Goal: Feedback & Contribution: Contribute content

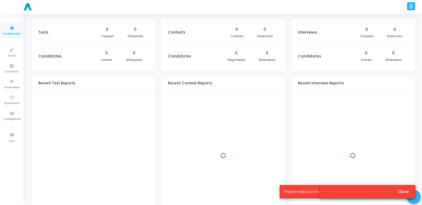
click at [398, 189] on button "Close" at bounding box center [403, 191] width 19 height 10
click at [401, 192] on span "Close" at bounding box center [403, 191] width 11 height 4
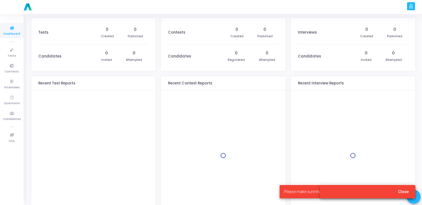
click at [401, 192] on span "Close" at bounding box center [403, 191] width 11 height 4
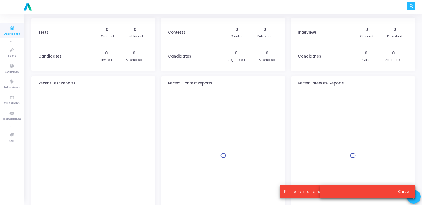
click at [401, 192] on span "Close" at bounding box center [403, 191] width 11 height 4
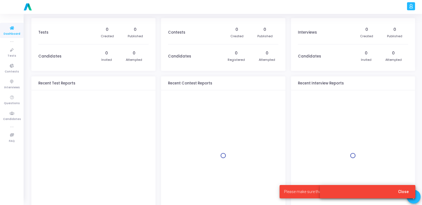
click at [401, 192] on span "Close" at bounding box center [403, 191] width 11 height 4
click at [403, 193] on span "Close" at bounding box center [403, 191] width 11 height 4
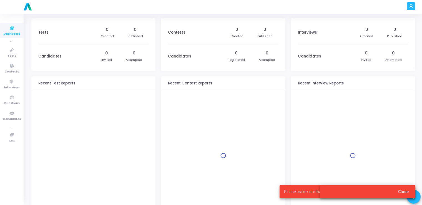
click at [394, 186] on button "Close" at bounding box center [403, 191] width 19 height 10
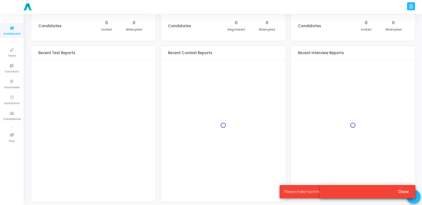
click at [409, 192] on button "Close" at bounding box center [403, 191] width 19 height 10
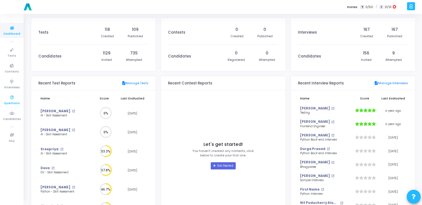
click at [9, 99] on icon at bounding box center [12, 97] width 12 height 7
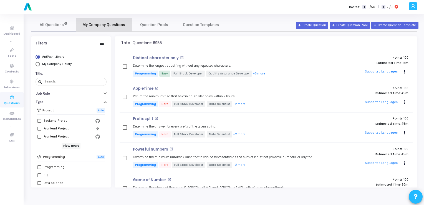
click at [107, 24] on span "My Company Questions" at bounding box center [103, 25] width 43 height 6
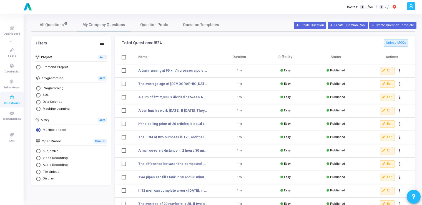
click at [14, 96] on icon at bounding box center [12, 97] width 12 height 7
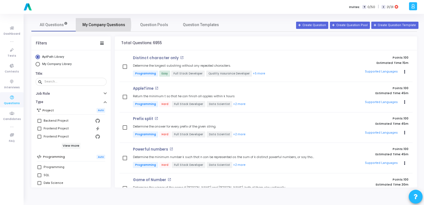
click at [100, 25] on span "My Company Questions" at bounding box center [103, 25] width 43 height 6
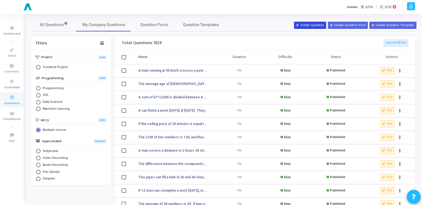
click at [312, 25] on button "Create Question" at bounding box center [310, 25] width 32 height 7
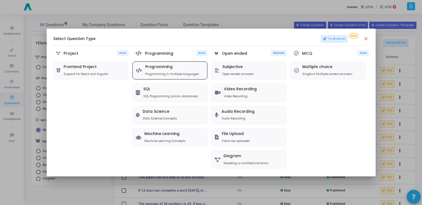
click at [166, 66] on h5 "Programming" at bounding box center [172, 67] width 54 height 5
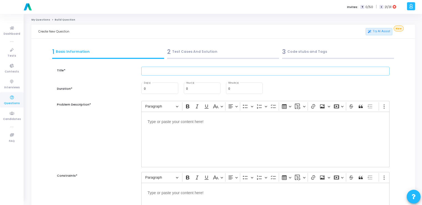
click at [163, 70] on input "text" at bounding box center [265, 71] width 248 height 9
paste input "Write a Python function to normalize a list of numerical values between 0 and 1."
type input "Write a Python function to normalize a list of numerical values between 0 and 1."
click at [234, 90] on input "0" at bounding box center [244, 88] width 32 height 3
type input "15"
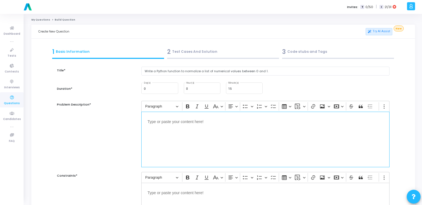
click at [208, 130] on div "Editor editing area: main" at bounding box center [265, 140] width 248 height 56
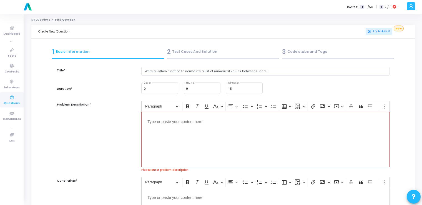
click at [188, 147] on div "Editor editing area: main" at bounding box center [265, 140] width 248 height 56
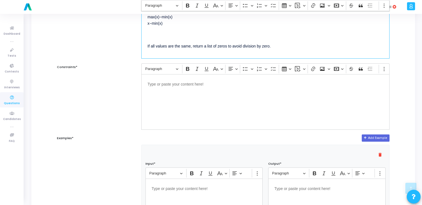
scroll to position [109, 0]
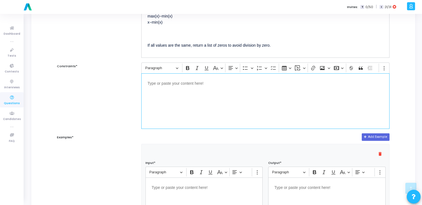
click at [173, 92] on div "Editor editing area: main" at bounding box center [265, 101] width 248 height 56
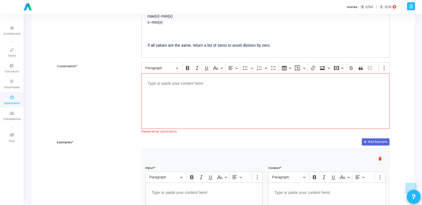
click at [189, 114] on div "Editor editing area: main" at bounding box center [265, 101] width 248 height 56
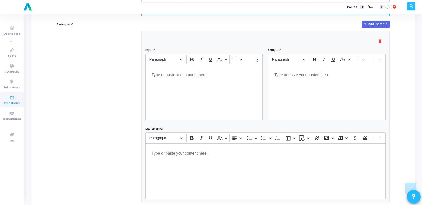
scroll to position [222, 0]
click at [194, 87] on div "Editor editing area: main" at bounding box center [203, 93] width 117 height 56
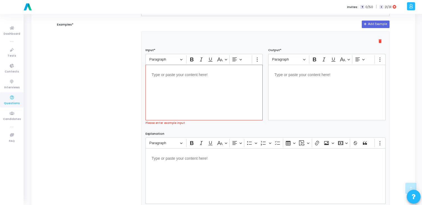
click at [213, 92] on div "Editor editing area: main" at bounding box center [203, 93] width 117 height 56
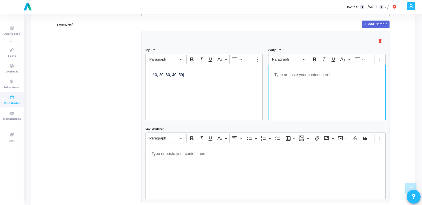
click at [309, 82] on div "Editor editing area: main" at bounding box center [326, 93] width 117 height 56
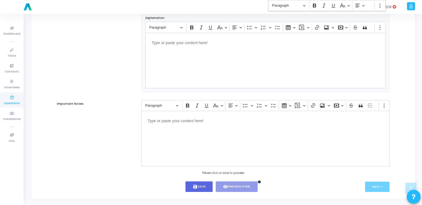
scroll to position [337, 0]
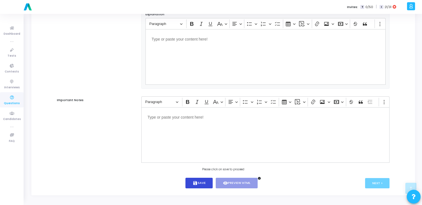
click at [200, 181] on button "save Save" at bounding box center [198, 183] width 27 height 11
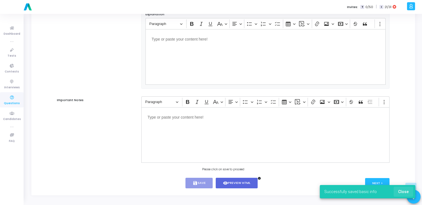
click at [404, 191] on span "Close" at bounding box center [403, 191] width 11 height 4
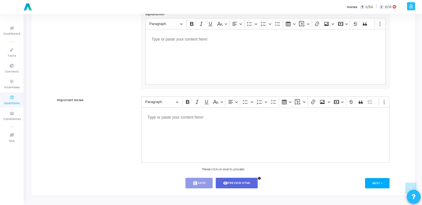
click at [374, 181] on button "Next >" at bounding box center [377, 183] width 25 height 10
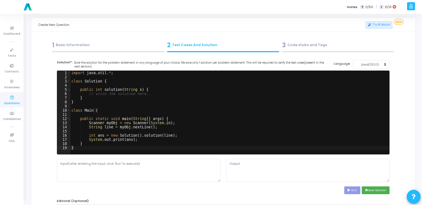
scroll to position [6, 0]
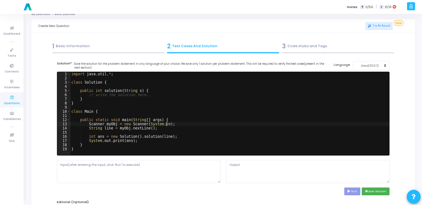
click at [182, 125] on div "import java . util . * ; class Solution { public int solution ( String s ) { //…" at bounding box center [229, 118] width 319 height 92
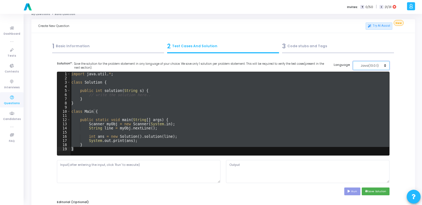
click at [380, 68] on button "Java(13.0.1)" at bounding box center [371, 65] width 37 height 9
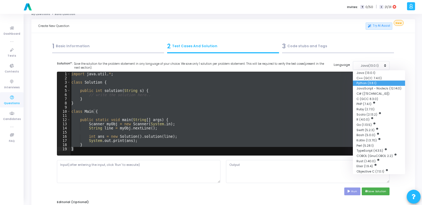
click at [370, 82] on button "Python (3.8.1)" at bounding box center [379, 82] width 52 height 5
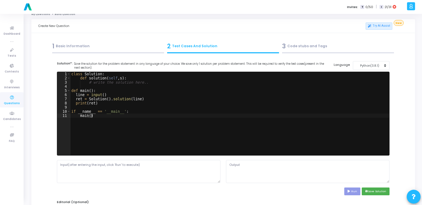
click at [219, 114] on div "class Solution : def solution ( self , s ) : # write the solution here.. def ma…" at bounding box center [229, 118] width 319 height 92
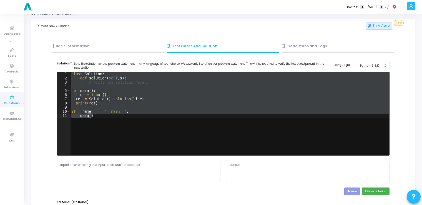
click at [102, 47] on div "1 Basic Information" at bounding box center [108, 46] width 112 height 9
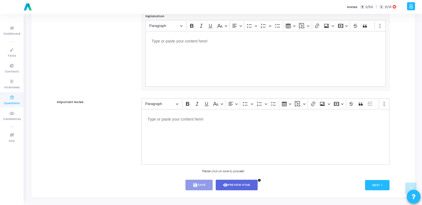
scroll to position [337, 0]
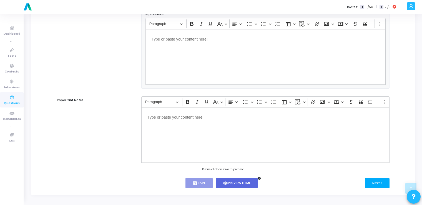
click at [373, 186] on button "Next >" at bounding box center [377, 183] width 25 height 10
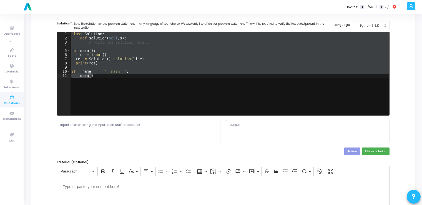
scroll to position [0, 0]
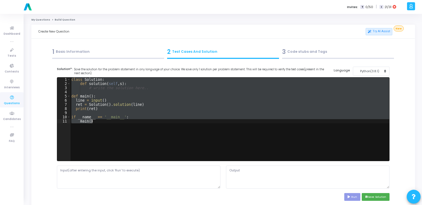
click at [137, 134] on div "class Solution : def solution ( self , s ) : # write the solution here.. def ma…" at bounding box center [229, 118] width 319 height 83
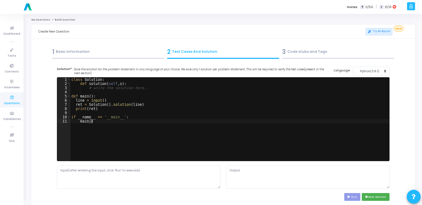
type textarea "if __name__ == '__main__': main()"
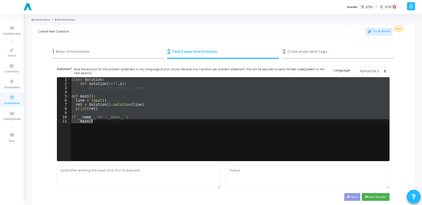
paste textarea
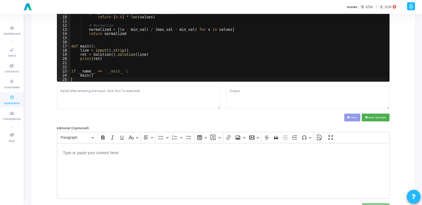
scroll to position [21, 0]
click at [157, 99] on textarea at bounding box center [138, 97] width 163 height 23
click at [111, 98] on textarea at bounding box center [138, 97] width 163 height 23
paste textarea "10 20 30 40 50"
type textarea "10 20 30 40 50"
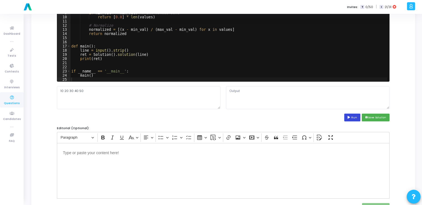
click at [353, 118] on button "Run" at bounding box center [352, 117] width 16 height 7
type textarea "[0.0, 0.25, 0.5, 0.75, 1.0]"
drag, startPoint x: 263, startPoint y: 91, endPoint x: 222, endPoint y: 90, distance: 40.5
click at [222, 90] on div "10 20 30 40 50 [0.0, 0.25, 0.5, 0.75, 1.0]" at bounding box center [223, 97] width 338 height 23
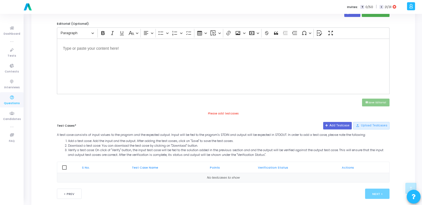
scroll to position [193, 0]
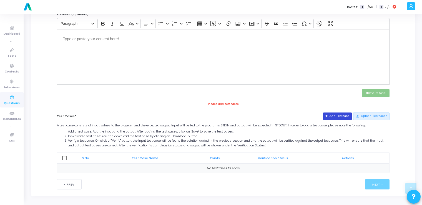
click at [338, 114] on button "Add Testcase" at bounding box center [337, 115] width 29 height 7
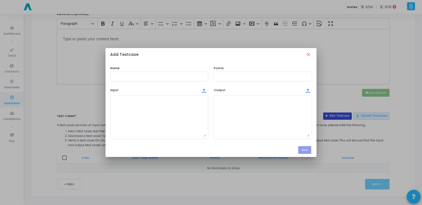
scroll to position [0, 0]
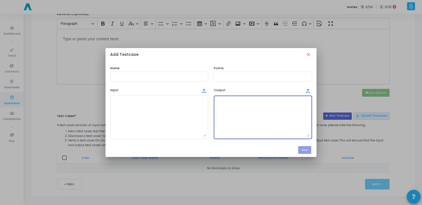
click at [235, 121] on textarea at bounding box center [263, 117] width 94 height 39
paste textarea "[0.0, 0.25, 0.5, 0.75, 1.0]"
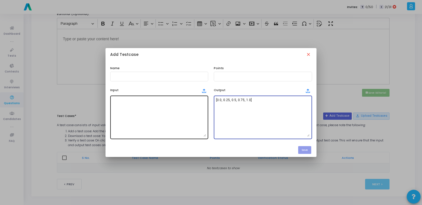
type textarea "[0.0, 0.25, 0.5, 0.75, 1.0]"
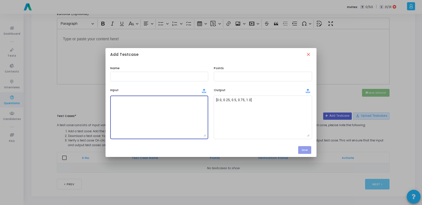
click at [158, 117] on textarea at bounding box center [159, 117] width 94 height 39
paste textarea "10 20 30 40 50"
type textarea "10 20 30 40 50"
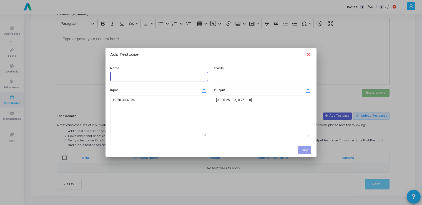
click at [158, 76] on input "text" at bounding box center [159, 76] width 94 height 4
type input "testcase"
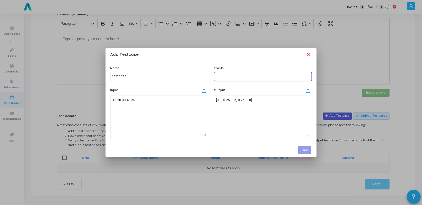
click at [218, 77] on input "text" at bounding box center [263, 76] width 94 height 4
type input "100"
click at [306, 148] on button "Save" at bounding box center [304, 149] width 13 height 7
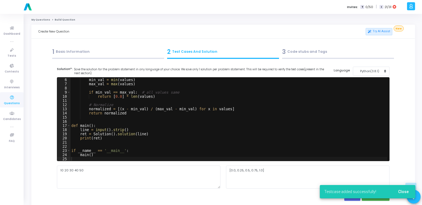
scroll to position [193, 0]
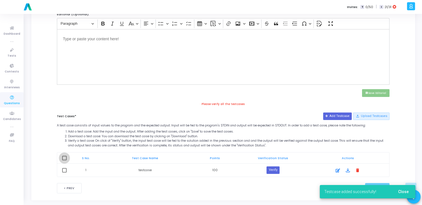
click at [65, 157] on span at bounding box center [64, 158] width 4 height 4
click at [64, 160] on input "checkbox" at bounding box center [64, 160] width 0 height 0
checkbox input "true"
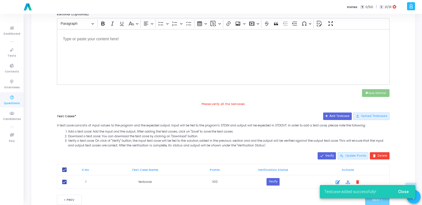
scroll to position [209, 0]
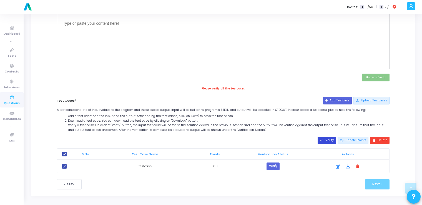
click at [327, 138] on button "done Verify" at bounding box center [326, 140] width 18 height 7
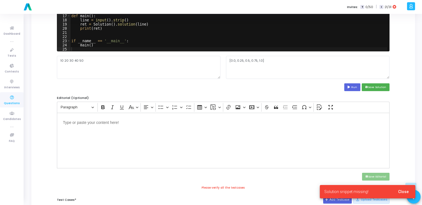
scroll to position [108, 0]
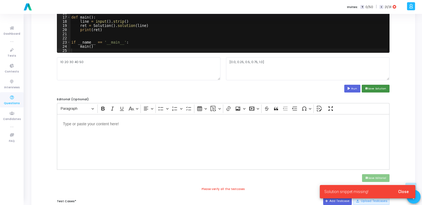
click at [370, 87] on button "save Save Solution" at bounding box center [376, 88] width 28 height 7
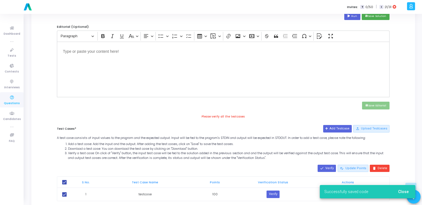
scroll to position [209, 0]
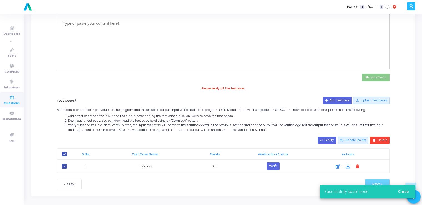
click at [407, 192] on span "Close" at bounding box center [403, 191] width 11 height 4
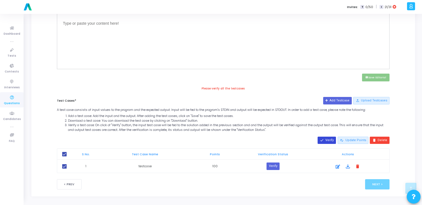
click at [324, 138] on mat-icon "done" at bounding box center [322, 140] width 4 height 4
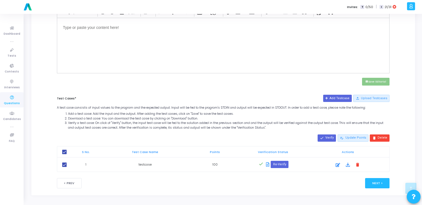
scroll to position [203, 0]
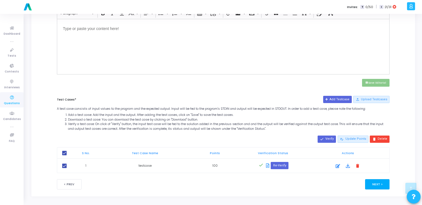
click at [375, 183] on button "Next >" at bounding box center [377, 184] width 25 height 10
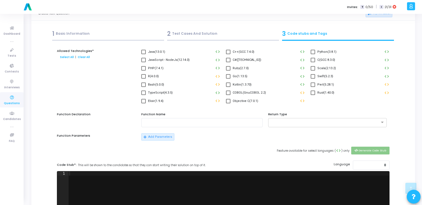
scroll to position [0, 0]
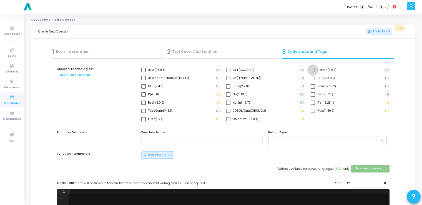
click at [314, 70] on span at bounding box center [313, 70] width 4 height 4
click at [313, 72] on input "Python(3.8.1)" at bounding box center [312, 72] width 0 height 0
checkbox input "true"
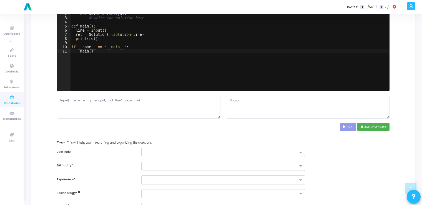
scroll to position [182, 0]
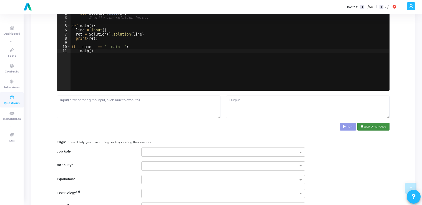
click at [366, 127] on button "save Save Driver Code" at bounding box center [373, 126] width 32 height 7
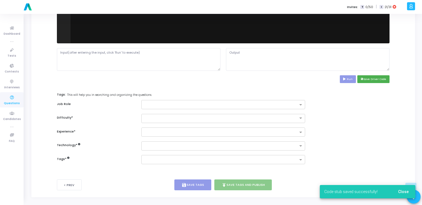
scroll to position [231, 0]
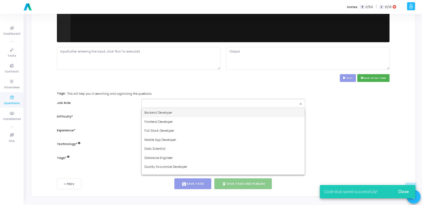
click at [276, 102] on input "text" at bounding box center [220, 104] width 153 height 5
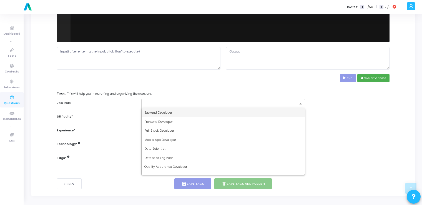
click at [189, 113] on div "Backend Developer" at bounding box center [223, 112] width 163 height 9
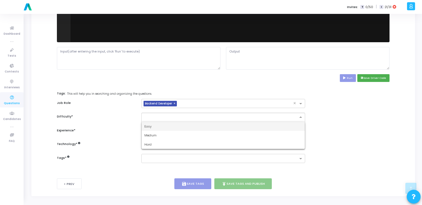
click at [206, 117] on input "text" at bounding box center [217, 116] width 146 height 5
click at [160, 127] on div "Easy" at bounding box center [223, 126] width 163 height 9
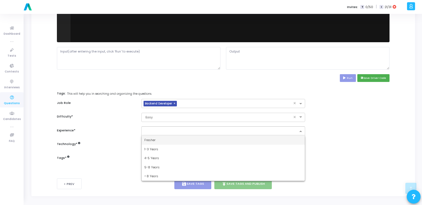
click at [163, 134] on div at bounding box center [222, 130] width 163 height 9
click at [159, 139] on div "Fresher" at bounding box center [223, 139] width 163 height 9
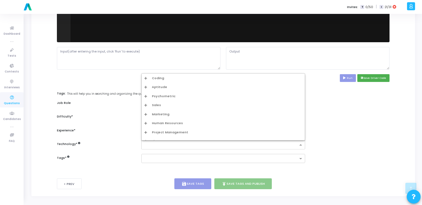
click at [158, 143] on input "text" at bounding box center [220, 145] width 153 height 5
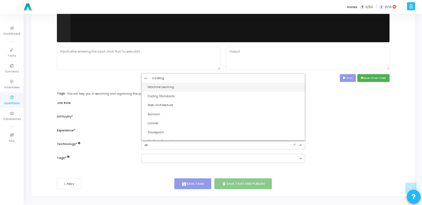
type input "art"
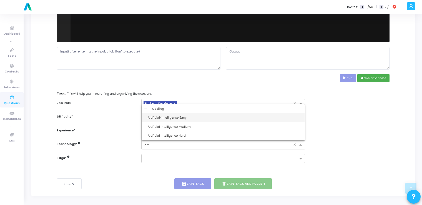
click at [172, 116] on div "Artificial-intelligence Easy" at bounding box center [225, 117] width 154 height 5
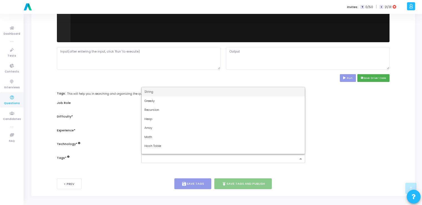
click at [164, 160] on div at bounding box center [220, 160] width 154 height 6
type input "dy"
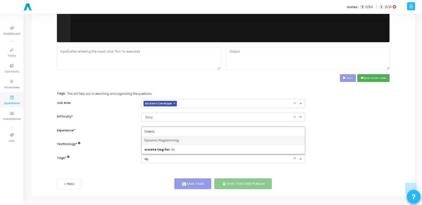
click at [171, 138] on span "Dynamic Programming" at bounding box center [161, 140] width 34 height 4
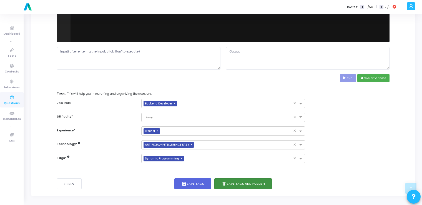
click at [232, 178] on button "publish Save Tags and Publish" at bounding box center [243, 183] width 58 height 11
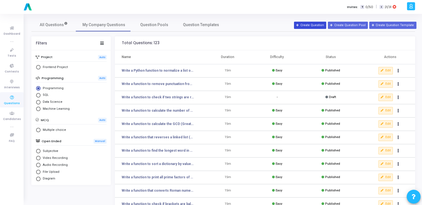
click at [309, 27] on button "Create Question" at bounding box center [310, 25] width 32 height 7
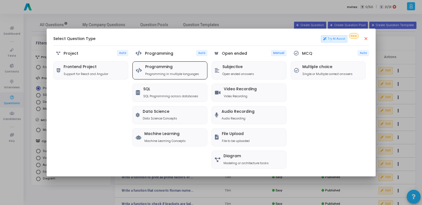
click at [153, 75] on p "Programming in multiple languages" at bounding box center [172, 74] width 54 height 5
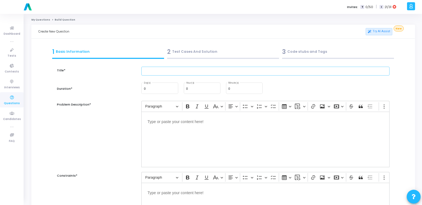
click at [159, 73] on input "text" at bounding box center [265, 71] width 248 height 9
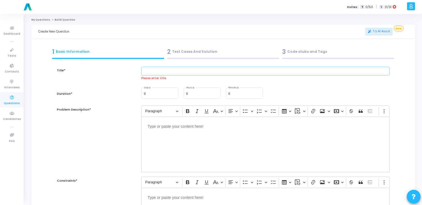
paste input "Given a dataset with missing values, implement a function that replaces them wi…"
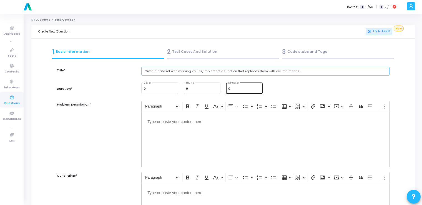
type input "Given a dataset with missing values, implement a function that replaces them wi…"
click at [236, 90] on input "0" at bounding box center [244, 88] width 32 height 3
type input "15"
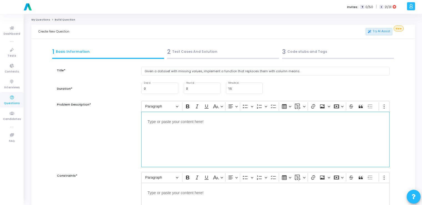
click at [183, 135] on div "Editor editing area: main" at bounding box center [265, 140] width 248 height 56
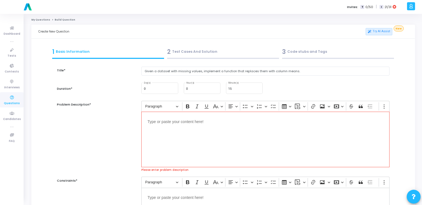
click at [183, 135] on div "Editor editing area: main" at bounding box center [265, 140] width 248 height 56
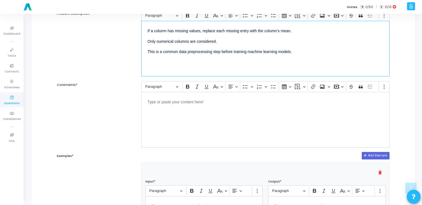
scroll to position [91, 0]
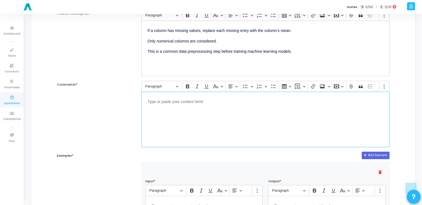
click at [180, 104] on div "Editor editing area: main" at bounding box center [265, 120] width 248 height 56
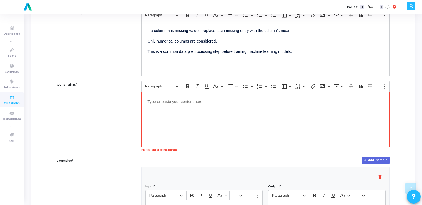
click at [179, 114] on div "Editor editing area: main" at bounding box center [265, 120] width 248 height 56
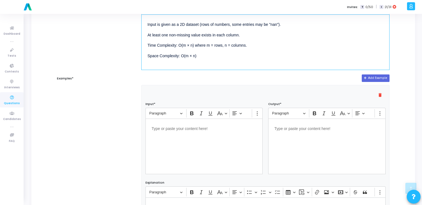
scroll to position [169, 0]
click at [246, 135] on div "Editor editing area: main" at bounding box center [203, 146] width 117 height 56
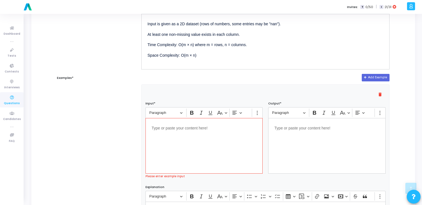
click at [176, 145] on div "Editor editing area: main" at bounding box center [203, 146] width 117 height 56
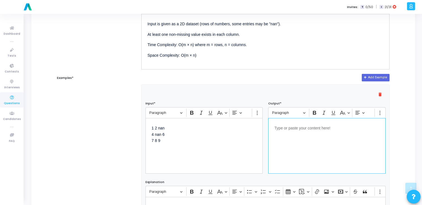
click at [314, 130] on p "Editor editing area: main" at bounding box center [326, 127] width 105 height 7
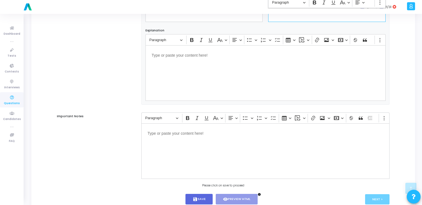
scroll to position [337, 0]
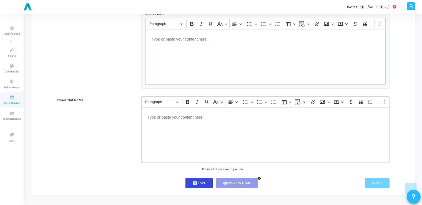
click at [201, 187] on button "save Save" at bounding box center [198, 183] width 27 height 11
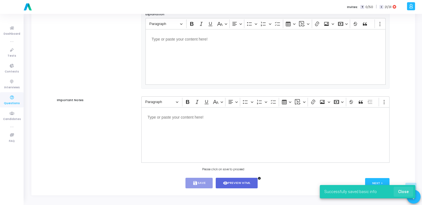
click at [411, 192] on button "Close" at bounding box center [403, 191] width 19 height 10
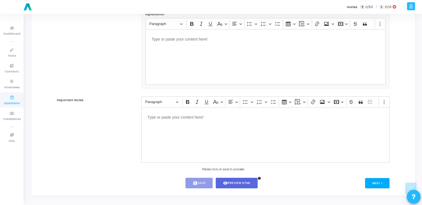
click at [372, 181] on button "Next >" at bounding box center [377, 183] width 25 height 10
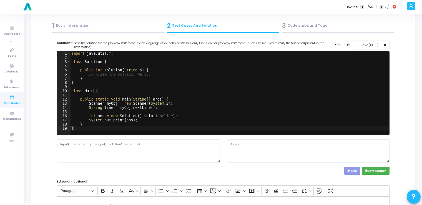
scroll to position [0, 0]
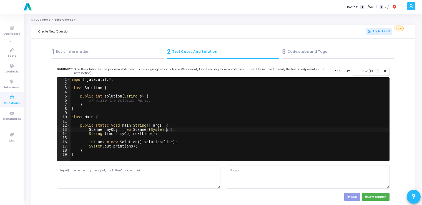
click at [200, 131] on div "import java . util . * ; class Solution { public int solution ( String s ) { //…" at bounding box center [229, 123] width 319 height 92
type textarea "} }"
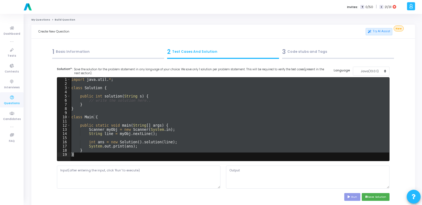
paste textarea
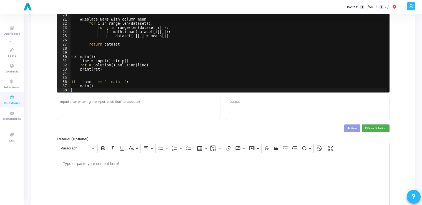
scroll to position [69, 0]
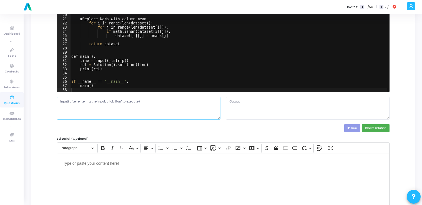
click at [169, 101] on textarea at bounding box center [138, 108] width 163 height 23
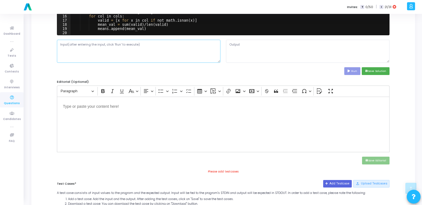
scroll to position [118, 0]
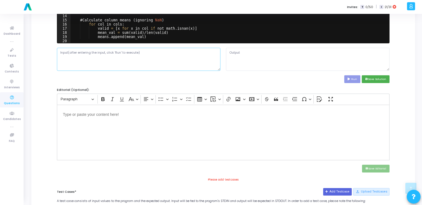
click at [153, 56] on textarea at bounding box center [138, 59] width 163 height 23
click at [90, 62] on textarea at bounding box center [138, 59] width 163 height 23
paste textarea "1 2 nan;4 nan 6;7 8 9"
type textarea "1 2 nan;4 nan 6;7 8 9"
click at [352, 77] on button "Run" at bounding box center [352, 78] width 16 height 7
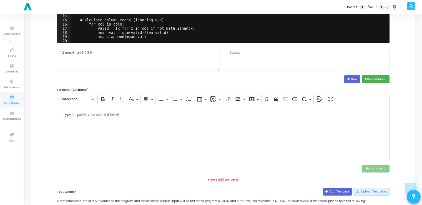
type textarea "Main.java:1: error: '.' expected import math ^ Main.java:3: error: '{' expected…"
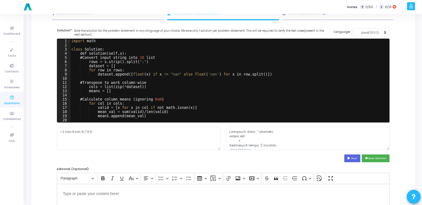
scroll to position [0, 0]
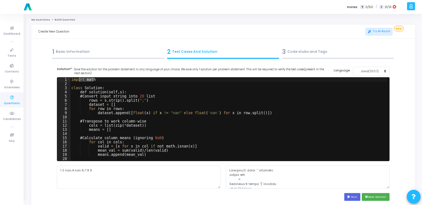
drag, startPoint x: 94, startPoint y: 81, endPoint x: 79, endPoint y: 81, distance: 14.2
click at [79, 81] on div "import math class Solution : def solution ( self , s ) : # Convert input string…" at bounding box center [228, 123] width 317 height 92
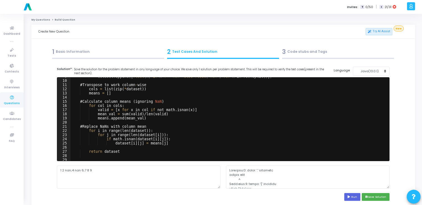
scroll to position [40, 0]
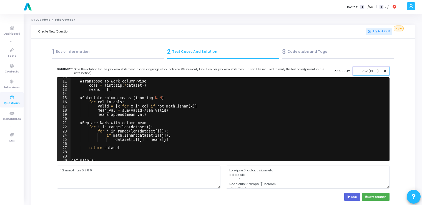
click at [376, 71] on div "Java(13.0.1)" at bounding box center [369, 71] width 27 height 5
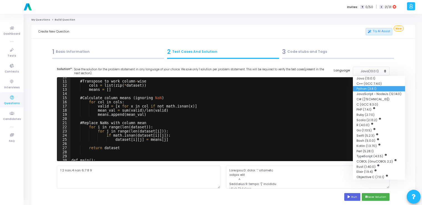
click at [364, 88] on button "Python (3.8.1)" at bounding box center [379, 88] width 52 height 5
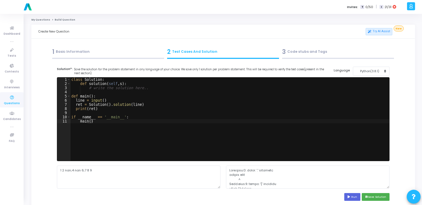
type textarea "line = input()"
click at [271, 99] on div "class Solution : def solution ( self , s ) : # write the solution here.. def ma…" at bounding box center [229, 123] width 319 height 92
click at [158, 113] on div "class Solution : def solution ( self , s ) : # write the solution here.. def ma…" at bounding box center [229, 123] width 319 height 92
type textarea "if __name__ == '__main__': main()"
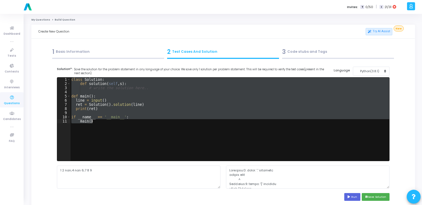
paste textarea
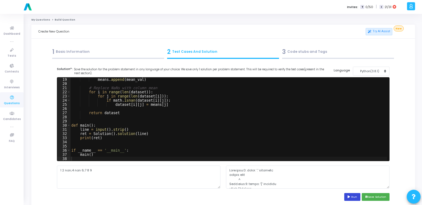
click at [350, 197] on icon at bounding box center [349, 196] width 4 height 3
type textarea "[[1.0, 2.0, 7.5], [4.0, 5.0, 6.0], [7.0, 8.0, 9.0]]"
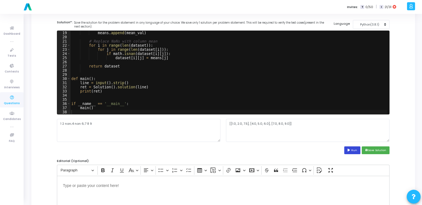
scroll to position [47, 0]
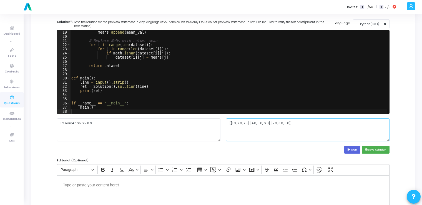
drag, startPoint x: 291, startPoint y: 121, endPoint x: 225, endPoint y: 122, distance: 65.5
click at [225, 122] on div "[[1.0, 2.0, 7.5], [4.0, 5.0, 6.0], [7.0, 8.0, 9.0]]" at bounding box center [307, 129] width 169 height 23
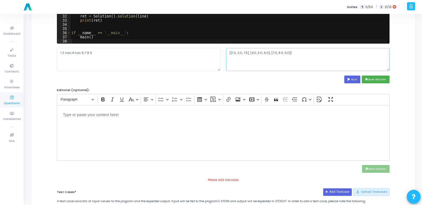
scroll to position [193, 0]
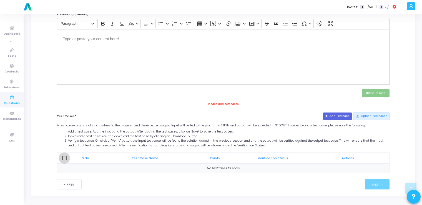
click at [65, 156] on span at bounding box center [64, 158] width 4 height 4
click at [64, 160] on input "checkbox" at bounding box center [64, 160] width 0 height 0
checkbox input "true"
click at [330, 113] on button "Add Testcase" at bounding box center [337, 115] width 29 height 7
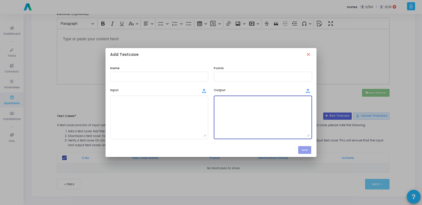
click at [274, 116] on textarea at bounding box center [263, 117] width 94 height 39
paste textarea "[[1.0, 2.0, 7.5], [4.0, 5.0, 6.0], [7.0, 8.0, 9.0]]"
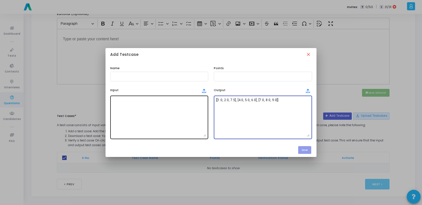
type textarea "[[1.0, 2.0, 7.5], [4.0, 5.0, 6.0], [7.0, 8.0, 9.0]]"
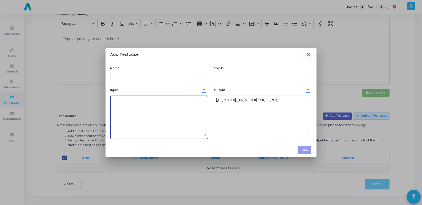
click at [150, 108] on textarea at bounding box center [159, 117] width 94 height 39
paste textarea "1 2 nan;4 nan 6;7 8 9"
type textarea "1 2 nan;4 nan 6;7 8 9"
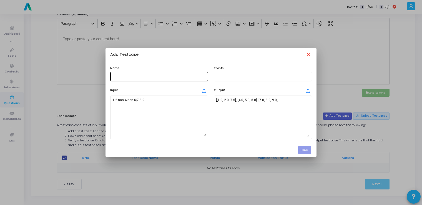
click at [152, 73] on div at bounding box center [159, 76] width 94 height 10
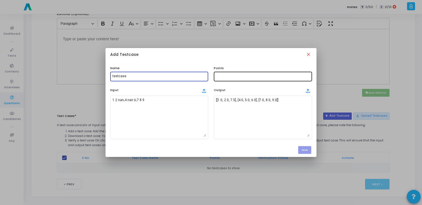
type input "testcase"
click at [218, 74] on div at bounding box center [263, 76] width 94 height 10
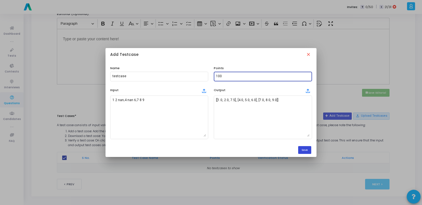
type input "100"
click at [303, 149] on button "Save" at bounding box center [304, 149] width 13 height 7
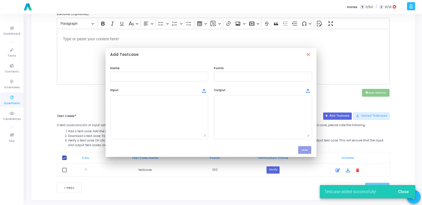
scroll to position [193, 0]
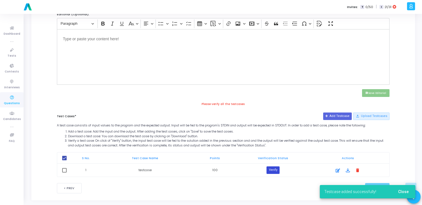
click at [276, 170] on button "Verify" at bounding box center [272, 169] width 13 height 7
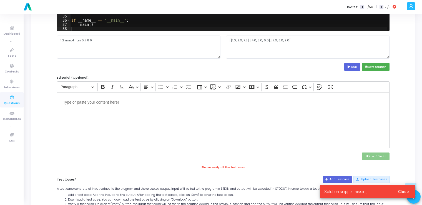
scroll to position [130, 0]
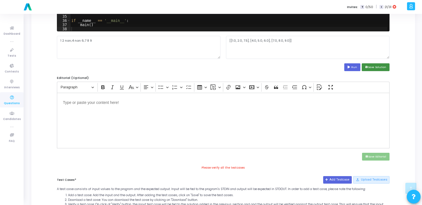
click at [368, 65] on button "save Save Solution" at bounding box center [376, 66] width 28 height 7
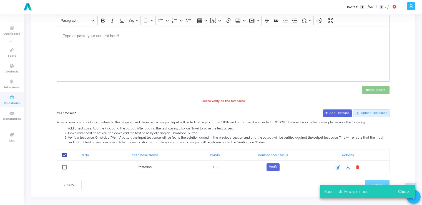
scroll to position [197, 0]
click at [65, 166] on span at bounding box center [64, 166] width 4 height 4
click at [64, 168] on input "checkbox" at bounding box center [64, 168] width 0 height 0
checkbox input "true"
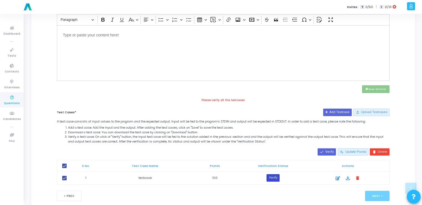
click at [271, 177] on button "Verify" at bounding box center [272, 177] width 13 height 7
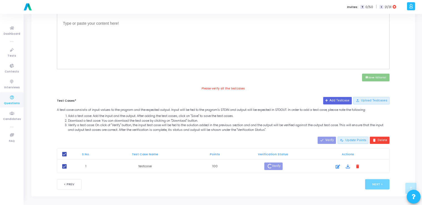
scroll to position [203, 0]
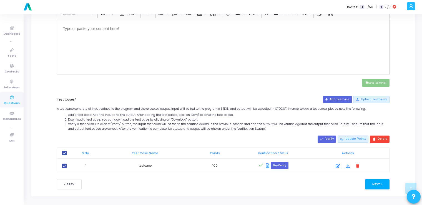
click at [372, 184] on button "Next >" at bounding box center [377, 184] width 25 height 10
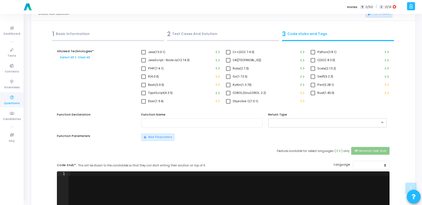
scroll to position [0, 0]
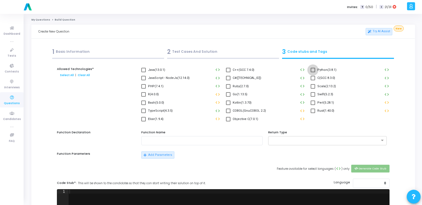
click at [311, 72] on span at bounding box center [313, 70] width 4 height 4
click at [312, 72] on input "Python(3.8.1)" at bounding box center [312, 72] width 0 height 0
checkbox input "true"
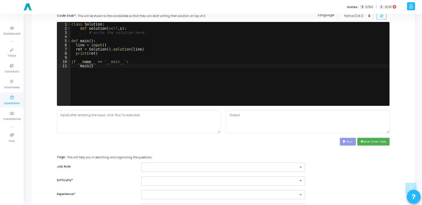
scroll to position [168, 0]
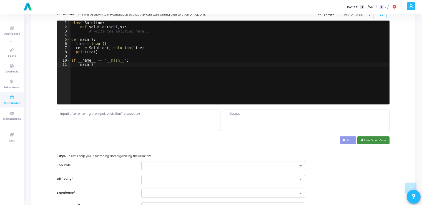
click at [369, 139] on button "save Save Driver Code" at bounding box center [373, 139] width 32 height 7
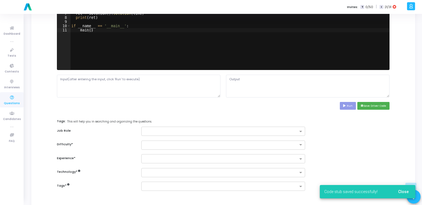
scroll to position [231, 0]
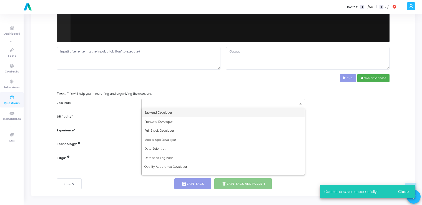
click at [266, 106] on div at bounding box center [222, 103] width 163 height 9
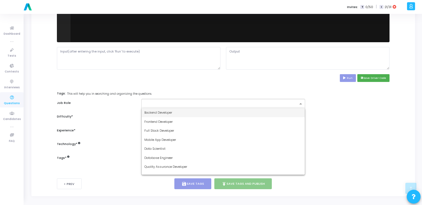
click at [197, 114] on div "Backend Developer" at bounding box center [223, 112] width 163 height 9
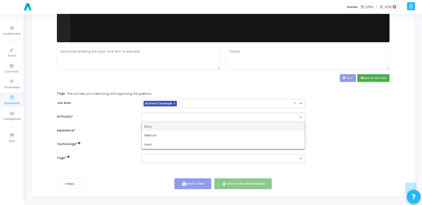
click at [196, 116] on input "text" at bounding box center [217, 116] width 146 height 5
drag, startPoint x: 176, startPoint y: 126, endPoint x: 164, endPoint y: 125, distance: 11.7
click at [164, 125] on div "Easy" at bounding box center [223, 126] width 163 height 9
click at [164, 125] on div "Allowed Technologies* Select All | Clear All Java(13.0.1) code C++(GCC 7.4.0) c…" at bounding box center [223, 2] width 333 height 332
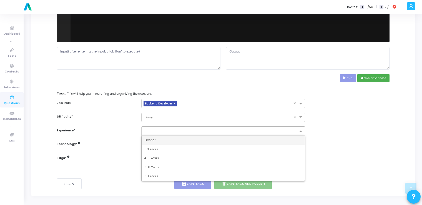
click at [165, 129] on input "text" at bounding box center [220, 131] width 153 height 5
click at [160, 140] on div "Fresher" at bounding box center [223, 139] width 163 height 9
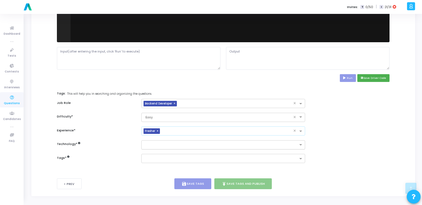
click at [163, 145] on input "text" at bounding box center [220, 145] width 153 height 5
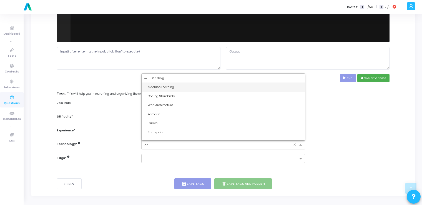
type input "art"
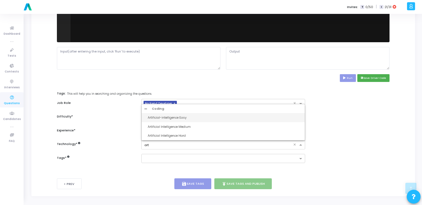
click at [175, 119] on div "Artificial-intelligence Easy" at bounding box center [225, 117] width 154 height 5
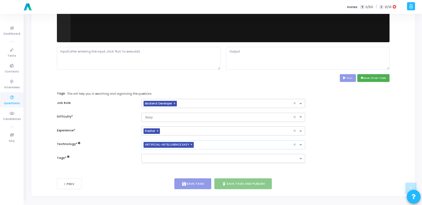
click at [163, 155] on div at bounding box center [220, 158] width 156 height 7
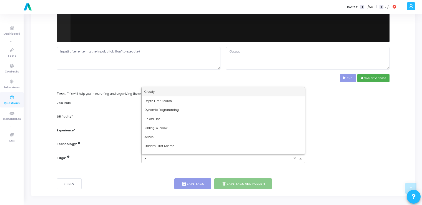
type input "dy"
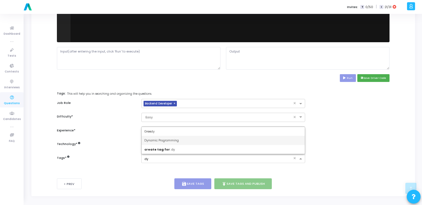
click at [164, 139] on span "Dynamic Programming" at bounding box center [161, 140] width 34 height 4
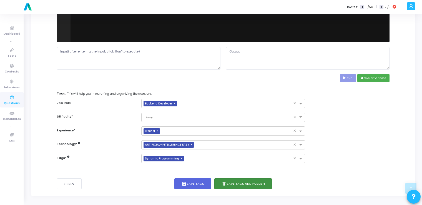
click at [242, 184] on button "publish Save Tags and Publish" at bounding box center [243, 183] width 58 height 11
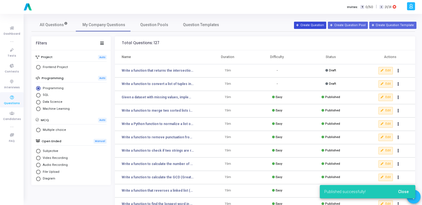
click at [307, 24] on button "Create Question" at bounding box center [310, 25] width 32 height 7
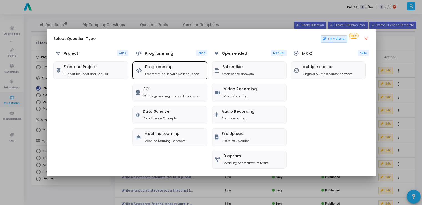
click at [159, 65] on h5 "Programming" at bounding box center [172, 67] width 54 height 5
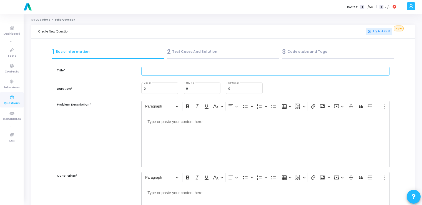
click at [160, 72] on input "text" at bounding box center [265, 71] width 248 height 9
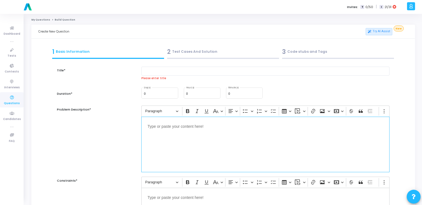
click at [169, 129] on p "Editor editing area: main" at bounding box center [265, 126] width 236 height 7
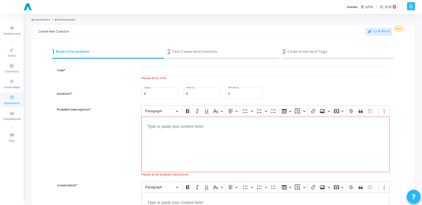
click at [169, 129] on p "Editor editing area: main" at bounding box center [265, 126] width 236 height 7
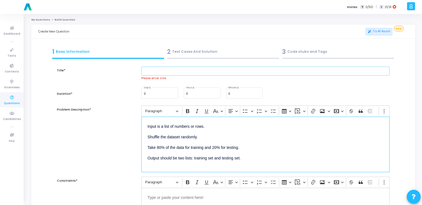
click at [167, 69] on input "text" at bounding box center [265, 71] width 248 height 9
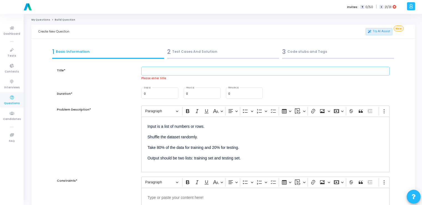
paste input "Write a script to split a dataset into training (80%) and testing (20%) sets wi…"
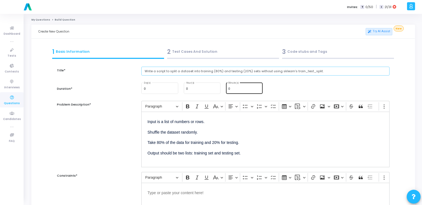
type input "Write a script to split a dataset into training (80%) and testing (20%) sets wi…"
click at [233, 90] on input "0" at bounding box center [244, 88] width 32 height 3
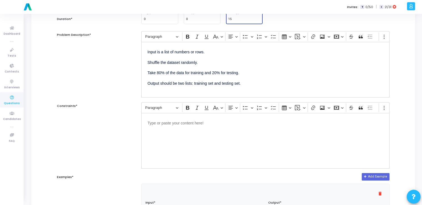
scroll to position [79, 0]
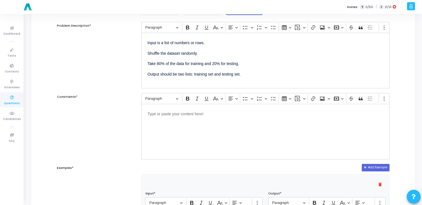
type input "15"
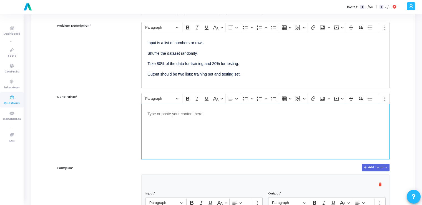
click at [201, 120] on div "Editor editing area: main" at bounding box center [265, 132] width 248 height 56
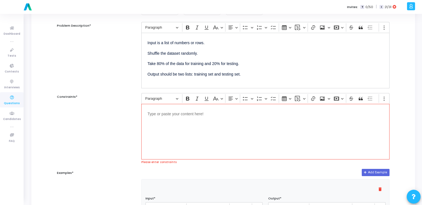
click at [180, 123] on div "Editor editing area: main" at bounding box center [265, 132] width 248 height 56
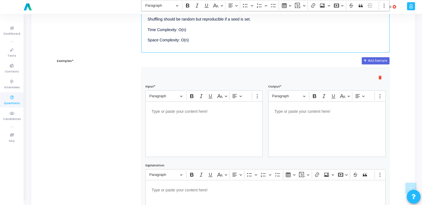
scroll to position [185, 0]
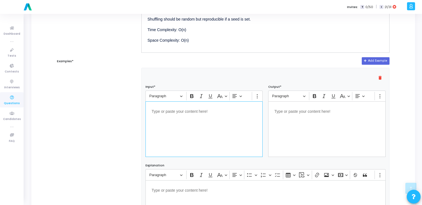
click at [202, 125] on div "Editor editing area: main" at bounding box center [203, 129] width 117 height 56
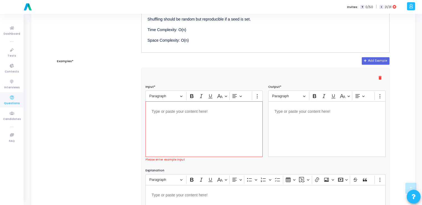
click at [183, 116] on div "Editor editing area: main" at bounding box center [203, 129] width 117 height 56
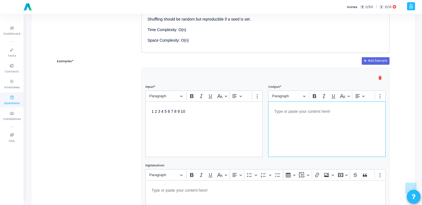
click at [305, 123] on div "Editor editing area: main" at bounding box center [326, 129] width 117 height 56
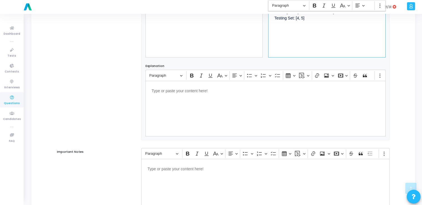
scroll to position [337, 0]
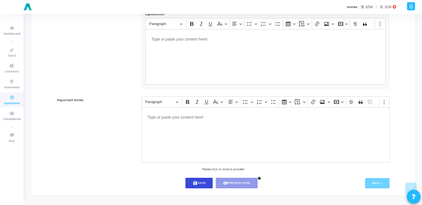
click at [203, 181] on button "save Save" at bounding box center [198, 183] width 27 height 11
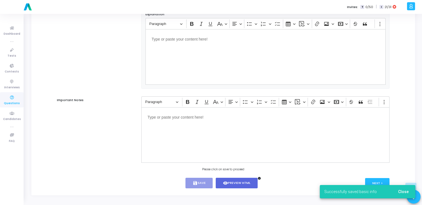
click at [408, 191] on span "Close" at bounding box center [403, 191] width 11 height 4
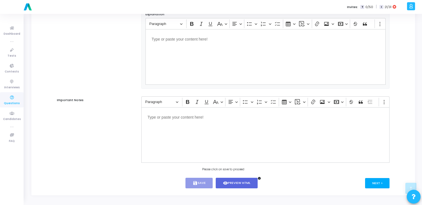
click at [377, 181] on button "Next >" at bounding box center [377, 183] width 25 height 10
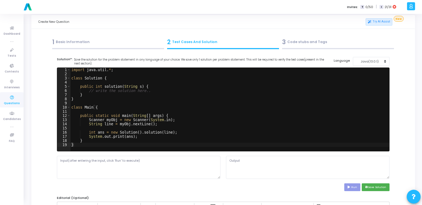
scroll to position [0, 0]
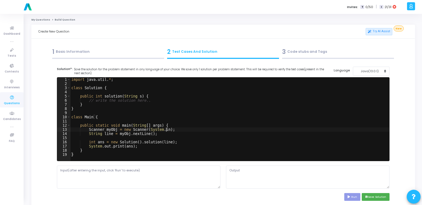
click at [230, 130] on div "import java . util . * ; class Solution { public int solution ( String s ) { //…" at bounding box center [229, 123] width 319 height 92
type textarea "} }"
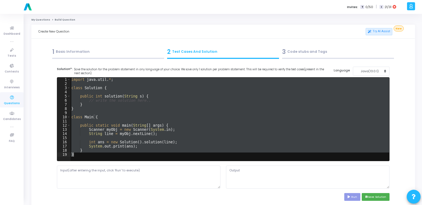
paste textarea
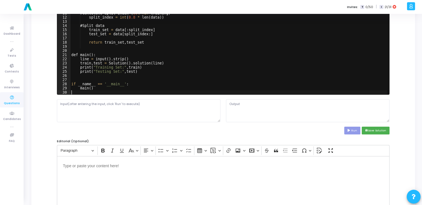
scroll to position [67, 0]
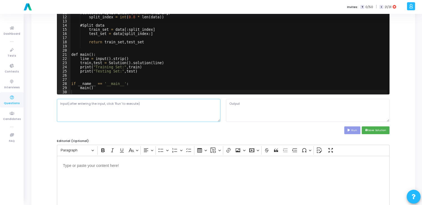
click at [160, 110] on textarea at bounding box center [138, 110] width 163 height 23
paste textarea "1 2 3 4 5 6 7 8 9 10"
type textarea "1 2 3 4 5 6 7 8 9 10"
click at [351, 129] on icon at bounding box center [349, 130] width 4 height 3
type textarea "Main.java:1: error: '.' expected import random ^ Main.java:3: error: '{' expect…"
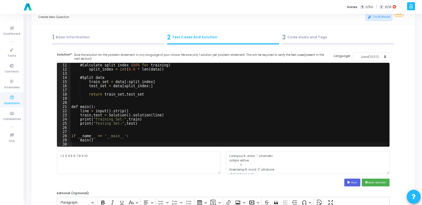
scroll to position [0, 0]
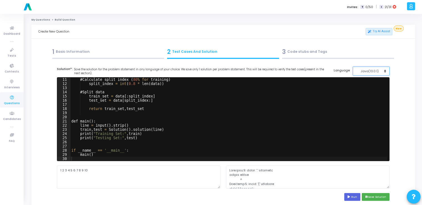
click at [376, 72] on div "Java(13.0.1)" at bounding box center [369, 71] width 27 height 5
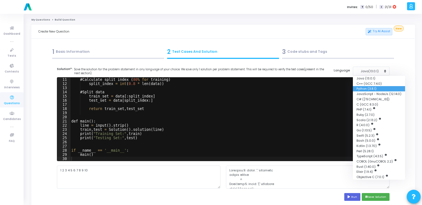
click at [370, 91] on button "Python (3.8.1)" at bounding box center [379, 88] width 52 height 5
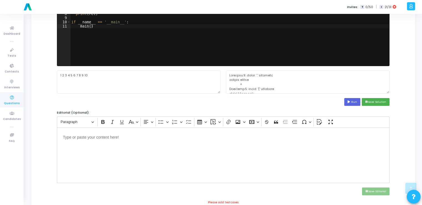
scroll to position [95, 0]
click at [349, 104] on button "Run" at bounding box center [352, 101] width 16 height 7
type textarea "File "script.py", line 5 def main(): ^ IndentationError: expected an indented b…"
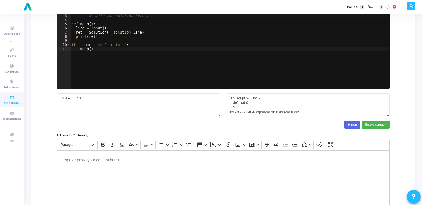
scroll to position [0, 0]
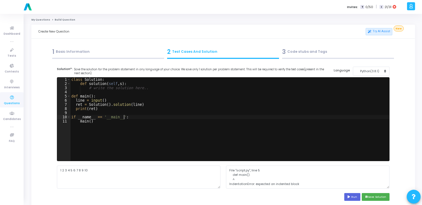
click at [280, 118] on div "class Solution : def solution ( self , s ) : # write the solution here.. def ma…" at bounding box center [229, 123] width 319 height 92
type textarea "if __name__ == '__main__': main()"
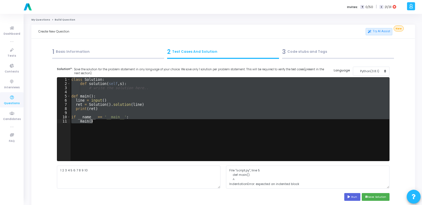
paste textarea
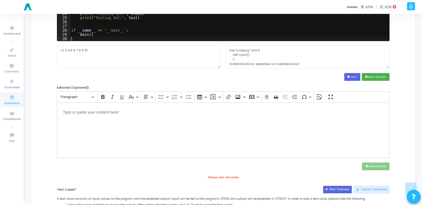
scroll to position [41, 0]
click at [352, 76] on button "Run" at bounding box center [352, 76] width 16 height 7
type textarea "Training Set: [5, 4, 10, 9, 1, 7, 3, 8] Testing Set: [6, 2]"
drag, startPoint x: 256, startPoint y: 57, endPoint x: 225, endPoint y: 45, distance: 33.4
click at [225, 45] on cj-code-editor "Solution*: Save the solution for the problem statement in any language of your …" at bounding box center [223, 14] width 333 height 134
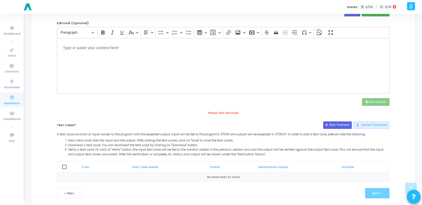
scroll to position [193, 0]
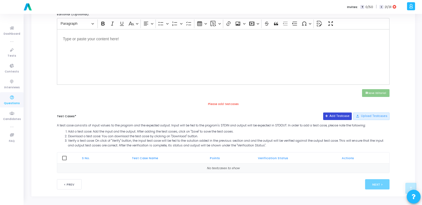
click at [331, 112] on button "Add Testcase" at bounding box center [337, 115] width 29 height 7
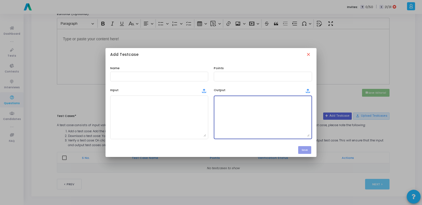
click at [262, 111] on textarea at bounding box center [263, 117] width 94 height 39
paste textarea "Training Set: [5, 4, 10, 9, 1, 7, 3, 8] Testing Set: [6, 2]"
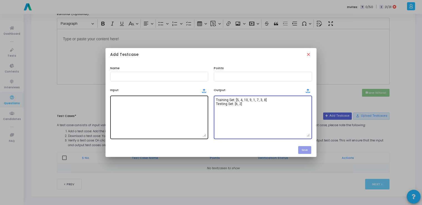
type textarea "Training Set: [5, 4, 10, 9, 1, 7, 3, 8] Testing Set: [6, 2]"
click at [165, 112] on textarea at bounding box center [159, 117] width 94 height 39
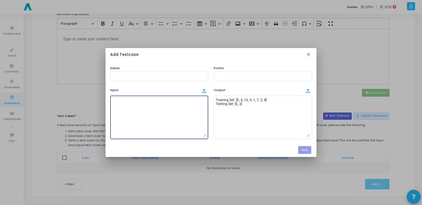
paste textarea "1 2 3 4 5 6 7 8 9 10"
type textarea "1 2 3 4 5 6 7 8 9 10"
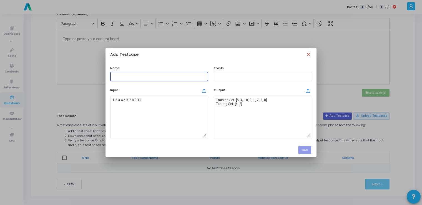
click at [162, 77] on input "text" at bounding box center [159, 76] width 94 height 4
type input "testcase"
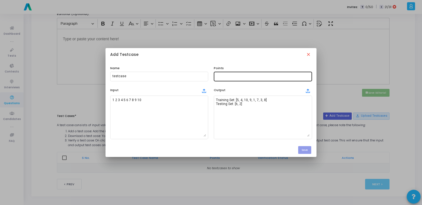
click at [229, 74] on div at bounding box center [263, 76] width 94 height 10
type input "100"
click at [305, 151] on button "Save" at bounding box center [304, 149] width 13 height 7
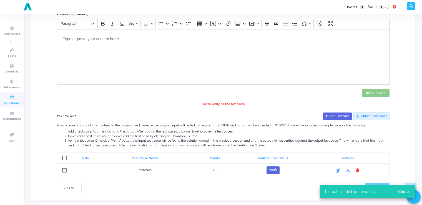
scroll to position [197, 0]
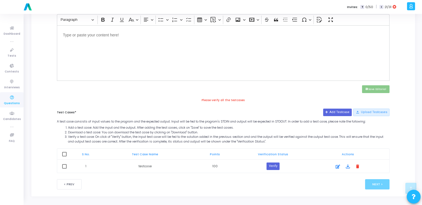
click at [63, 155] on span at bounding box center [64, 154] width 4 height 4
click at [64, 156] on input "checkbox" at bounding box center [64, 156] width 0 height 0
checkbox input "true"
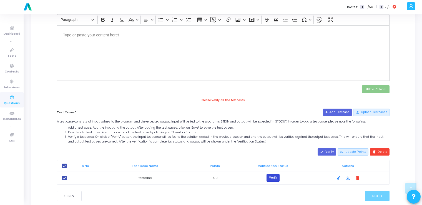
click at [274, 178] on button "Verify" at bounding box center [272, 177] width 13 height 7
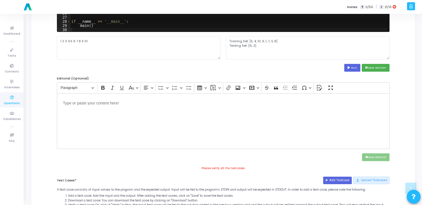
scroll to position [140, 0]
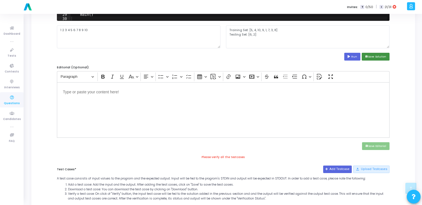
click at [373, 53] on button "save Save Solution" at bounding box center [376, 56] width 28 height 7
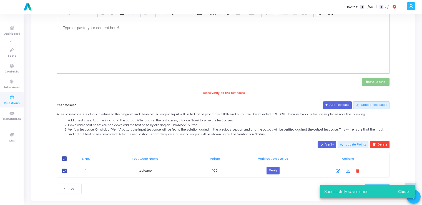
scroll to position [209, 0]
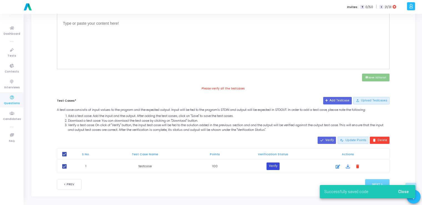
click at [274, 165] on button "Verify" at bounding box center [272, 165] width 13 height 7
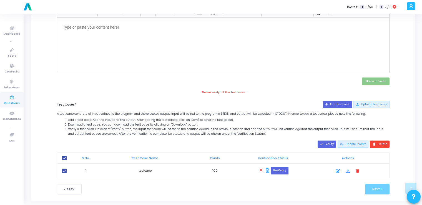
scroll to position [210, 0]
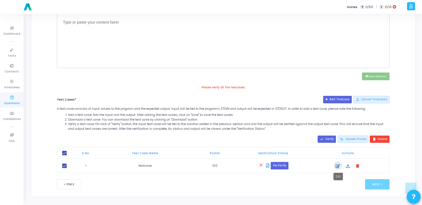
click at [335, 164] on div at bounding box center [338, 166] width 8 height 7
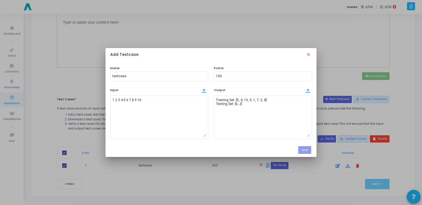
scroll to position [0, 0]
click at [308, 53] on mat-icon "close" at bounding box center [309, 55] width 6 height 6
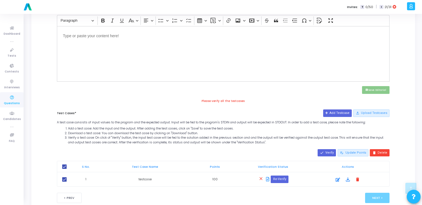
scroll to position [210, 0]
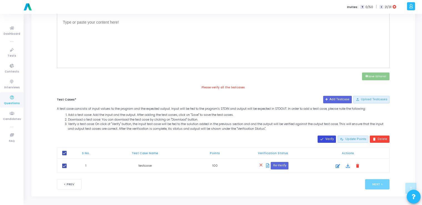
click at [324, 137] on mat-icon "done" at bounding box center [322, 139] width 4 height 4
click at [334, 165] on div at bounding box center [338, 166] width 8 height 7
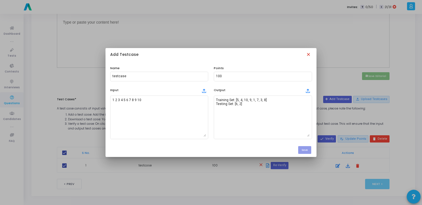
click at [306, 54] on mat-icon "close" at bounding box center [309, 55] width 6 height 6
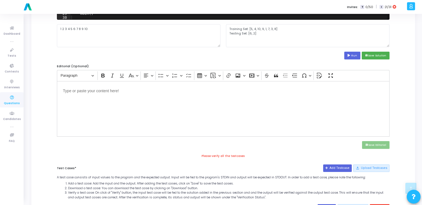
scroll to position [141, 0]
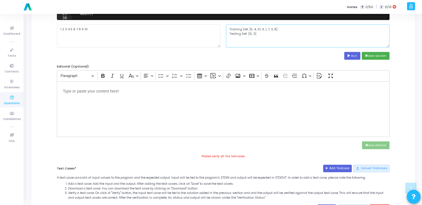
drag, startPoint x: 254, startPoint y: 33, endPoint x: 227, endPoint y: 27, distance: 28.3
click at [227, 27] on textarea "Training Set: [5, 4, 10, 9, 1, 7, 3, 8] Testing Set: [6, 2]" at bounding box center [307, 35] width 163 height 23
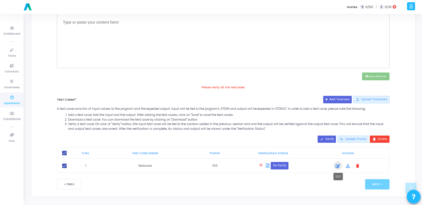
click at [338, 166] on icon at bounding box center [338, 166] width 4 height 7
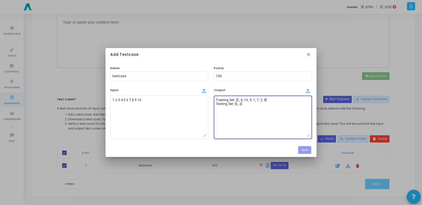
click at [268, 122] on textarea "Training Set: [5, 4, 10, 9, 1, 7, 3, 8] Testing Set: [6, 2]" at bounding box center [263, 117] width 94 height 39
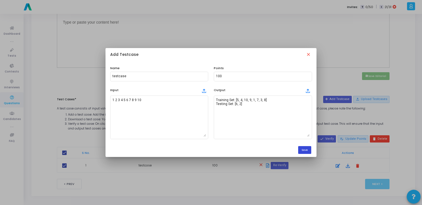
click at [304, 149] on button "Save" at bounding box center [304, 149] width 13 height 7
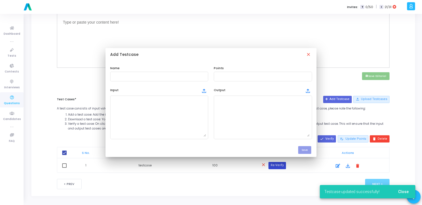
scroll to position [210, 0]
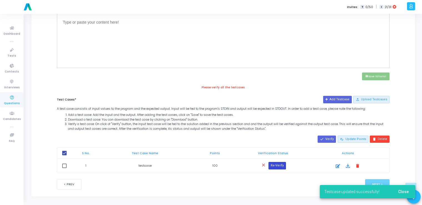
click at [279, 165] on button "Re-Verify" at bounding box center [276, 165] width 17 height 7
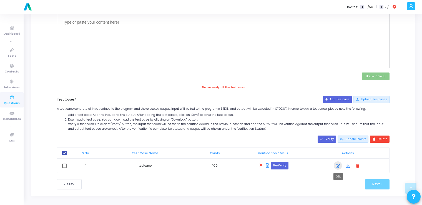
click at [339, 164] on icon at bounding box center [338, 166] width 4 height 7
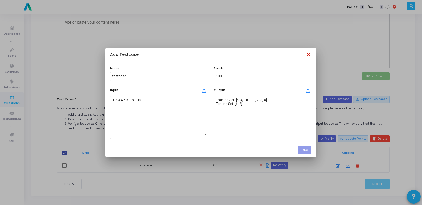
click at [308, 56] on mat-icon "close" at bounding box center [309, 55] width 6 height 6
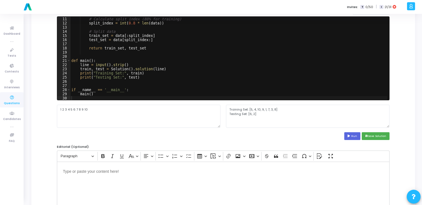
scroll to position [56, 0]
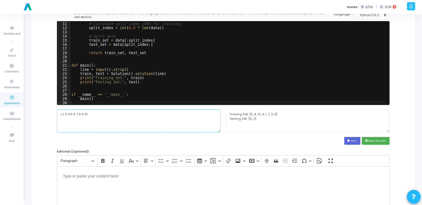
drag, startPoint x: 87, startPoint y: 115, endPoint x: 57, endPoint y: 112, distance: 30.9
click at [57, 112] on textarea "1 2 3 4 5 6 7 8 9 10" at bounding box center [138, 120] width 163 height 23
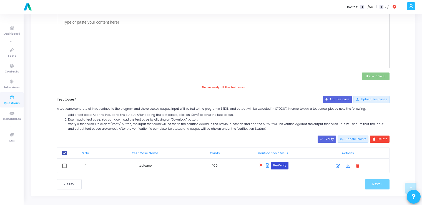
click at [274, 163] on button "Re-Verify" at bounding box center [279, 165] width 17 height 7
click at [337, 167] on icon at bounding box center [338, 166] width 4 height 7
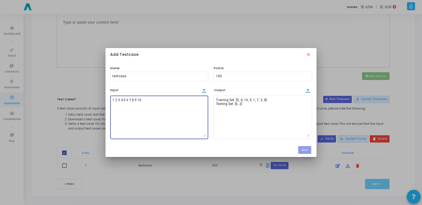
click at [184, 108] on textarea "1 2 3 4 5 6 7 8 9 10" at bounding box center [159, 117] width 94 height 39
click at [307, 150] on button "Save" at bounding box center [304, 149] width 13 height 7
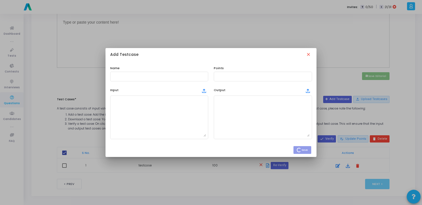
scroll to position [210, 0]
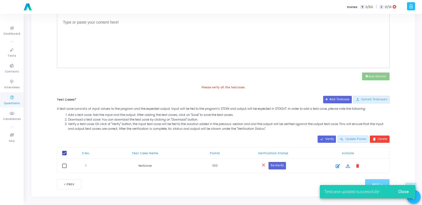
click at [278, 164] on button "Re-Verify" at bounding box center [276, 165] width 17 height 7
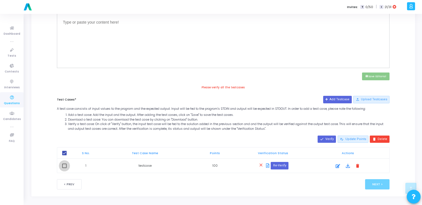
click at [63, 163] on span at bounding box center [64, 165] width 4 height 4
click at [64, 168] on input "checkbox" at bounding box center [64, 168] width 0 height 0
checkbox input "true"
click at [65, 153] on span at bounding box center [64, 153] width 4 height 4
click at [64, 155] on input "checkbox" at bounding box center [64, 155] width 0 height 0
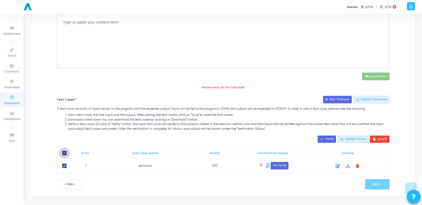
checkbox input "true"
click at [278, 164] on button "Re-Verify" at bounding box center [279, 165] width 17 height 7
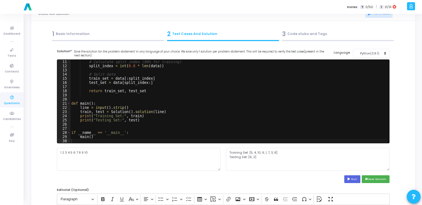
scroll to position [0, 0]
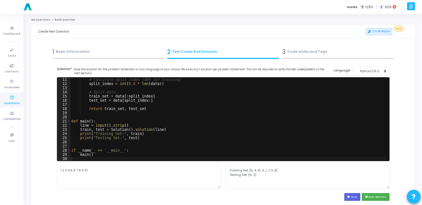
click at [71, 50] on div "1 Basic Information" at bounding box center [108, 51] width 112 height 9
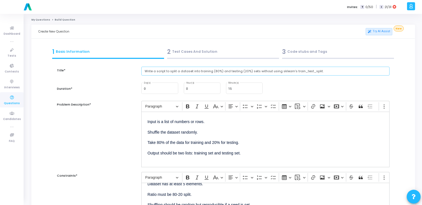
click at [185, 71] on input "Write a script to split a dataset into training (80%) and testing (20%) sets wi…" at bounding box center [265, 71] width 248 height 9
paste input "Implement a function that encodes categorical variables using one-hot encoding"
type input "Implement a function that encodes categorical variables using one-hot encoding."
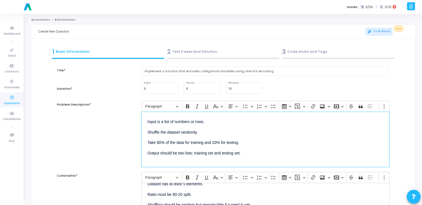
click at [190, 130] on p "Shuffle the dataset randomly." at bounding box center [265, 131] width 236 height 7
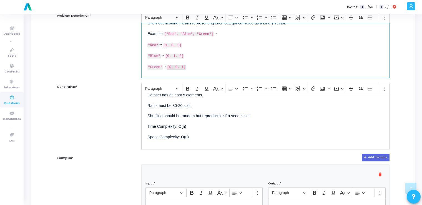
scroll to position [92, 0]
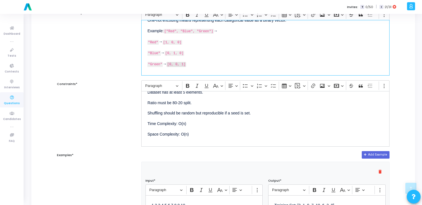
click at [196, 122] on p "Time Complexity: O(n)" at bounding box center [265, 123] width 236 height 7
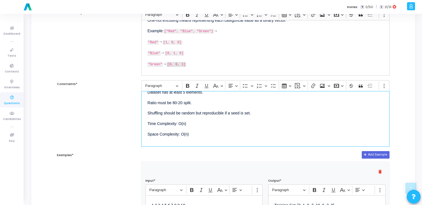
click at [199, 120] on p "Time Complexity: O(n)" at bounding box center [265, 123] width 236 height 7
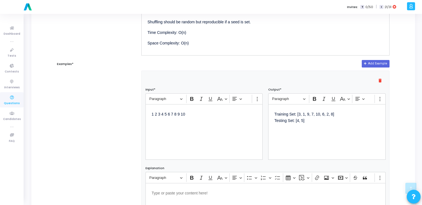
scroll to position [183, 0]
click at [197, 133] on div "1 2 3 4 5 6 7 8 9 10" at bounding box center [203, 132] width 117 height 56
click at [323, 133] on div "Training Set: [3, 1, 9, 7, 10, 6, 2, 8] Testing Set: [4, 5]" at bounding box center [326, 132] width 117 height 56
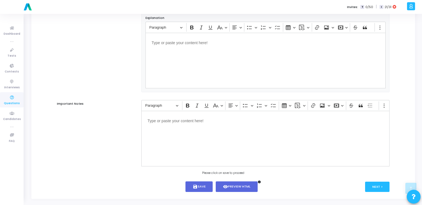
scroll to position [337, 0]
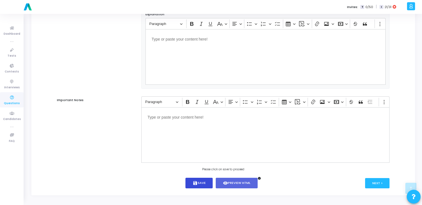
click at [196, 182] on icon "save" at bounding box center [195, 182] width 5 height 5
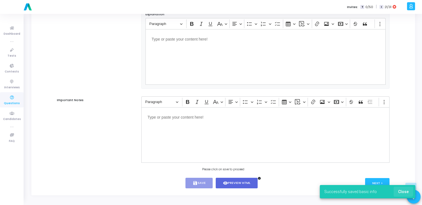
click at [402, 189] on span "Close" at bounding box center [403, 191] width 11 height 4
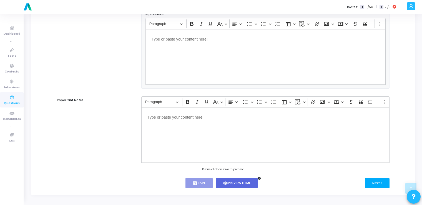
click at [375, 181] on button "Next >" at bounding box center [377, 183] width 25 height 10
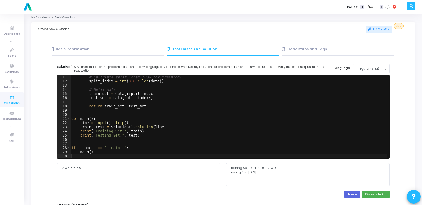
scroll to position [0, 0]
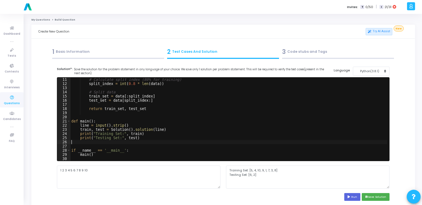
click at [239, 143] on div "# Calculate split index (80% for training) split_index = int ( 0.8 * len ( data…" at bounding box center [228, 123] width 317 height 92
type textarea "main()"
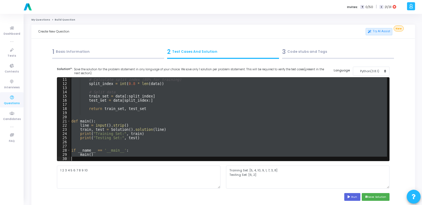
paste textarea
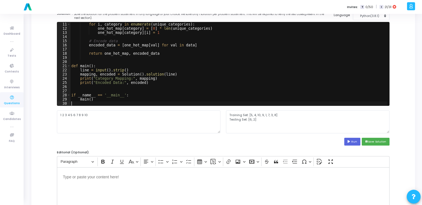
scroll to position [56, 0]
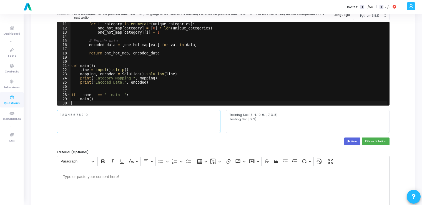
click at [111, 124] on textarea "1 2 3 4 5 6 7 8 9 10" at bounding box center [138, 121] width 163 height 23
paste textarea "Red Blue Green Red Blue"
type textarea "Red Blue Green Red Blue"
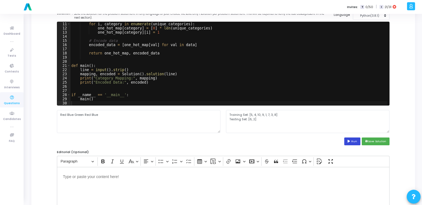
click at [353, 140] on button "Run" at bounding box center [352, 140] width 16 height 7
type textarea "Category Mapping: {'Red': [1, 0, 0], 'Blue': [0, 1, 0], 'Green': [0, 0, 1]} Enc…"
click at [371, 142] on button "save Save Solution" at bounding box center [376, 140] width 28 height 7
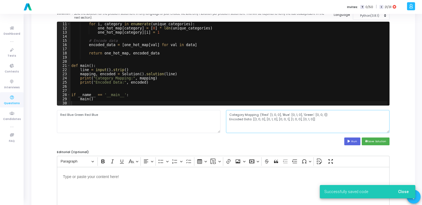
drag, startPoint x: 313, startPoint y: 119, endPoint x: 225, endPoint y: 116, distance: 88.0
click at [225, 116] on div "Category Mapping: {'Red': [1, 0, 0], 'Blue': [0, 1, 0], 'Green': [0, 0, 1]} Enc…" at bounding box center [307, 121] width 169 height 23
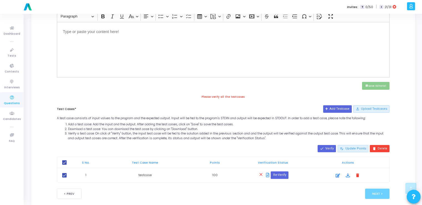
scroll to position [210, 0]
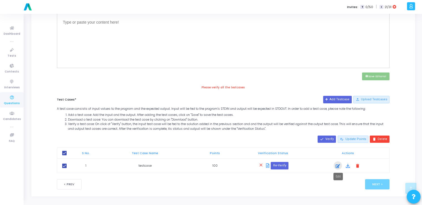
click at [336, 167] on icon at bounding box center [338, 166] width 4 height 7
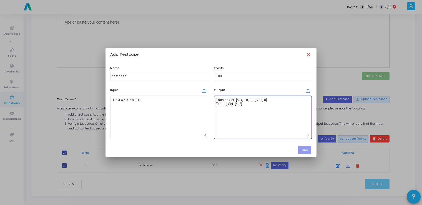
click at [264, 116] on textarea "Training Set: [5, 4, 10, 9, 1, 7, 3, 8] Testing Set: [6, 2]" at bounding box center [263, 117] width 94 height 39
paste textarea "Category Mapping: {'Red': [1, 0, 0], 'Blue': [0, 1, 0], 'Green': [0, 0, 1]} Enc…"
type textarea "Category Mapping: {'Red': [1, 0, 0], 'Blue': [0, 1, 0], 'Green': [0, 0, 1]} Enc…"
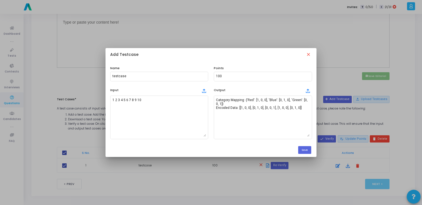
click at [346, 118] on div at bounding box center [211, 102] width 422 height 205
click at [303, 150] on button "Save" at bounding box center [304, 149] width 13 height 7
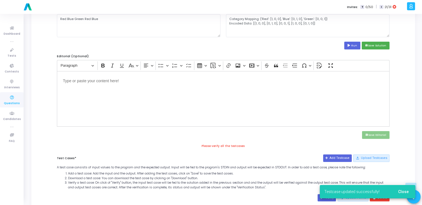
scroll to position [145, 0]
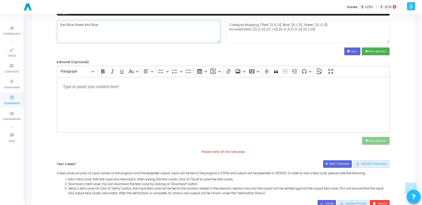
drag, startPoint x: 99, startPoint y: 23, endPoint x: 52, endPoint y: 19, distance: 46.7
click at [52, 19] on div "Title* Implement a function that encodes categorical variables using one-hot en…" at bounding box center [223, 84] width 370 height 339
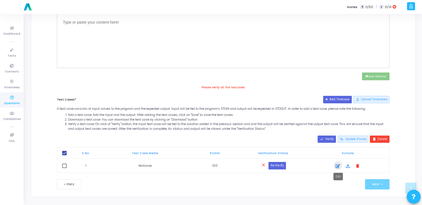
click at [336, 166] on icon at bounding box center [338, 166] width 4 height 7
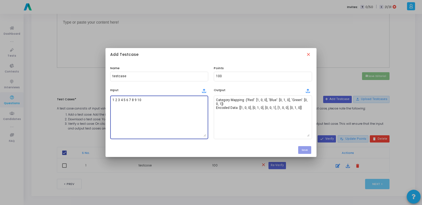
click at [166, 110] on textarea "1 2 3 4 5 6 7 8 9 10" at bounding box center [159, 117] width 94 height 39
paste textarea "Red Blue Green Red Blue"
type textarea "Red Blue Green Red Blue"
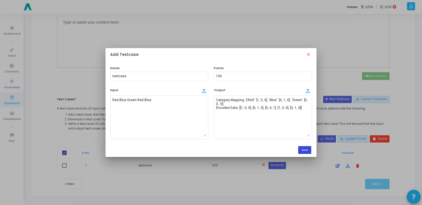
click at [306, 149] on button "Save" at bounding box center [304, 149] width 13 height 7
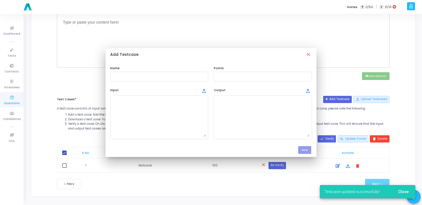
scroll to position [210, 0]
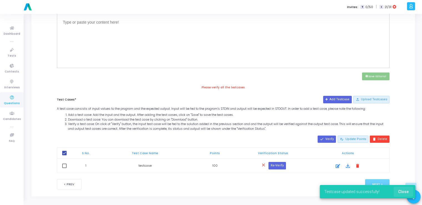
click at [405, 191] on span "Close" at bounding box center [403, 191] width 11 height 4
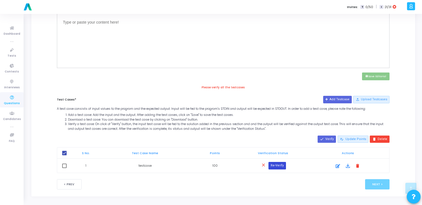
click at [280, 163] on button "Re-Verify" at bounding box center [276, 165] width 17 height 7
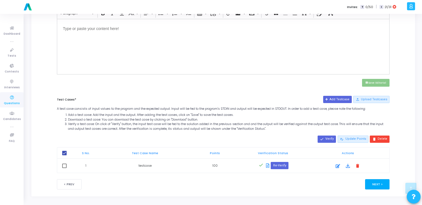
click at [376, 185] on button "Next >" at bounding box center [377, 184] width 25 height 10
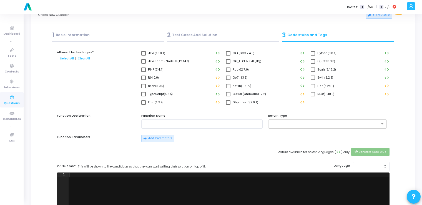
scroll to position [0, 0]
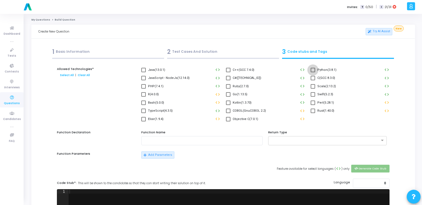
click at [313, 72] on span at bounding box center [313, 70] width 4 height 4
click at [313, 72] on input "Python(3.8.1)" at bounding box center [312, 72] width 0 height 0
checkbox input "true"
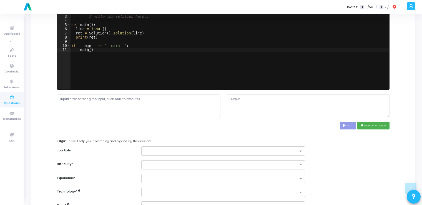
scroll to position [184, 0]
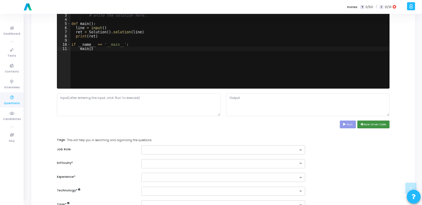
click at [362, 127] on button "save Save Driver Code" at bounding box center [373, 123] width 32 height 7
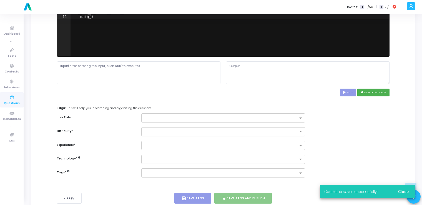
scroll to position [231, 0]
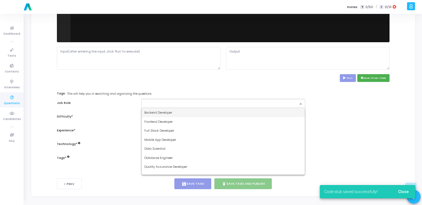
click at [209, 104] on input "text" at bounding box center [220, 104] width 153 height 5
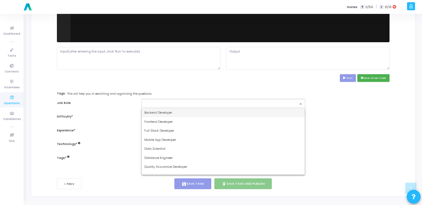
click at [198, 111] on div "Backend Developer" at bounding box center [223, 112] width 163 height 9
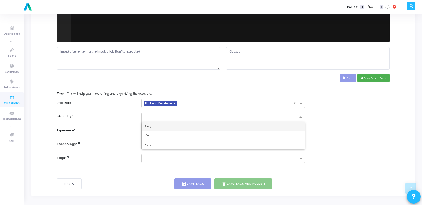
click at [190, 116] on input "text" at bounding box center [217, 116] width 146 height 5
click at [181, 125] on div "Easy" at bounding box center [223, 126] width 163 height 9
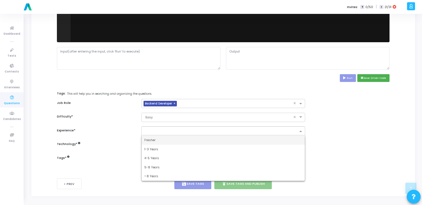
click at [178, 130] on input "text" at bounding box center [220, 131] width 153 height 5
click at [168, 140] on div "Fresher" at bounding box center [223, 139] width 163 height 9
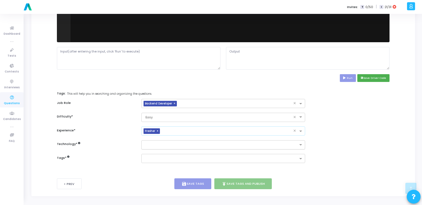
click at [164, 147] on input "text" at bounding box center [220, 145] width 153 height 5
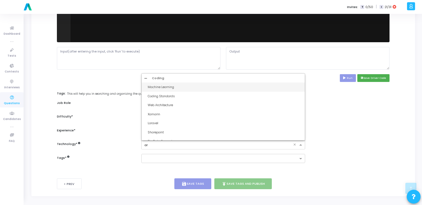
type input "art"
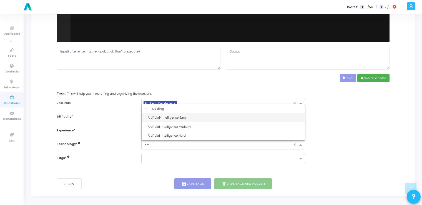
click at [169, 118] on div "Artificial-intelligence Easy" at bounding box center [225, 117] width 154 height 5
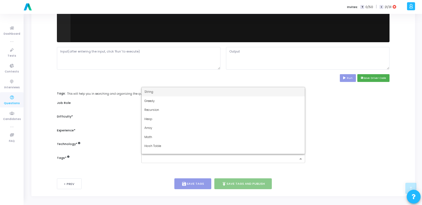
click at [175, 157] on input "text" at bounding box center [220, 159] width 153 height 5
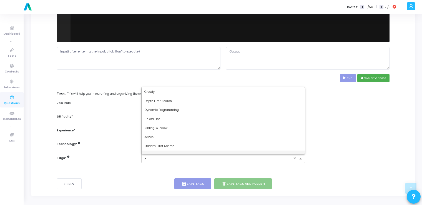
type input "dy"
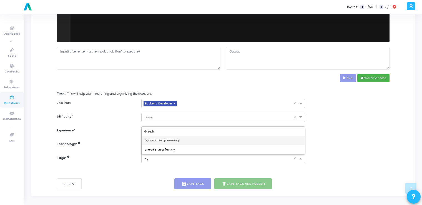
click at [164, 136] on div "Dynamic Programming" at bounding box center [223, 140] width 163 height 9
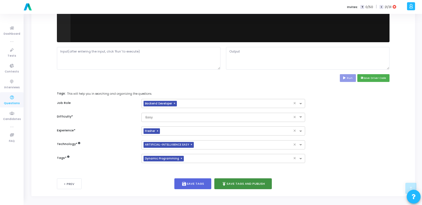
click at [234, 179] on button "publish Save Tags and Publish" at bounding box center [243, 183] width 58 height 11
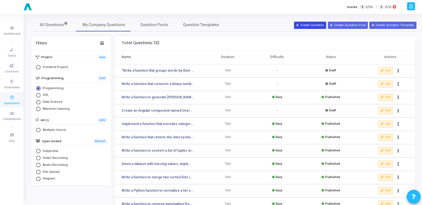
click at [313, 28] on button "Create Question" at bounding box center [310, 25] width 32 height 7
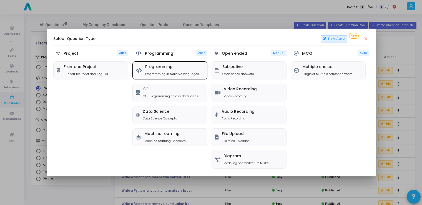
click at [185, 69] on h5 "Programming" at bounding box center [172, 67] width 54 height 5
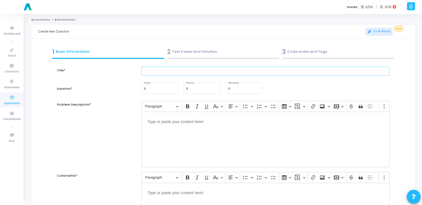
click at [173, 70] on input "text" at bounding box center [265, 71] width 248 height 9
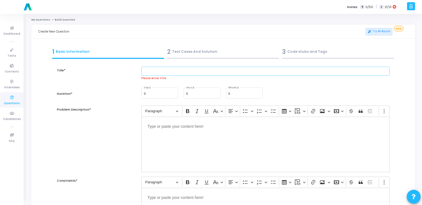
paste input "Write Python code to remove outliers from a dataset using the IQR method."
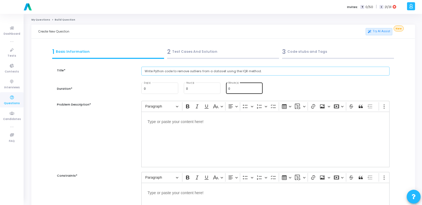
type input "Write Python code to remove outliers from a dataset using the IQR method."
click at [236, 89] on input "0" at bounding box center [244, 88] width 32 height 3
type input "15"
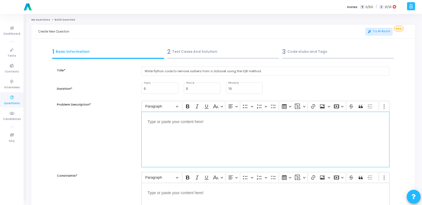
click at [212, 133] on div "Editor editing area: main" at bounding box center [265, 140] width 248 height 56
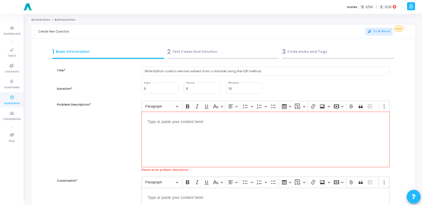
click at [178, 134] on div "Editor editing area: main" at bounding box center [265, 140] width 248 height 56
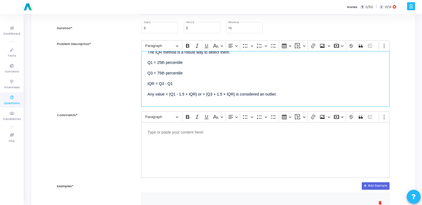
scroll to position [67, 0]
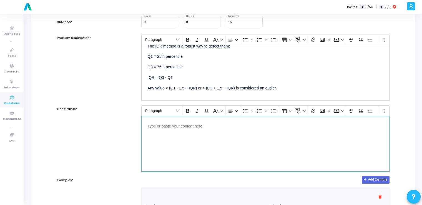
click at [172, 129] on div "Editor editing area: main" at bounding box center [265, 144] width 248 height 56
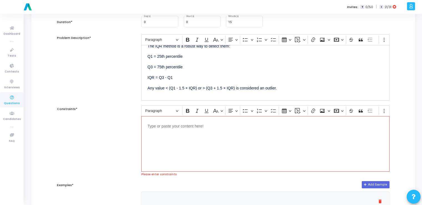
click at [175, 135] on div "Editor editing area: main" at bounding box center [265, 144] width 248 height 56
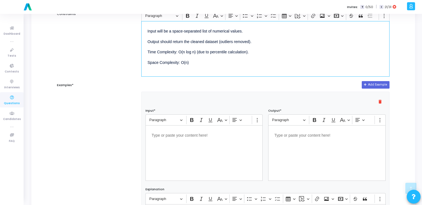
scroll to position [164, 0]
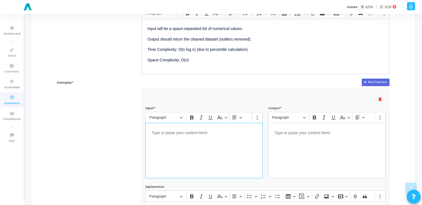
click at [175, 135] on div "Editor editing area: main" at bounding box center [203, 151] width 117 height 56
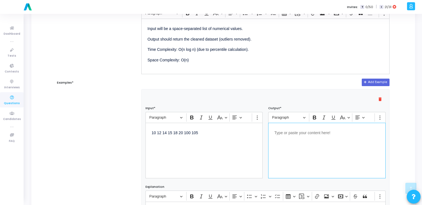
click at [286, 136] on div "Editor editing area: main" at bounding box center [326, 151] width 117 height 56
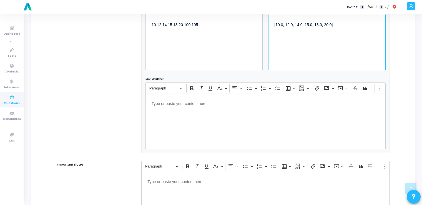
scroll to position [337, 0]
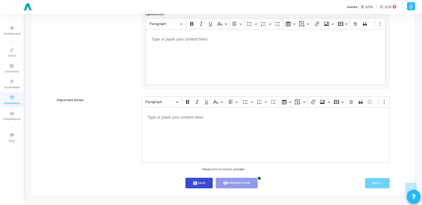
click at [206, 181] on button "save Save" at bounding box center [198, 183] width 27 height 11
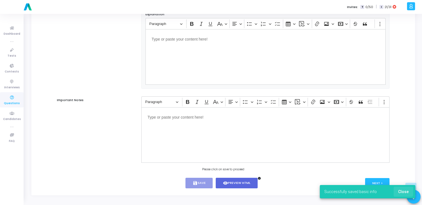
click at [403, 190] on span "Close" at bounding box center [403, 191] width 11 height 4
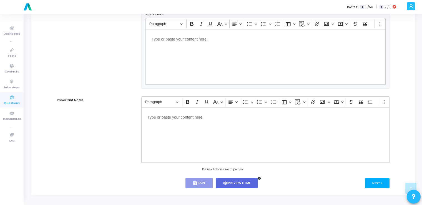
click at [377, 183] on button "Next >" at bounding box center [377, 183] width 25 height 10
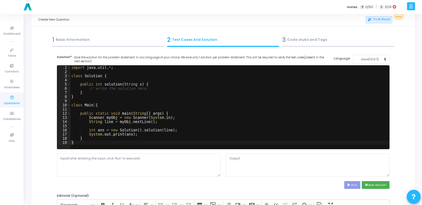
scroll to position [0, 0]
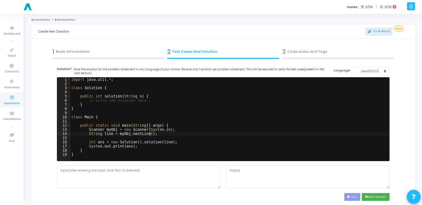
click at [246, 135] on div "import java . util . * ; class Solution { public int solution ( String s ) { //…" at bounding box center [229, 123] width 319 height 92
type textarea "} }"
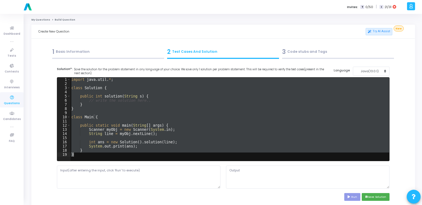
paste textarea
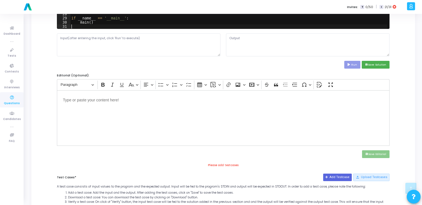
scroll to position [133, 0]
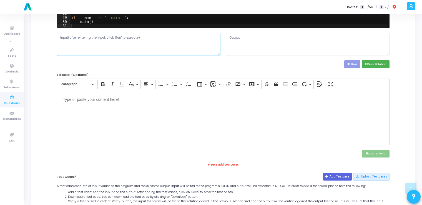
click at [126, 45] on textarea at bounding box center [138, 44] width 163 height 23
click at [167, 52] on textarea at bounding box center [138, 44] width 163 height 23
paste textarea "10 12 14 15 18 20 100 105"
type textarea "10 12 14 15 18 20 100 105"
click at [352, 62] on button "Run" at bounding box center [352, 63] width 16 height 7
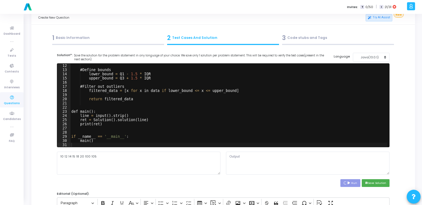
scroll to position [13, 0]
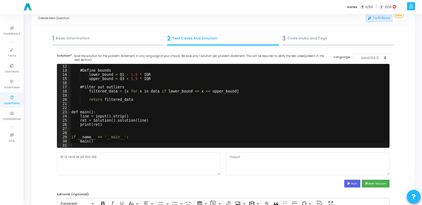
type textarea "Main.java:1: error: '.' expected import numpy as np ^ Main.java:1: error: ';' e…"
click at [385, 57] on button "Java(13.0.1)" at bounding box center [371, 57] width 37 height 9
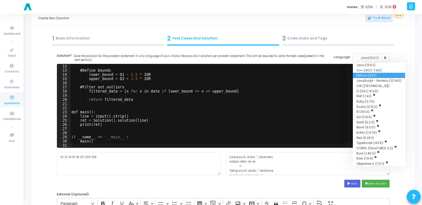
click at [377, 76] on button "Python (3.8.1)" at bounding box center [379, 75] width 52 height 5
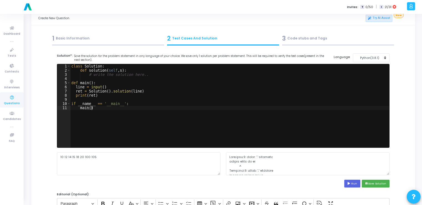
click at [278, 113] on div "class Solution : def solution ( self , s ) : # write the solution here.. def ma…" at bounding box center [229, 110] width 319 height 92
type textarea "if __name__ == '__main__': main()"
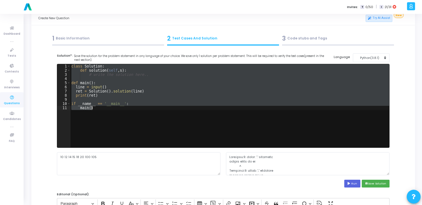
paste textarea
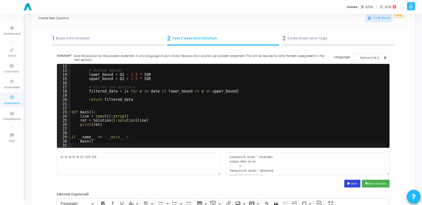
click at [348, 181] on button "Run" at bounding box center [352, 183] width 16 height 7
type textarea "Traceback (most recent call last): File "script.py", line 1, in <module> import…"
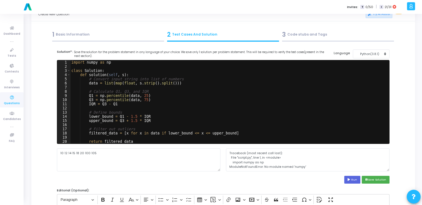
scroll to position [17, 0]
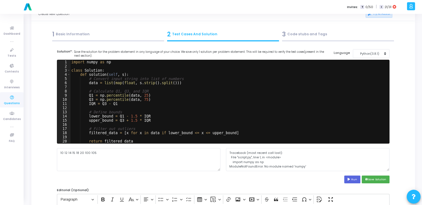
type textarea "import numpy as np"
drag, startPoint x: 109, startPoint y: 61, endPoint x: 70, endPoint y: 60, distance: 39.4
click at [70, 60] on div "import numpy as np 1 2 3 4 5 6 7 8 9 10 11 12 13 14 15 16 17 18 19 20 21 import…" at bounding box center [223, 101] width 332 height 83
click at [356, 181] on button "Run" at bounding box center [352, 178] width 16 height 7
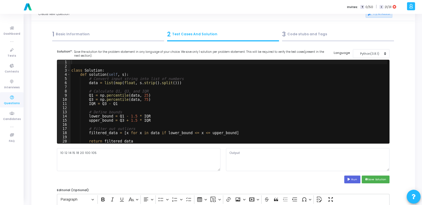
type textarea "Traceback (most recent call last): File "script.py", line 30, in <module> main(…"
click at [78, 65] on div "class Solution : def solution ( self , s ) : # Convert input string into list o…" at bounding box center [228, 106] width 317 height 92
click at [135, 72] on div "import numpy as np class Solution : def solution ( self , s ) : # Convert input…" at bounding box center [228, 106] width 317 height 92
type textarea "class Solution:"
click at [350, 181] on button "Run" at bounding box center [352, 178] width 16 height 7
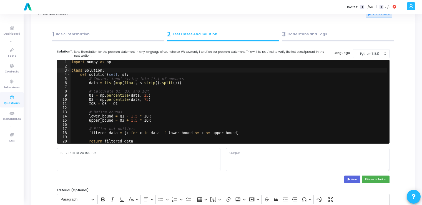
type textarea "Traceback (most recent call last): File "script.py", line 1, in <module> import…"
click at [190, 87] on div "import numpy as np class Solution : def solution ( self , s ) : # Convert input…" at bounding box center [228, 106] width 317 height 92
type textarea "main()"
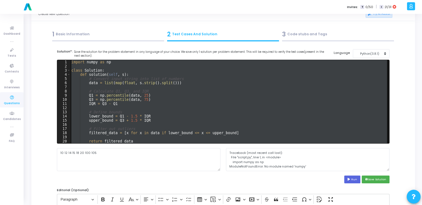
paste textarea
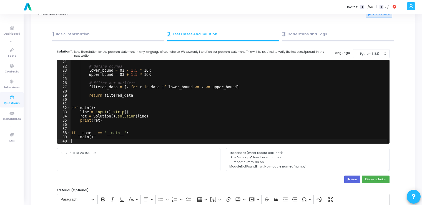
scroll to position [83, 0]
click at [349, 180] on button "Run" at bounding box center [352, 178] width 16 height 7
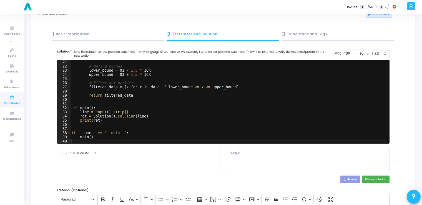
type textarea "[10.0, 12.0, 14.0, 15.0, 18.0, 20.0]"
drag, startPoint x: 274, startPoint y: 151, endPoint x: 226, endPoint y: 148, distance: 47.8
click at [226, 148] on textarea "[10.0, 12.0, 14.0, 15.0, 18.0, 20.0]" at bounding box center [307, 159] width 163 height 23
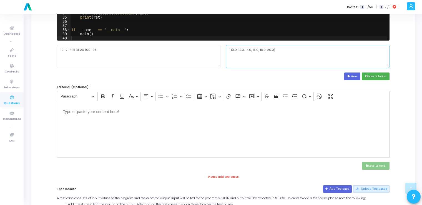
scroll to position [121, 0]
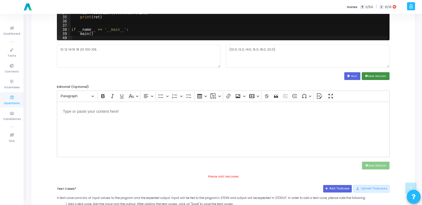
click at [366, 77] on icon "save" at bounding box center [366, 76] width 3 height 3
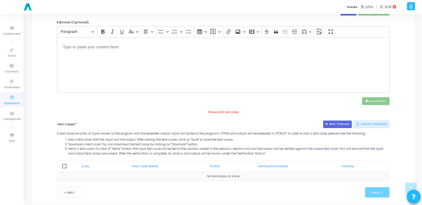
scroll to position [193, 0]
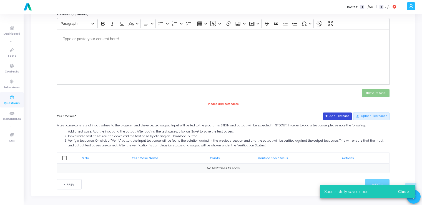
click at [330, 118] on button "Add Testcase" at bounding box center [337, 115] width 29 height 7
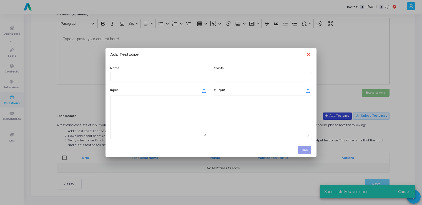
scroll to position [0, 0]
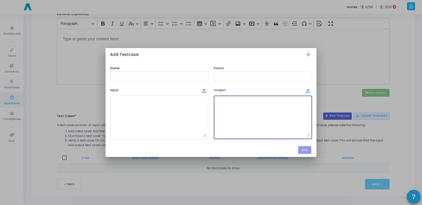
click at [255, 116] on textarea at bounding box center [263, 117] width 94 height 39
paste textarea "[10.0, 12.0, 14.0, 15.0, 18.0, 20.0]"
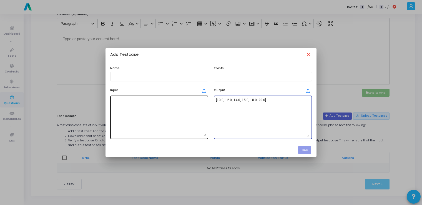
type textarea "[10.0, 12.0, 14.0, 15.0, 18.0, 20.0]"
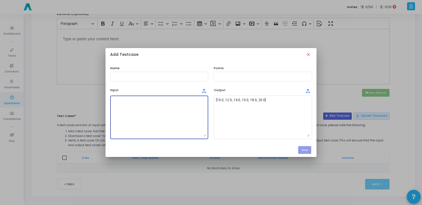
click at [178, 112] on textarea at bounding box center [159, 117] width 94 height 39
paste textarea "[10.0, 12.0, 14.0, 15.0, 18.0, 20.0]"
paste textarea "10 12 14 15 18 20 100 105"
drag, startPoint x: 160, startPoint y: 100, endPoint x: 110, endPoint y: 101, distance: 49.7
click at [110, 101] on div "[10.0, 12.0, 14.0, 15.0, 18.0, 20.0]10 12 14 15 18 20 100 105" at bounding box center [159, 117] width 98 height 44
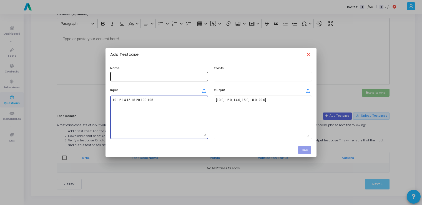
type textarea "10 12 14 15 18 20 100 105"
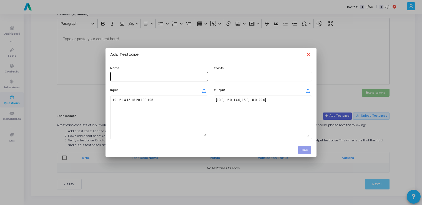
click at [150, 73] on div at bounding box center [159, 76] width 94 height 10
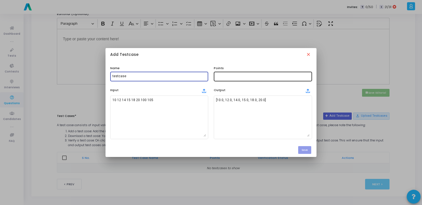
type input "testcase"
click at [222, 74] on div at bounding box center [263, 76] width 94 height 10
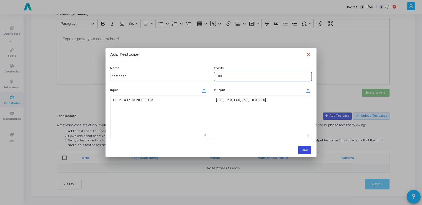
type input "100"
click at [304, 148] on button "Save" at bounding box center [304, 149] width 13 height 7
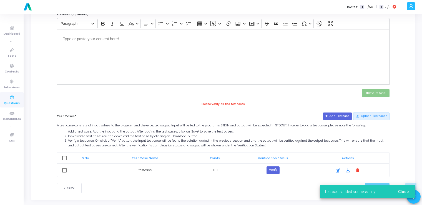
scroll to position [197, 0]
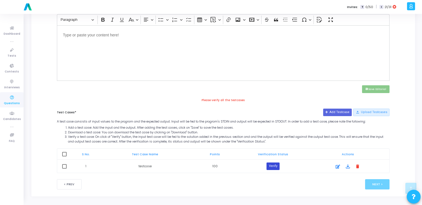
click at [271, 163] on button "Verify" at bounding box center [272, 165] width 13 height 7
click at [63, 154] on span at bounding box center [64, 154] width 4 height 4
click at [64, 156] on input "checkbox" at bounding box center [64, 156] width 0 height 0
checkbox input "true"
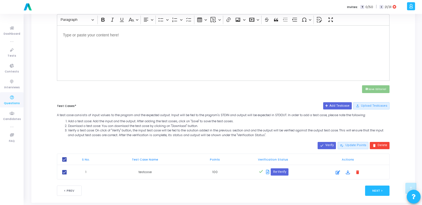
scroll to position [203, 0]
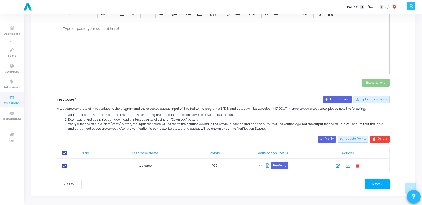
click at [375, 182] on button "Next >" at bounding box center [377, 184] width 25 height 10
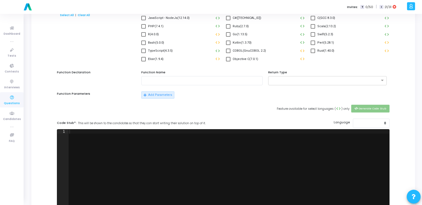
scroll to position [0, 0]
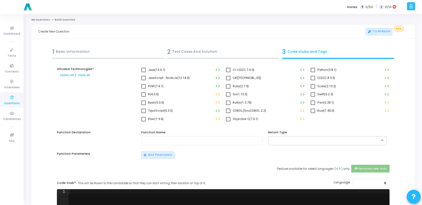
click at [311, 68] on span at bounding box center [313, 70] width 4 height 4
click at [312, 72] on input "Python(3.8.1)" at bounding box center [312, 72] width 0 height 0
checkbox input "true"
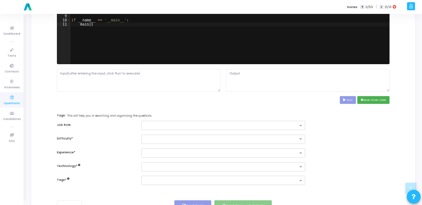
scroll to position [231, 0]
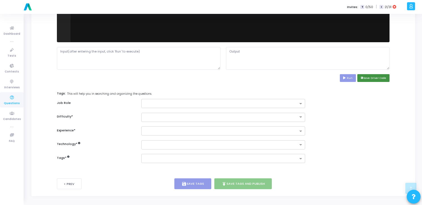
click at [361, 80] on button "save Save Driver Code" at bounding box center [373, 77] width 32 height 7
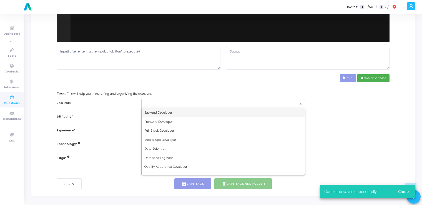
click at [260, 105] on input "text" at bounding box center [220, 104] width 153 height 5
click at [224, 115] on div "Backend Developer" at bounding box center [223, 112] width 163 height 9
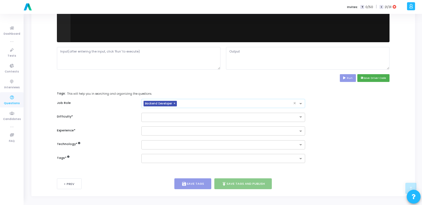
click at [224, 115] on input "text" at bounding box center [217, 116] width 146 height 5
click at [207, 126] on div "Easy" at bounding box center [223, 126] width 163 height 9
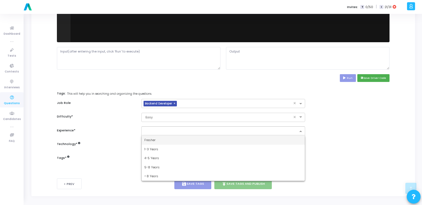
click at [207, 126] on div at bounding box center [222, 130] width 163 height 9
click at [185, 138] on div "Fresher" at bounding box center [223, 139] width 163 height 9
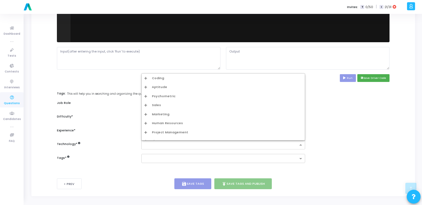
click at [178, 146] on input "text" at bounding box center [220, 145] width 153 height 5
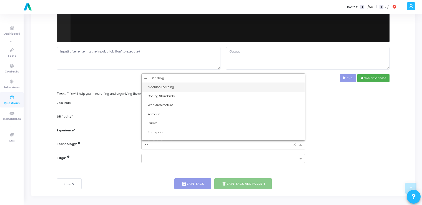
type input "art"
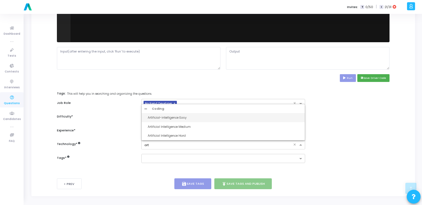
click at [183, 116] on div "Artificial-intelligence Easy" at bounding box center [225, 117] width 154 height 5
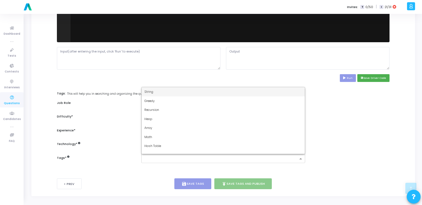
click at [178, 158] on input "text" at bounding box center [220, 159] width 153 height 5
type input "dy"
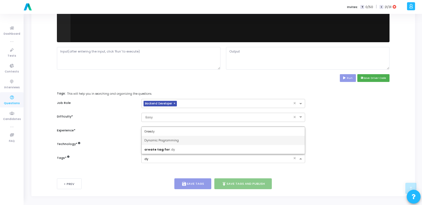
click at [178, 138] on span "Dynamic Programming" at bounding box center [161, 140] width 34 height 4
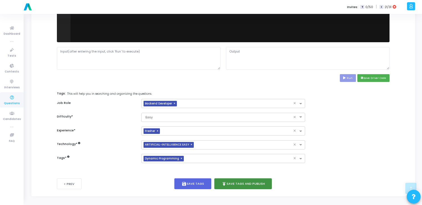
click at [230, 182] on button "publish Save Tags and Publish" at bounding box center [243, 183] width 58 height 11
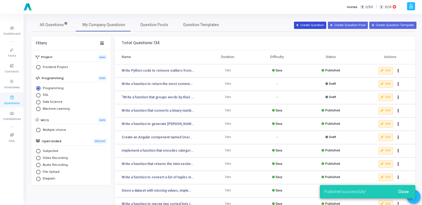
click at [315, 25] on button "Create Question" at bounding box center [310, 25] width 32 height 7
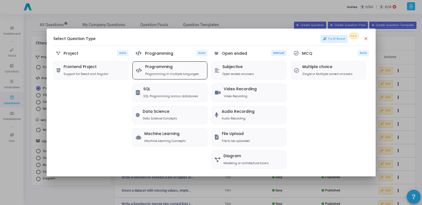
click at [158, 70] on div "Programming Programming in multiple languages" at bounding box center [172, 70] width 54 height 11
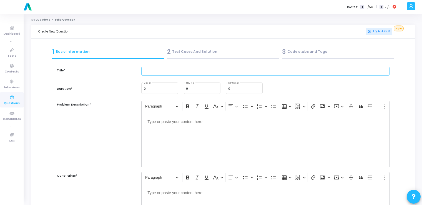
click at [158, 70] on input "text" at bounding box center [265, 71] width 248 height 9
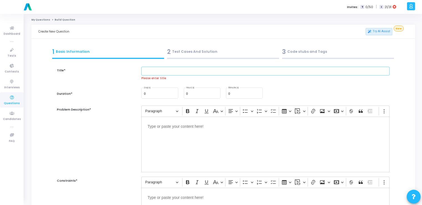
click at [161, 71] on input "text" at bounding box center [265, 71] width 248 height 9
paste input "Implement a function to standardize features (mean=0, std=1)."
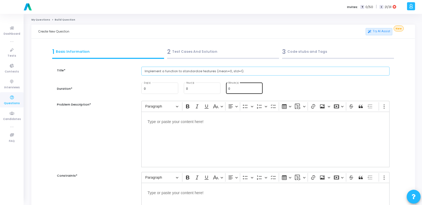
type input "Implement a function to standardize features (mean=0, std=1)."
click at [232, 88] on input "0" at bounding box center [244, 88] width 32 height 3
type input "15"
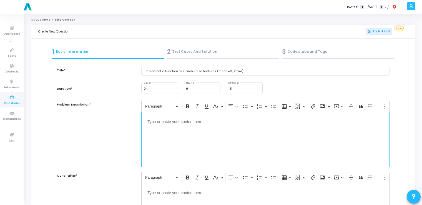
click at [223, 127] on div "Editor editing area: main" at bounding box center [265, 140] width 248 height 56
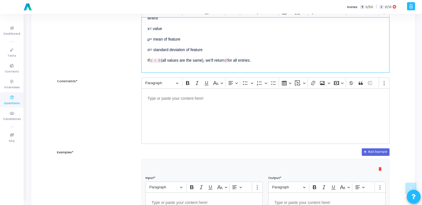
scroll to position [95, 0]
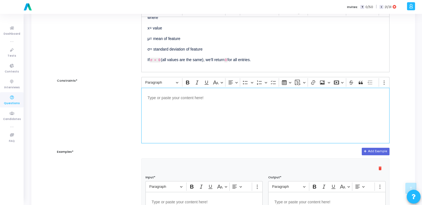
click at [215, 107] on div "Editor editing area: main" at bounding box center [265, 116] width 248 height 56
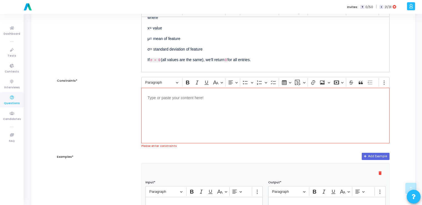
click at [210, 129] on div "Editor editing area: main" at bounding box center [265, 116] width 248 height 56
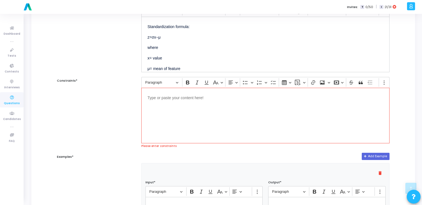
click at [210, 129] on div "Editor editing area: main" at bounding box center [265, 116] width 248 height 56
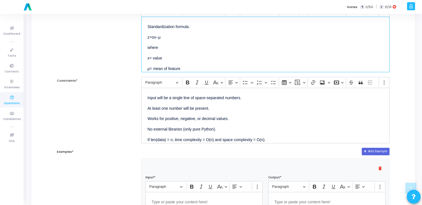
click at [216, 55] on p "x = value" at bounding box center [265, 57] width 236 height 7
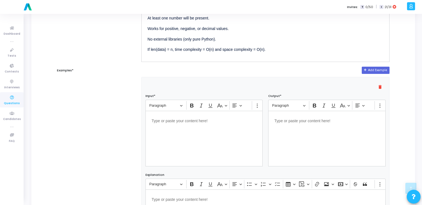
scroll to position [179, 0]
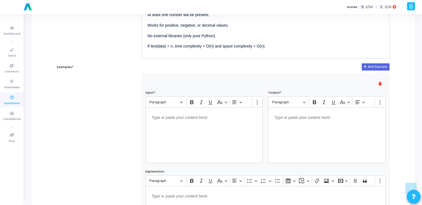
click at [202, 127] on div "Editor editing area: main" at bounding box center [203, 135] width 117 height 56
click at [301, 137] on div "Editor editing area: main" at bounding box center [326, 135] width 117 height 56
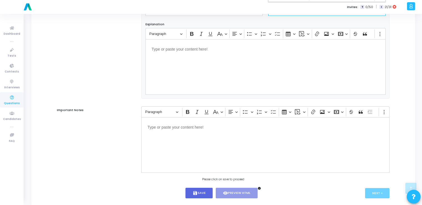
scroll to position [337, 0]
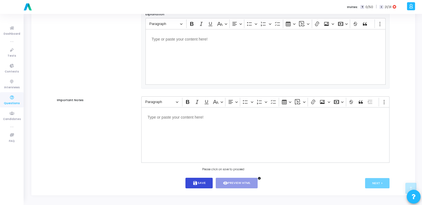
click at [198, 185] on button "save Save" at bounding box center [198, 183] width 27 height 11
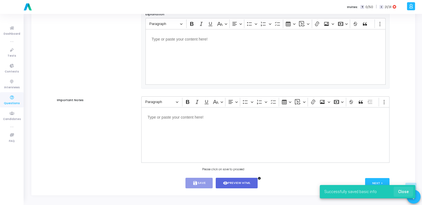
click at [401, 190] on span "Close" at bounding box center [403, 191] width 11 height 4
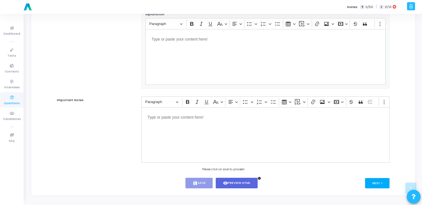
click at [377, 183] on button "Next >" at bounding box center [377, 183] width 25 height 10
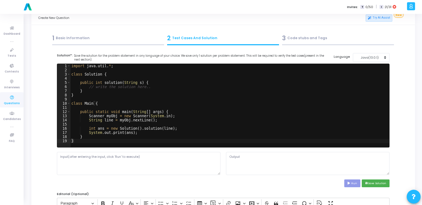
scroll to position [0, 0]
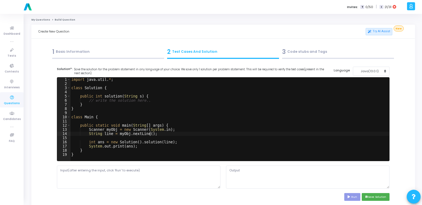
click at [228, 133] on div "import java . util . * ; class Solution { public int solution ( String s ) { //…" at bounding box center [229, 123] width 319 height 92
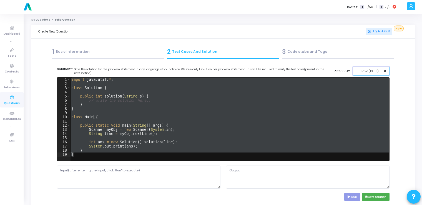
click at [372, 68] on button "Java(13.0.1)" at bounding box center [371, 71] width 37 height 9
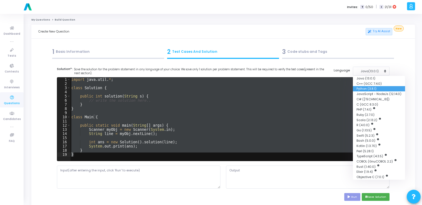
click at [362, 89] on button "Python (3.8.1)" at bounding box center [379, 88] width 52 height 5
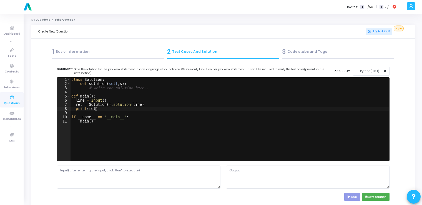
click at [291, 109] on div "class Solution : def solution ( self , s ) : # write the solution here.. def ma…" at bounding box center [229, 123] width 319 height 92
type textarea "if __name__ == '__main__': main()"
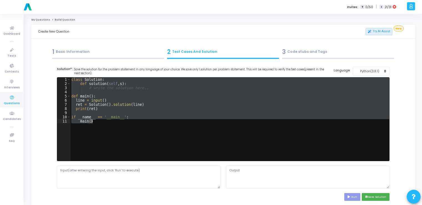
paste textarea
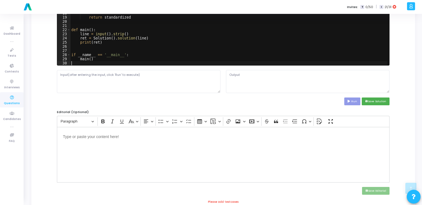
scroll to position [95, 0]
click at [196, 78] on textarea at bounding box center [138, 81] width 163 height 23
paste textarea "10 20 30 40 50"
type textarea "10 20 30 40 50"
click at [348, 100] on icon at bounding box center [349, 101] width 4 height 3
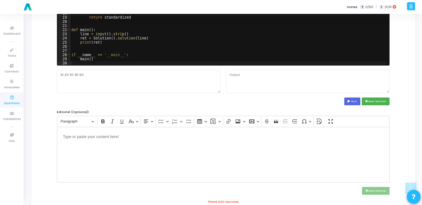
type textarea "[-1.414213562373095, -0.7071067811865475, 0.0, 0.7071067811865475, 1.4142135623…"
drag, startPoint x: 360, startPoint y: 72, endPoint x: 225, endPoint y: 73, distance: 135.2
click at [225, 73] on div "[-1.414213562373095, -0.7071067811865475, 0.0, 0.7071067811865475, 1.4142135623…" at bounding box center [307, 81] width 169 height 23
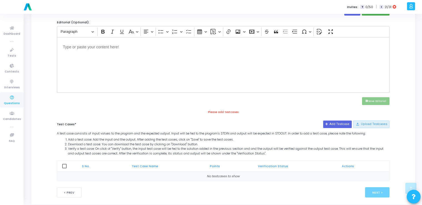
scroll to position [193, 0]
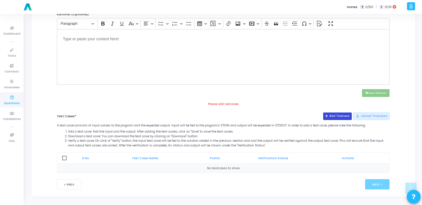
click at [332, 116] on button "Add Testcase" at bounding box center [337, 115] width 29 height 7
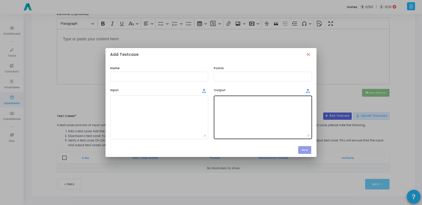
click at [219, 118] on textarea at bounding box center [263, 117] width 94 height 39
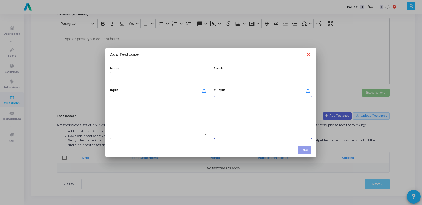
paste textarea "[-1.414213562373095, -0.7071067811865475, 0.0, 0.7071067811865475, 1.4142135623…"
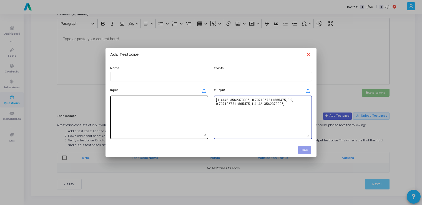
type textarea "[-1.414213562373095, -0.7071067811865475, 0.0, 0.7071067811865475, 1.4142135623…"
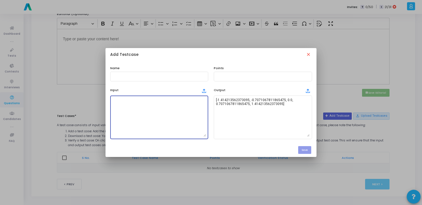
click at [162, 114] on textarea at bounding box center [159, 117] width 94 height 39
paste textarea "10 20 30 40 50"
type textarea "10 20 30 40 50"
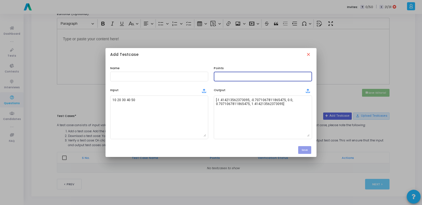
click at [226, 76] on input "text" at bounding box center [263, 76] width 94 height 4
type input "100"
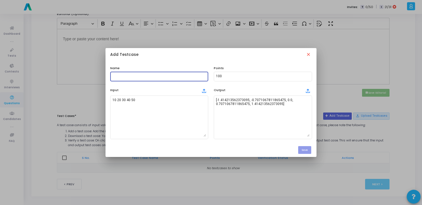
click at [182, 76] on input "text" at bounding box center [159, 76] width 94 height 4
type input "testcase"
click at [306, 148] on button "Save" at bounding box center [304, 149] width 13 height 7
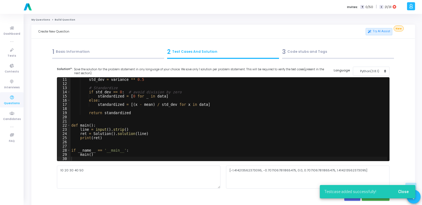
scroll to position [193, 0]
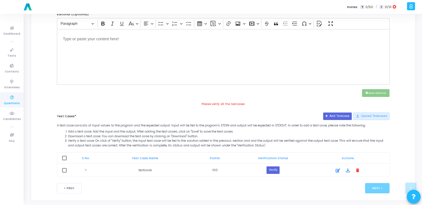
click at [67, 158] on th at bounding box center [64, 157] width 14 height 11
click at [64, 156] on span at bounding box center [64, 158] width 4 height 4
click at [64, 160] on input "checkbox" at bounding box center [64, 160] width 0 height 0
checkbox input "true"
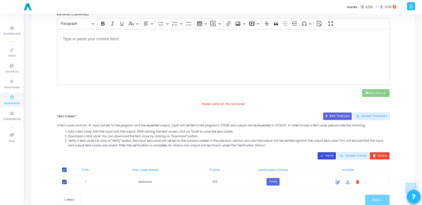
click at [327, 154] on button "done Verify" at bounding box center [326, 155] width 18 height 7
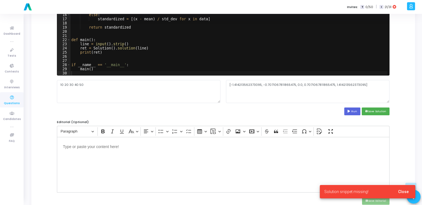
scroll to position [85, 0]
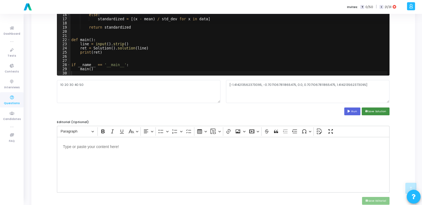
click at [381, 111] on button "save Save Solution" at bounding box center [376, 110] width 28 height 7
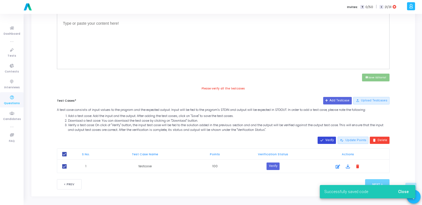
click at [328, 140] on button "done Verify" at bounding box center [326, 140] width 18 height 7
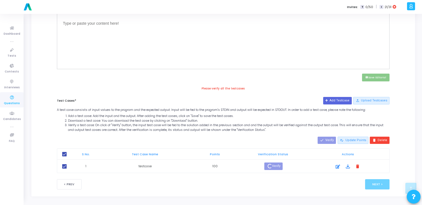
scroll to position [203, 0]
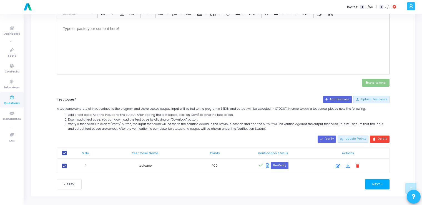
click at [381, 185] on button "Next >" at bounding box center [377, 184] width 25 height 10
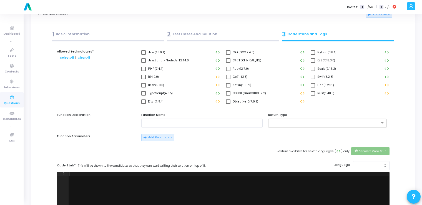
scroll to position [0, 0]
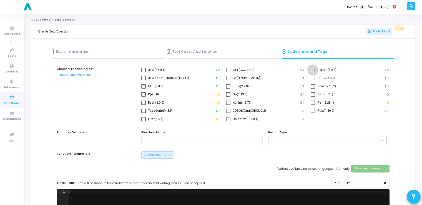
click at [313, 70] on span at bounding box center [313, 70] width 4 height 4
click at [313, 72] on input "Python(3.8.1)" at bounding box center [312, 72] width 0 height 0
checkbox input "true"
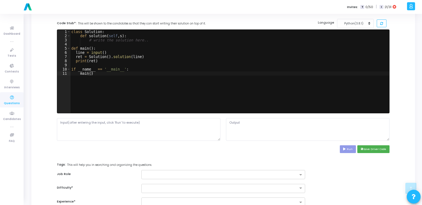
scroll to position [160, 0]
click at [195, 129] on textarea at bounding box center [138, 129] width 163 height 23
click at [375, 150] on button "save Save Driver Code" at bounding box center [373, 148] width 32 height 7
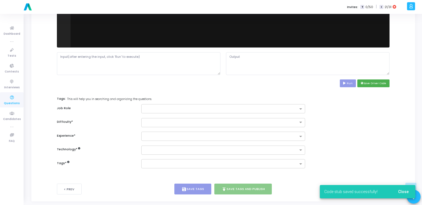
scroll to position [231, 0]
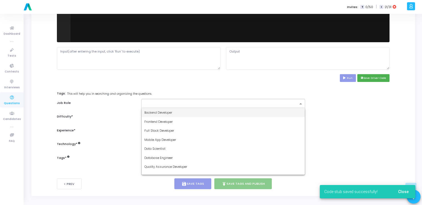
click at [267, 106] on div at bounding box center [220, 105] width 154 height 6
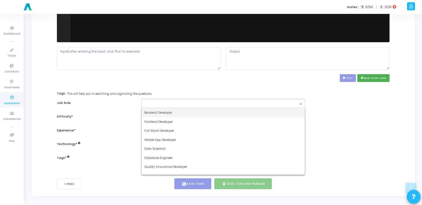
click at [236, 112] on div "Backend Developer" at bounding box center [223, 112] width 163 height 9
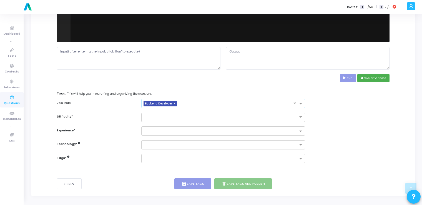
click at [207, 121] on ng-select at bounding box center [222, 117] width 163 height 9
click at [195, 127] on div "Easy" at bounding box center [223, 126] width 163 height 9
click at [194, 130] on input "text" at bounding box center [220, 131] width 153 height 5
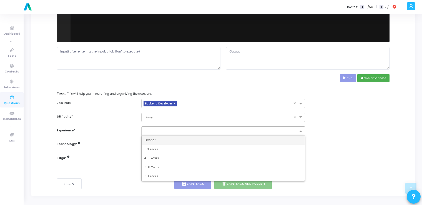
click at [179, 139] on div "Fresher" at bounding box center [223, 139] width 163 height 9
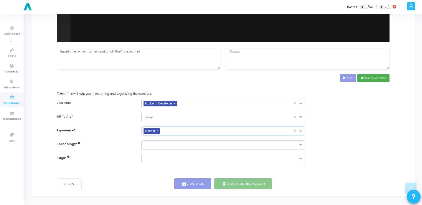
click at [174, 142] on div at bounding box center [220, 144] width 156 height 7
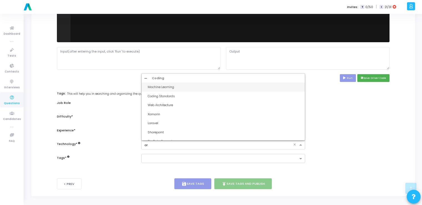
type input "art"
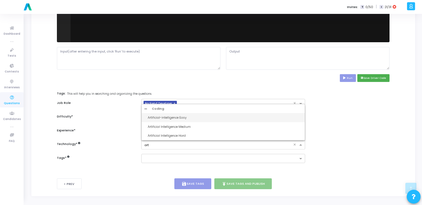
click at [169, 117] on div "Artificial-intelligence Easy" at bounding box center [225, 117] width 154 height 5
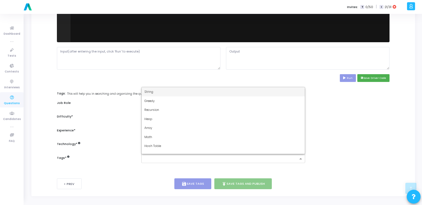
click at [172, 157] on input "text" at bounding box center [220, 159] width 153 height 5
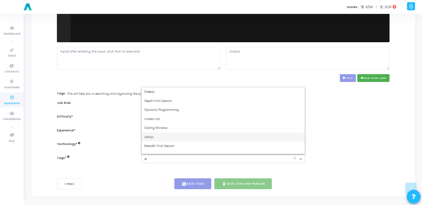
type input "dy"
click at [165, 139] on span "Dynamic Programming" at bounding box center [161, 140] width 34 height 4
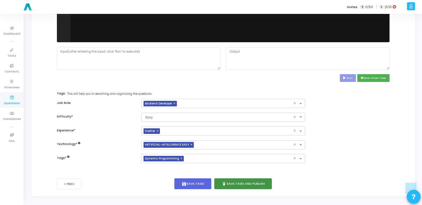
click at [233, 182] on button "publish Save Tags and Publish" at bounding box center [243, 183] width 58 height 11
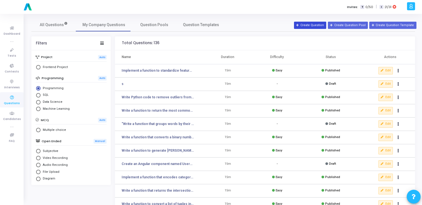
click at [311, 23] on button "Create Question" at bounding box center [310, 25] width 32 height 7
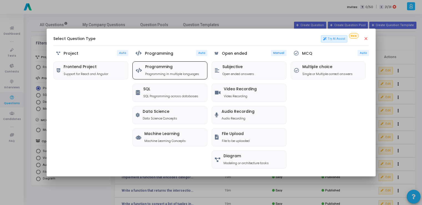
click at [183, 65] on h5 "Programming" at bounding box center [172, 67] width 54 height 5
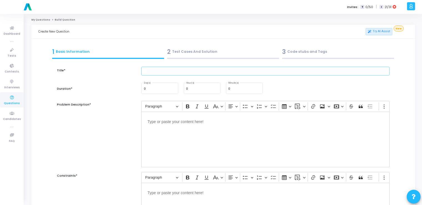
drag, startPoint x: 183, startPoint y: 64, endPoint x: 195, endPoint y: 73, distance: 15.0
click at [195, 73] on input "text" at bounding box center [265, 71] width 248 height 9
paste input "Write code to load a CSV dataset into a Pandas DataFrame and display summary st…"
type input "Write code to load a CSV dataset into a Pandas DataFrame and display summary st…"
drag, startPoint x: 232, startPoint y: 89, endPoint x: 225, endPoint y: 88, distance: 7.0
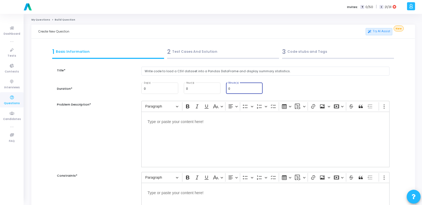
click at [225, 88] on div "0 Minute(s)" at bounding box center [244, 88] width 42 height 13
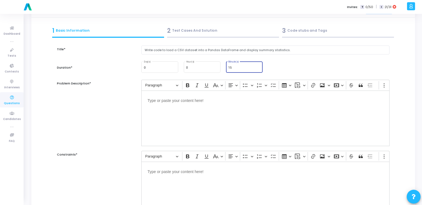
scroll to position [22, 0]
type input "15"
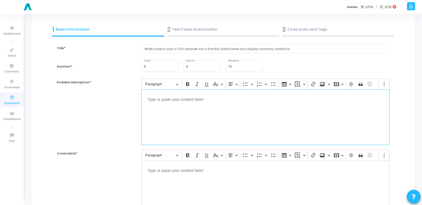
click at [210, 143] on div "Editor editing area: main" at bounding box center [265, 117] width 248 height 56
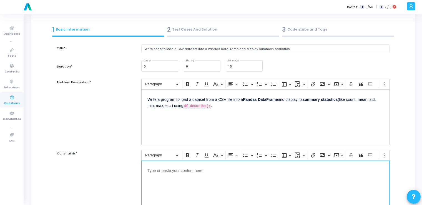
click at [190, 187] on div "Editor editing area: main" at bounding box center [265, 188] width 248 height 56
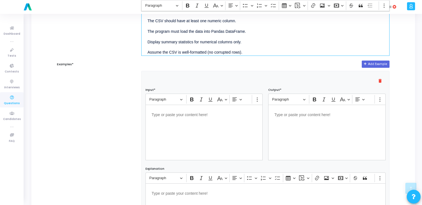
scroll to position [183, 0]
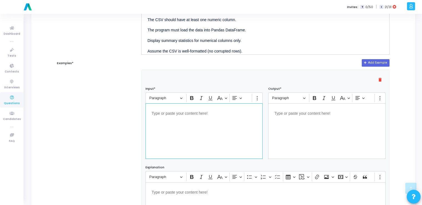
click at [223, 123] on div "Editor editing area: main" at bounding box center [203, 131] width 117 height 56
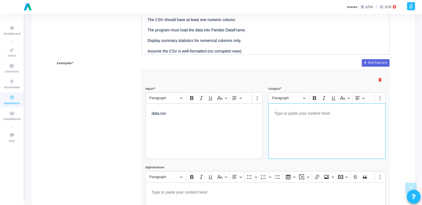
click at [322, 129] on div "Editor editing area: main" at bounding box center [326, 131] width 117 height 56
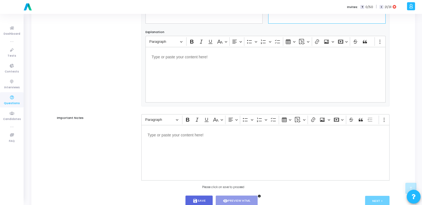
scroll to position [337, 0]
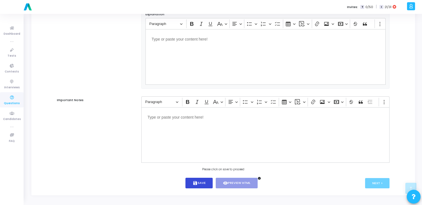
click at [205, 182] on button "save Save" at bounding box center [198, 183] width 27 height 11
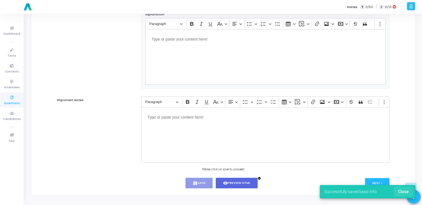
click at [411, 194] on button "Close" at bounding box center [403, 191] width 19 height 10
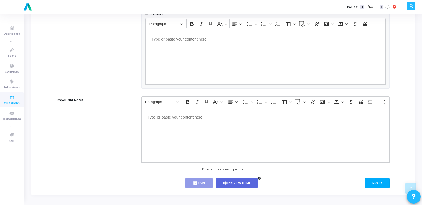
click at [378, 186] on button "Next >" at bounding box center [377, 183] width 25 height 10
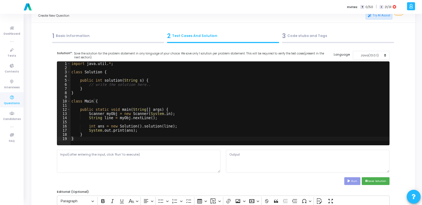
scroll to position [0, 0]
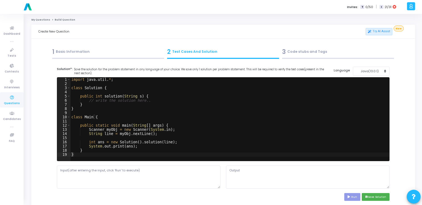
click at [240, 137] on div "import java . util . * ; class Solution { public int solution ( String s ) { //…" at bounding box center [229, 123] width 319 height 92
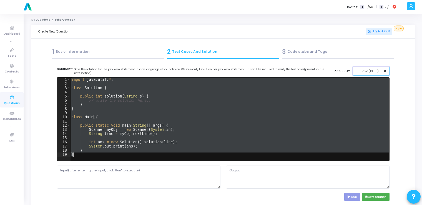
click at [363, 72] on div "Java(13.0.1)" at bounding box center [369, 71] width 27 height 5
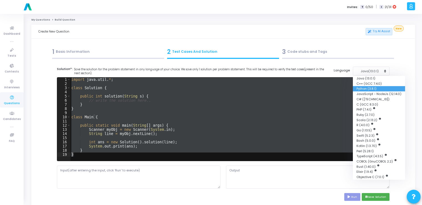
click at [358, 88] on button "Python (3.8.1)" at bounding box center [379, 88] width 52 height 5
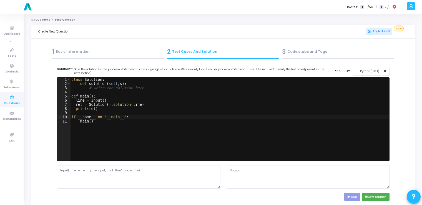
click at [276, 118] on div "class Solution : def solution ( self , s ) : # write the solution here.. def ma…" at bounding box center [229, 123] width 319 height 92
type textarea "if __name__ == '__main__': main()"
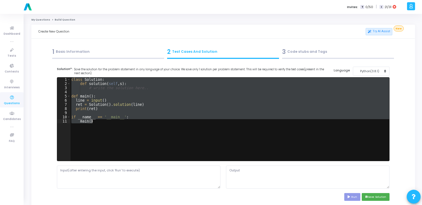
paste textarea
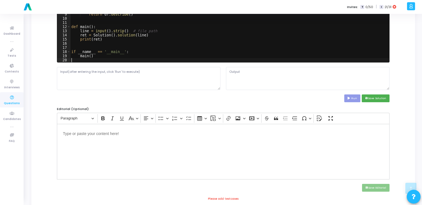
scroll to position [99, 0]
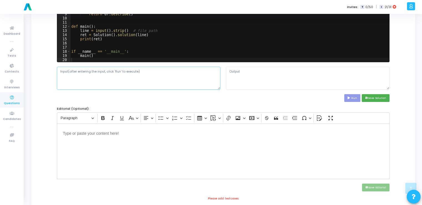
click at [207, 80] on textarea at bounding box center [138, 78] width 163 height 23
click at [169, 83] on textarea at bounding box center [138, 78] width 163 height 23
paste textarea "data.csv"
type textarea "data.csv"
click at [349, 97] on icon at bounding box center [349, 98] width 4 height 3
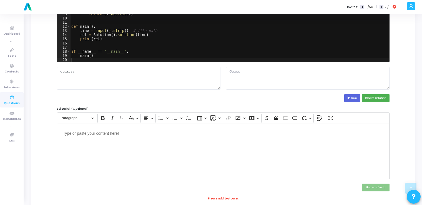
type textarea "Traceback (most recent call last): File "script.py", line 1, in <module> import…"
click at [190, 38] on div "import pandas as pd class Solution : def solution ( self , s ) : # Load CSV int…" at bounding box center [229, 25] width 319 height 92
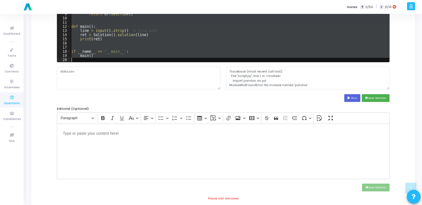
type textarea "main()"
paste textarea
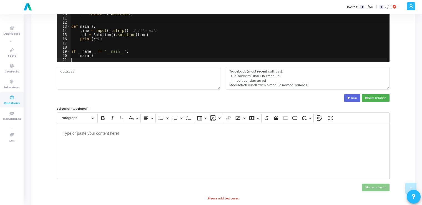
scroll to position [4, 0]
click at [348, 98] on icon at bounding box center [349, 98] width 4 height 3
type textarea "Traceback (most recent call last): File "script.py", line 20, in <module> main(…"
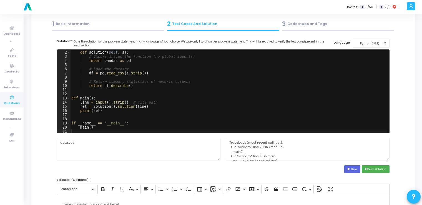
scroll to position [4, 0]
click at [230, 95] on div "class Solution : def solution ( self , s ) : # Import inside the function (no g…" at bounding box center [228, 92] width 317 height 92
click at [189, 102] on div "class Solution : def solution ( self , s ) : # Import inside the function (no g…" at bounding box center [228, 92] width 317 height 92
type textarea "main()"
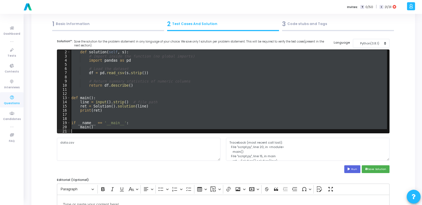
paste textarea
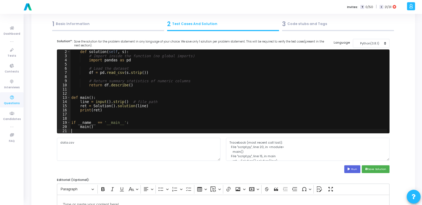
scroll to position [4, 0]
click at [175, 92] on div "def solution ( self , s ) : # Import inside the function (no global imports) im…" at bounding box center [228, 96] width 317 height 92
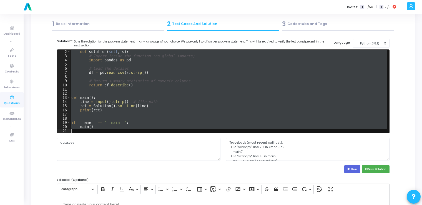
type textarea "main()"
paste textarea
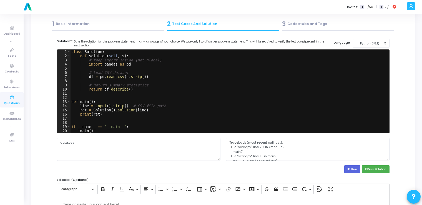
scroll to position [0, 0]
click at [160, 92] on div "class Solution : def solution ( self , s ) : # keep import inside (not global) …" at bounding box center [228, 96] width 317 height 92
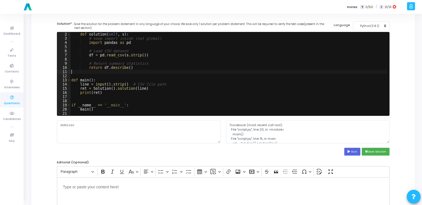
scroll to position [49, 0]
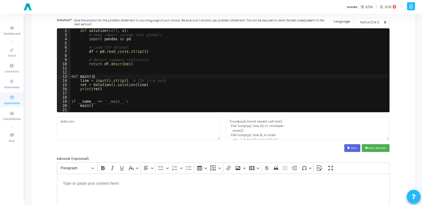
click at [152, 78] on div "def solution ( self , s ) : # keep import inside (not global) import pandas as …" at bounding box center [228, 75] width 317 height 92
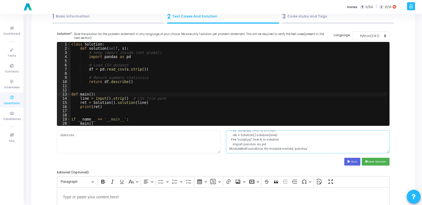
scroll to position [0, 0]
drag, startPoint x: 307, startPoint y: 144, endPoint x: 224, endPoint y: 136, distance: 83.3
click at [224, 136] on div "Traceback (most recent call last): File "script.py", line 20, in <module> main(…" at bounding box center [307, 141] width 169 height 23
click at [178, 99] on div "class Solution : def solution ( self , s ) : # keep import inside (not global) …" at bounding box center [228, 88] width 317 height 92
type textarea "main()"
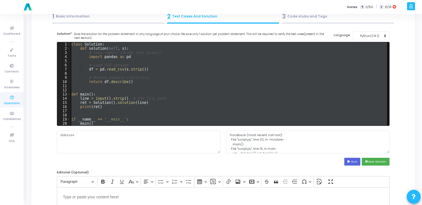
paste textarea
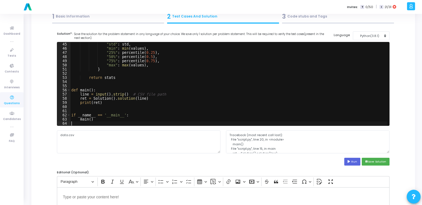
scroll to position [183, 0]
click at [354, 161] on button "Run" at bounding box center [352, 161] width 16 height 7
type textarea "Traceback (most recent call last): File "script.py", line 63, in <module> main(…"
drag, startPoint x: 324, startPoint y: 143, endPoint x: 222, endPoint y: 135, distance: 102.8
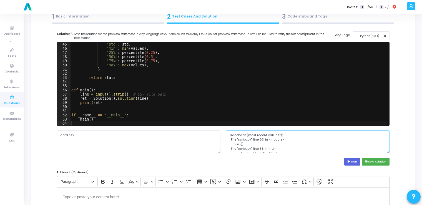
click at [222, 135] on div "data.csv Traceback (most recent call last): File "script.py", line 63, in <modu…" at bounding box center [223, 141] width 338 height 23
click at [110, 11] on div "Invites: T 0/50 | I 21/31" at bounding box center [231, 7] width 350 height 14
click at [109, 18] on div "1 Basic Information" at bounding box center [108, 16] width 112 height 9
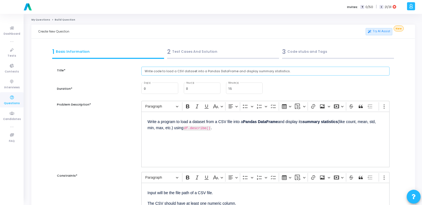
click at [200, 73] on input "Write code to load a CSV dataset into a Pandas DataFrame and display summary st…" at bounding box center [265, 71] width 248 height 9
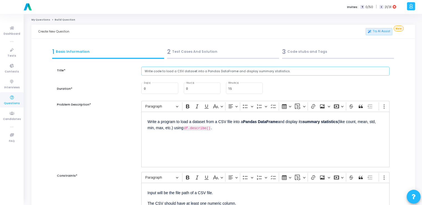
click at [200, 73] on input "Write code to load a CSV dataset into a Pandas DataFrame and display summary st…" at bounding box center [265, 71] width 248 height 9
paste input "Implement a function to shuffle a dataset randomly"
type input "Implement a function to shuffle a dataset randomly."
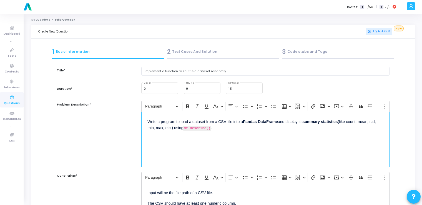
click at [178, 132] on div "Write a program to load a dataset from a CSV file into a Pandas DataFrame and d…" at bounding box center [265, 140] width 248 height 56
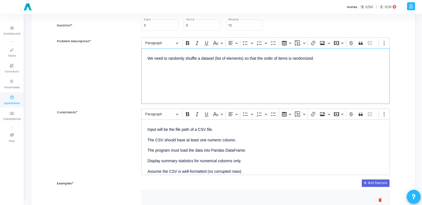
scroll to position [63, 0]
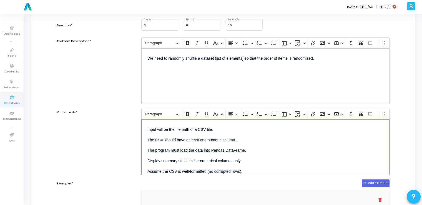
click at [223, 159] on p "Display summary statistics for numerical columns only." at bounding box center [265, 160] width 236 height 7
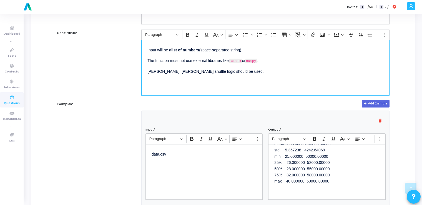
scroll to position [143, 0]
click at [181, 163] on div "data.csv" at bounding box center [203, 172] width 117 height 56
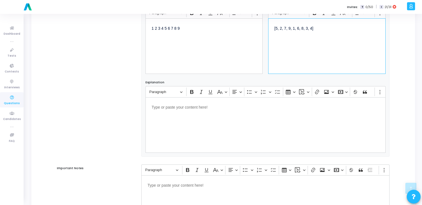
scroll to position [337, 0]
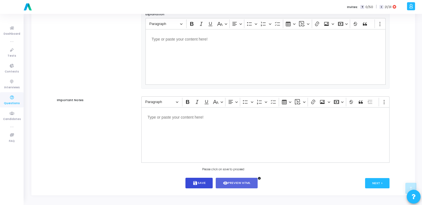
click at [200, 184] on button "save Save" at bounding box center [198, 183] width 27 height 11
click at [368, 187] on button "Next >" at bounding box center [377, 183] width 25 height 10
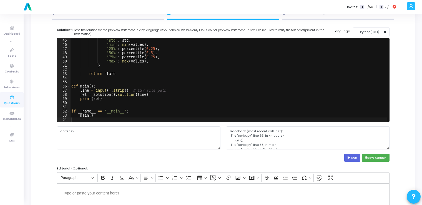
scroll to position [0, 0]
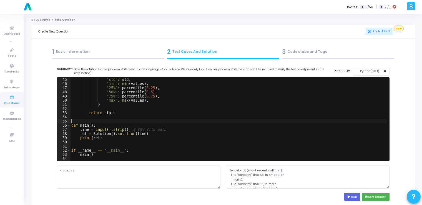
click at [200, 122] on div ""std" : std , "min" : min ( values ) , "25%" : percentile ( 0.25 ) , "50%" : pe…" at bounding box center [228, 123] width 317 height 92
type textarea "main()"
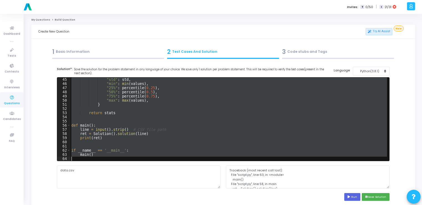
paste textarea
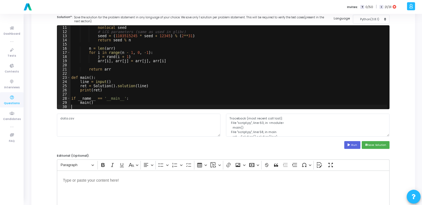
scroll to position [52, 0]
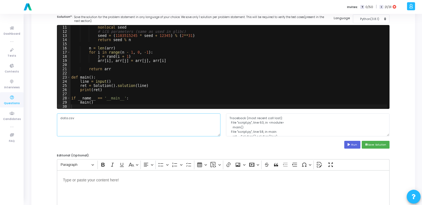
click at [117, 128] on textarea "data.csv" at bounding box center [138, 124] width 163 height 23
paste textarea "1 2 3 4 5 6 7 8 9"
type textarea "1 2 3 4 5 6 7 8 9"
click at [350, 147] on button "Run" at bounding box center [352, 144] width 16 height 7
type textarea "[9, 7, 2, 6, 5, 8, 3, 4, 1]"
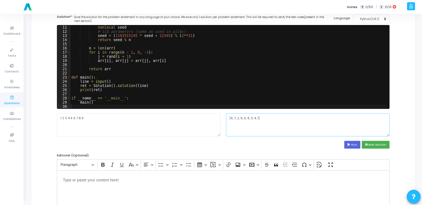
drag, startPoint x: 259, startPoint y: 116, endPoint x: 226, endPoint y: 118, distance: 32.3
click at [226, 118] on textarea "[9, 7, 2, 6, 5, 8, 3, 4, 1]" at bounding box center [307, 124] width 163 height 23
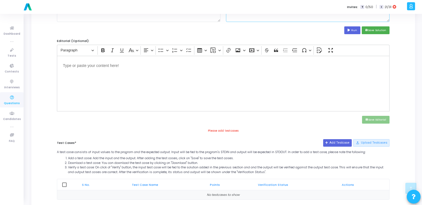
scroll to position [167, 0]
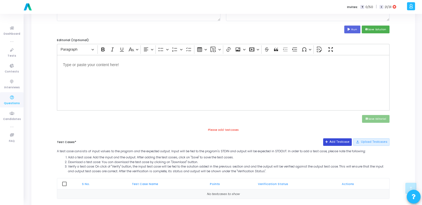
click at [328, 142] on icon at bounding box center [326, 141] width 3 height 3
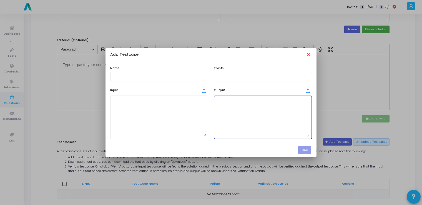
click at [255, 120] on textarea at bounding box center [263, 117] width 94 height 39
paste textarea "[9, 7, 2, 6, 5, 8, 3, 4, 1]"
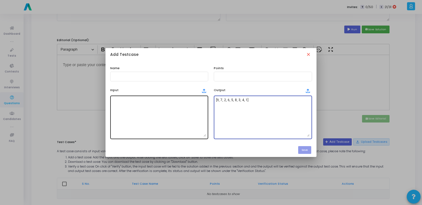
type textarea "[9, 7, 2, 6, 5, 8, 3, 4, 1]"
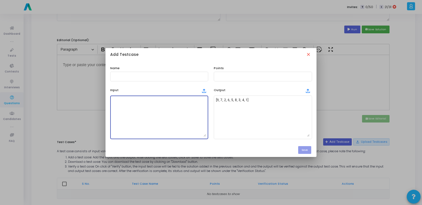
click at [176, 116] on textarea at bounding box center [159, 117] width 94 height 39
paste textarea "1 2 3 4 5 6 7 8 9"
type textarea "1 2 3 4 5 6 7 8 9"
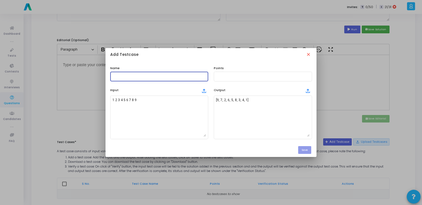
click at [140, 78] on input "text" at bounding box center [159, 76] width 94 height 4
type input "testcase"
click at [224, 77] on input "text" at bounding box center [263, 76] width 94 height 4
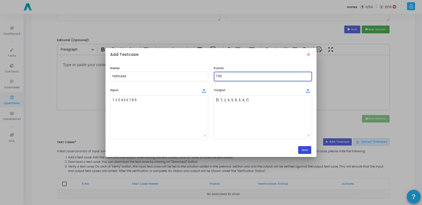
type input "100"
click at [304, 153] on button "Save" at bounding box center [304, 149] width 13 height 7
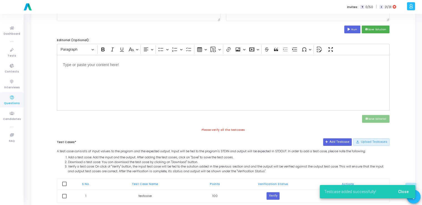
scroll to position [197, 0]
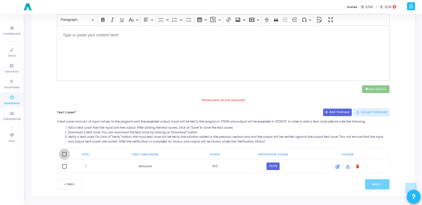
click at [64, 153] on span at bounding box center [64, 154] width 4 height 4
click at [64, 156] on input "checkbox" at bounding box center [64, 156] width 0 height 0
checkbox input "true"
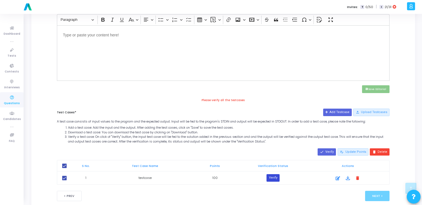
click at [274, 175] on button "Verify" at bounding box center [272, 177] width 13 height 7
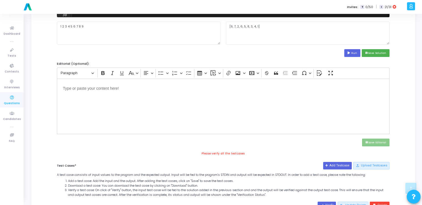
scroll to position [139, 0]
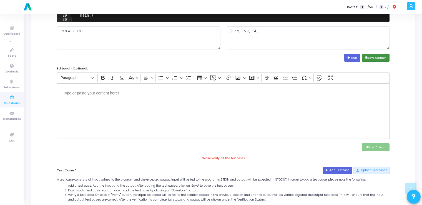
click at [369, 59] on button "save Save Solution" at bounding box center [376, 57] width 28 height 7
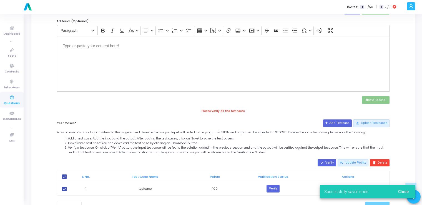
scroll to position [209, 0]
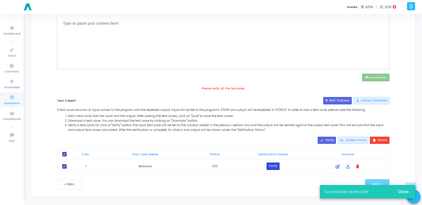
click at [272, 163] on button "Verify" at bounding box center [272, 165] width 13 height 7
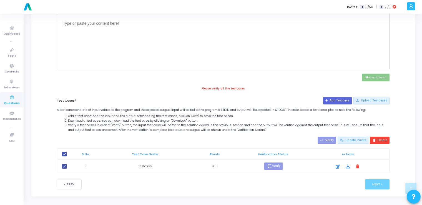
scroll to position [203, 0]
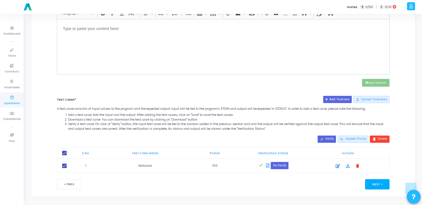
click at [370, 182] on button "Next >" at bounding box center [377, 184] width 25 height 10
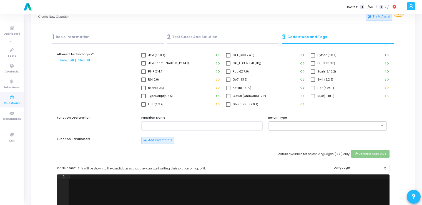
scroll to position [0, 0]
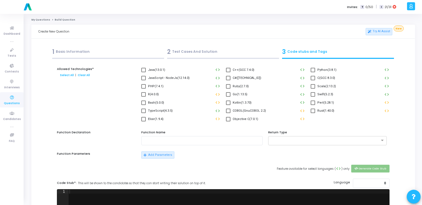
click at [312, 70] on span at bounding box center [313, 70] width 4 height 4
click at [312, 72] on input "Python(3.8.1)" at bounding box center [312, 72] width 0 height 0
checkbox input "true"
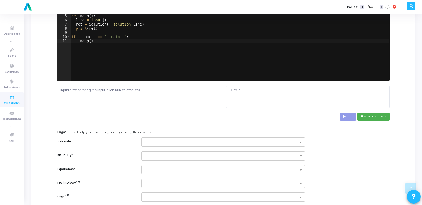
scroll to position [193, 0]
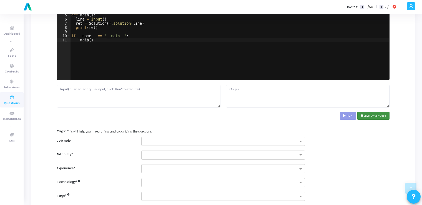
click at [362, 115] on icon "save" at bounding box center [361, 115] width 3 height 3
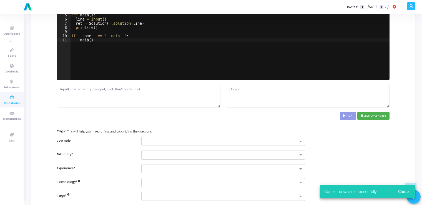
scroll to position [231, 0]
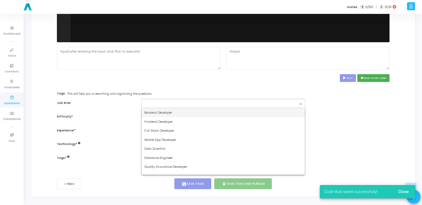
click at [283, 104] on input "text" at bounding box center [220, 104] width 153 height 5
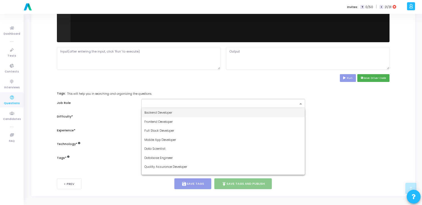
click at [251, 113] on div "Backend Developer" at bounding box center [223, 112] width 163 height 9
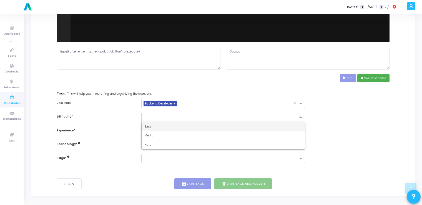
click at [245, 115] on input "text" at bounding box center [217, 116] width 146 height 5
click at [225, 124] on div "Easy" at bounding box center [223, 126] width 163 height 9
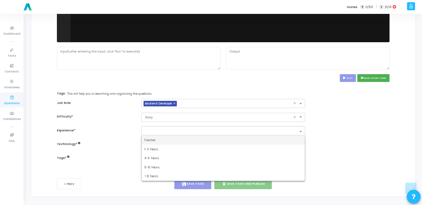
click at [208, 134] on div at bounding box center [220, 132] width 154 height 6
click at [196, 139] on div "Fresher" at bounding box center [223, 139] width 163 height 9
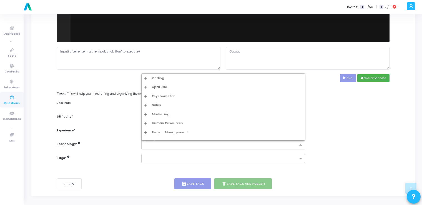
click at [189, 143] on input "text" at bounding box center [220, 145] width 153 height 5
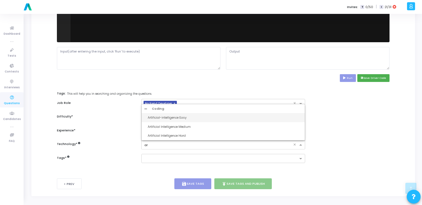
type input "art"
click at [184, 117] on div "Artificial-intelligence Easy" at bounding box center [225, 117] width 154 height 5
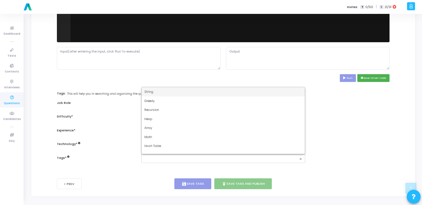
click at [200, 157] on input "text" at bounding box center [220, 159] width 153 height 5
type input "dy"
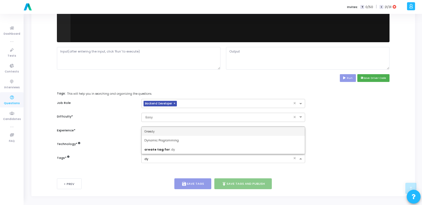
click at [191, 135] on div "Greedy" at bounding box center [223, 131] width 163 height 9
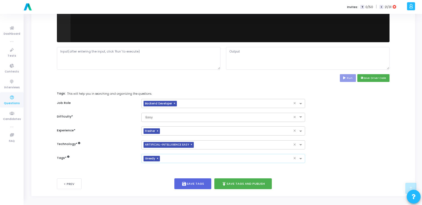
click at [159, 158] on span "×" at bounding box center [158, 159] width 3 height 6
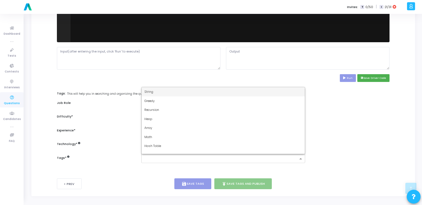
click at [159, 158] on input "text" at bounding box center [220, 159] width 153 height 5
type input "dy"
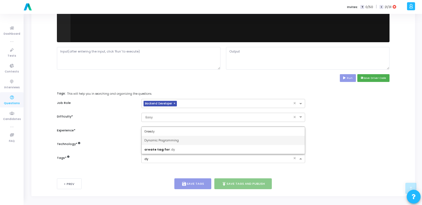
click at [173, 138] on span "Dynamic Programming" at bounding box center [161, 140] width 34 height 4
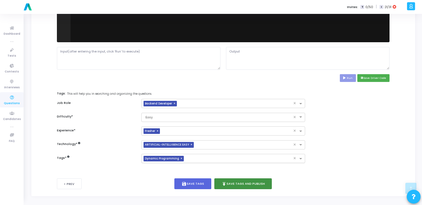
click at [236, 183] on button "publish Save Tags and Publish" at bounding box center [243, 183] width 58 height 11
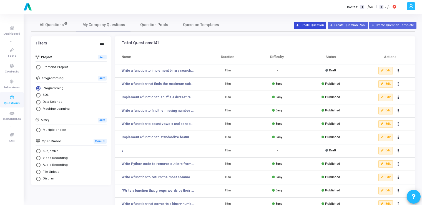
click at [313, 26] on button "Create Question" at bounding box center [310, 25] width 32 height 7
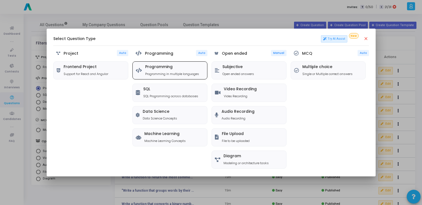
click at [172, 69] on h5 "Programming" at bounding box center [172, 67] width 54 height 5
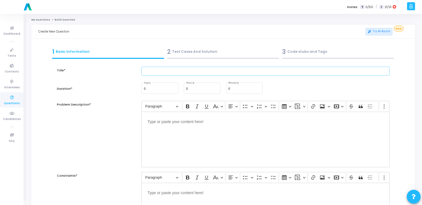
click at [172, 69] on input "text" at bounding box center [265, 71] width 248 height 9
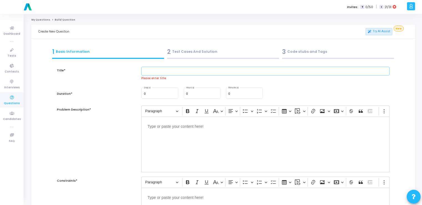
paste input "Write code to convert a list of text sentences into TF-IDF features."
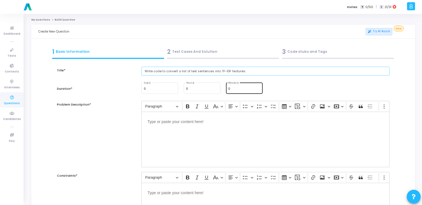
type input "Write code to convert a list of text sentences into TF-IDF features."
click at [232, 87] on div "0 Minute(s)" at bounding box center [244, 88] width 32 height 12
type input "15"
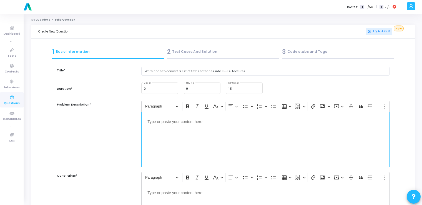
click at [174, 133] on div "Editor editing area: main" at bounding box center [265, 140] width 248 height 56
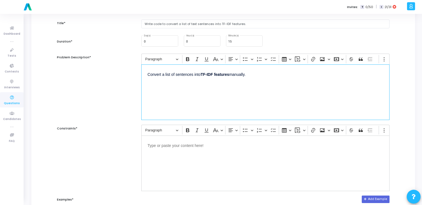
scroll to position [47, 0]
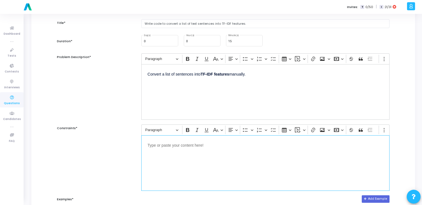
click at [167, 156] on div "Editor editing area: main" at bounding box center [265, 163] width 248 height 56
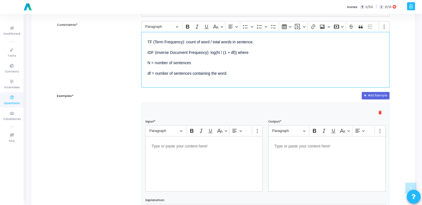
scroll to position [152, 0]
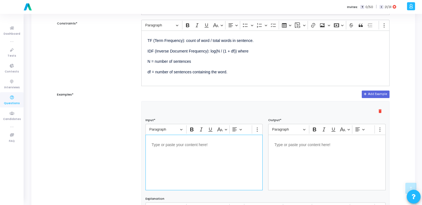
click at [167, 156] on div "Editor editing area: main" at bounding box center [203, 163] width 117 height 56
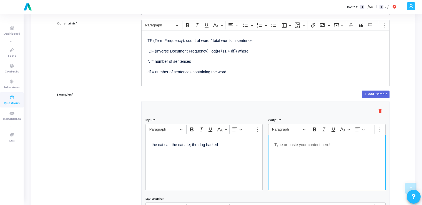
click at [319, 153] on div "Editor editing area: main" at bounding box center [326, 163] width 117 height 56
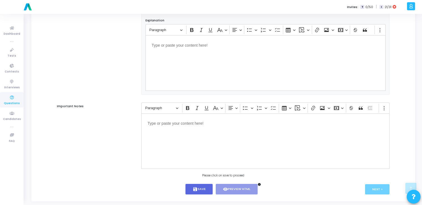
scroll to position [337, 0]
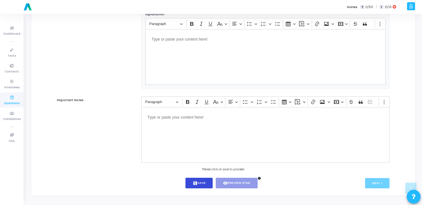
click at [198, 187] on button "save Save" at bounding box center [198, 183] width 27 height 11
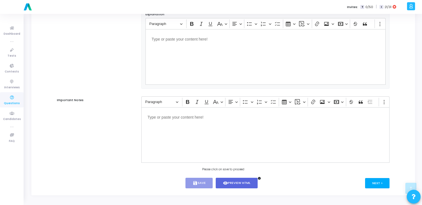
click at [379, 183] on button "Next >" at bounding box center [377, 183] width 25 height 10
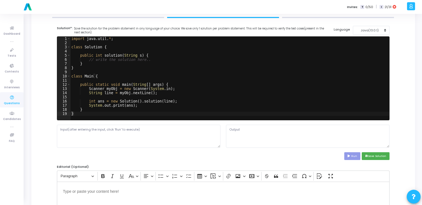
scroll to position [0, 0]
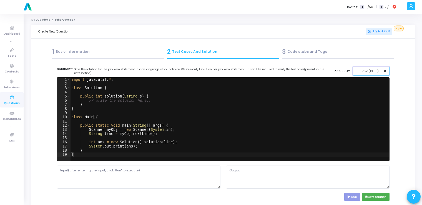
click at [369, 71] on div "Java(13.0.1)" at bounding box center [369, 71] width 27 height 5
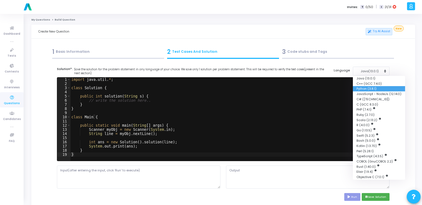
click at [362, 90] on button "Python (3.8.1)" at bounding box center [379, 88] width 52 height 5
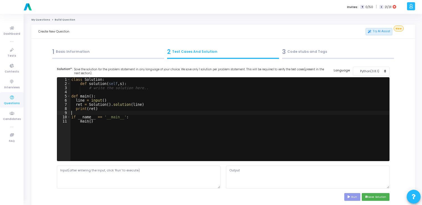
click at [296, 112] on div "class Solution : def solution ( self , s ) : # write the solution here.. def ma…" at bounding box center [229, 123] width 319 height 92
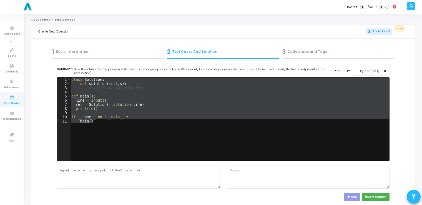
type textarea "if __name__ == '__main__': main()"
paste textarea
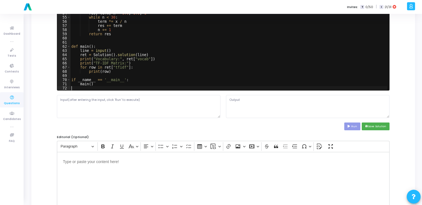
scroll to position [71, 0]
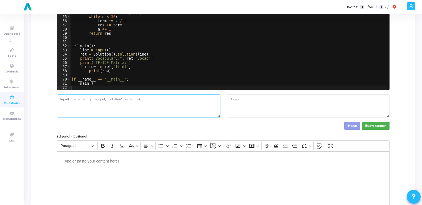
click at [148, 102] on textarea at bounding box center [138, 105] width 163 height 23
paste textarea "the cat sat; the cat ate; the dog barked"
click at [355, 128] on button "Run" at bounding box center [352, 125] width 16 height 7
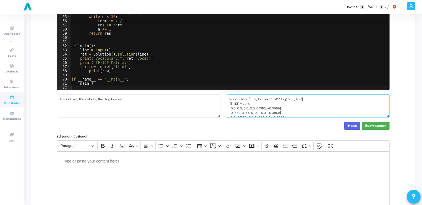
click at [288, 105] on textarea "Vocabulary: ['ate', 'barked', 'cat', 'dog', 'sat', 'the'] TF-IDF Matrix: [0.0, …" at bounding box center [307, 105] width 163 height 23
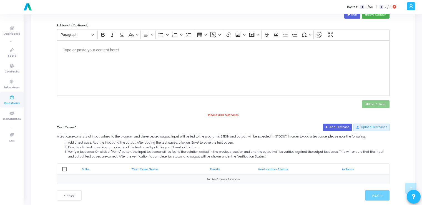
scroll to position [193, 0]
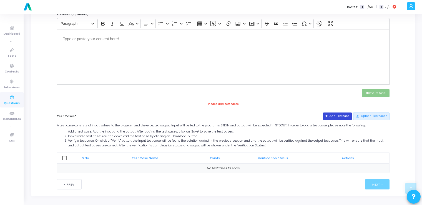
click at [342, 114] on button "Add Testcase" at bounding box center [337, 115] width 29 height 7
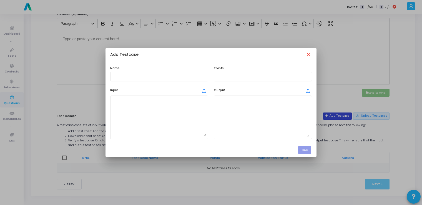
scroll to position [0, 0]
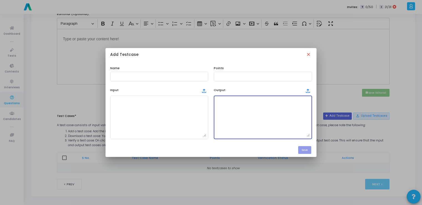
click at [279, 109] on textarea at bounding box center [263, 117] width 94 height 39
paste textarea "Vocabulary: ['ate', 'barked', 'cat', 'dog', 'sat', 'the'] TF-IDF Matrix: [0.0, …"
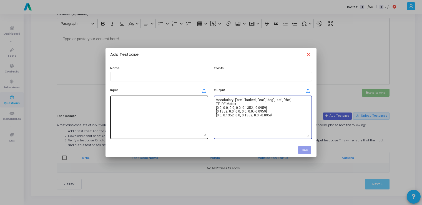
click at [187, 107] on textarea at bounding box center [159, 117] width 94 height 39
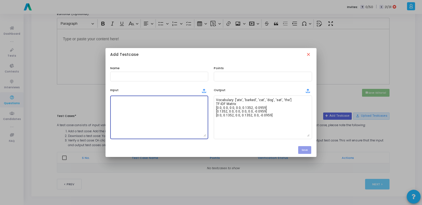
paste textarea "the cat sat; the cat ate; the dog barked"
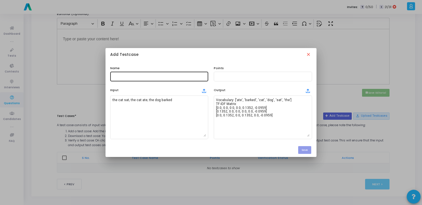
click at [134, 73] on div at bounding box center [159, 76] width 94 height 10
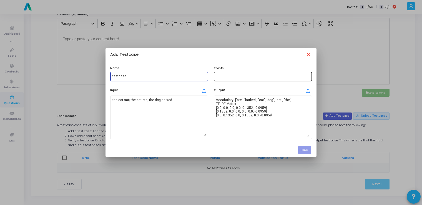
click at [223, 76] on input "text" at bounding box center [263, 76] width 94 height 4
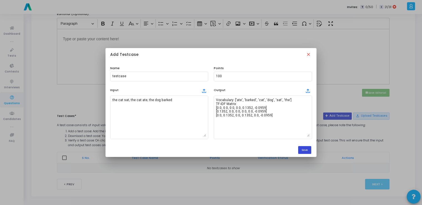
click at [301, 148] on button "Save" at bounding box center [304, 149] width 13 height 7
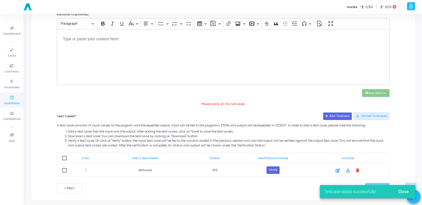
scroll to position [197, 0]
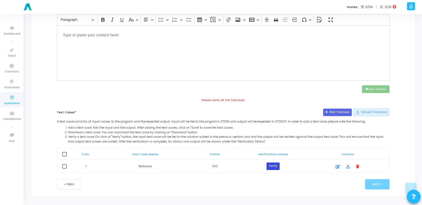
click at [275, 167] on button "Verify" at bounding box center [272, 165] width 13 height 7
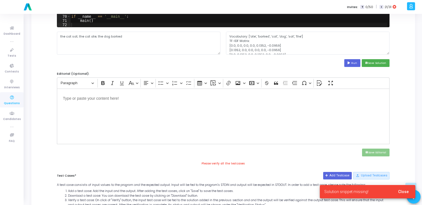
scroll to position [131, 0]
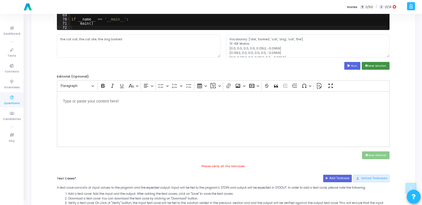
click at [372, 65] on button "save Save Solution" at bounding box center [376, 65] width 28 height 7
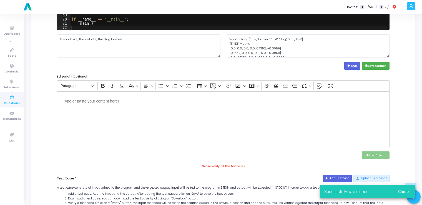
scroll to position [197, 0]
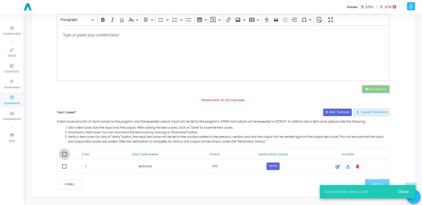
click at [66, 152] on span at bounding box center [64, 154] width 4 height 4
click at [64, 156] on input "checkbox" at bounding box center [64, 156] width 0 height 0
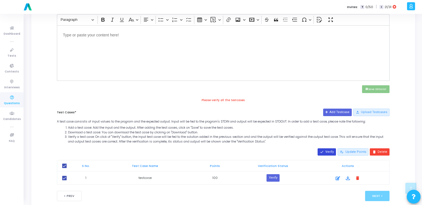
click at [324, 150] on mat-icon "done" at bounding box center [322, 152] width 4 height 4
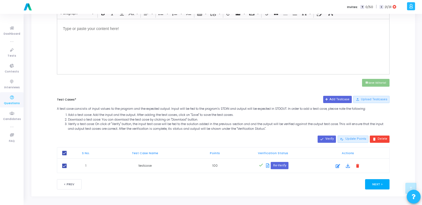
click at [382, 184] on button "Next >" at bounding box center [377, 184] width 25 height 10
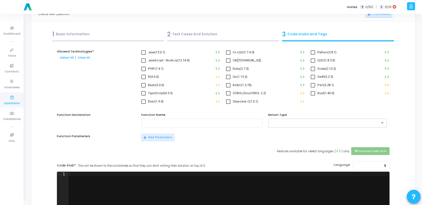
scroll to position [0, 0]
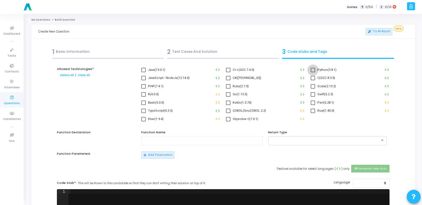
click at [314, 71] on span at bounding box center [313, 70] width 4 height 4
click at [313, 72] on input "Python(3.8.1)" at bounding box center [312, 72] width 0 height 0
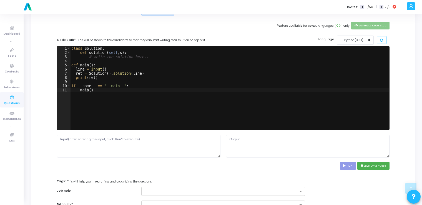
scroll to position [143, 0]
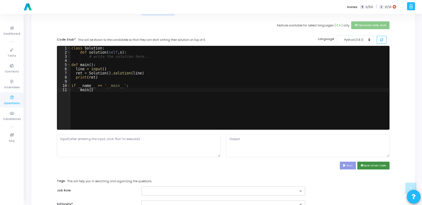
click at [369, 163] on button "save Save Driver Code" at bounding box center [373, 165] width 32 height 7
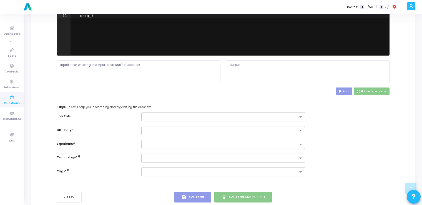
scroll to position [231, 0]
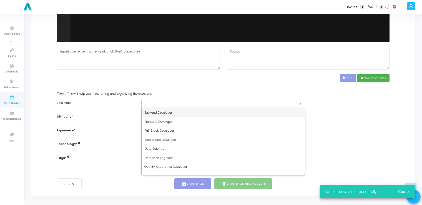
click at [293, 100] on div at bounding box center [220, 103] width 156 height 7
click at [232, 114] on div "Backend Developer" at bounding box center [223, 112] width 163 height 9
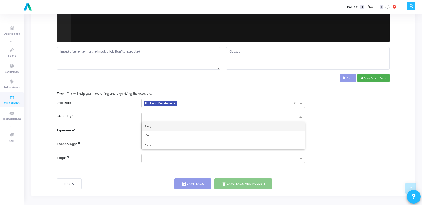
click at [193, 117] on input "text" at bounding box center [217, 116] width 146 height 5
click at [172, 127] on div "Easy" at bounding box center [223, 126] width 163 height 9
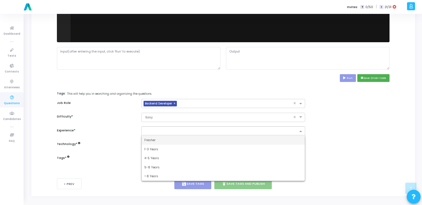
click at [169, 130] on input "text" at bounding box center [220, 131] width 153 height 5
click at [156, 141] on div "Fresher" at bounding box center [223, 139] width 163 height 9
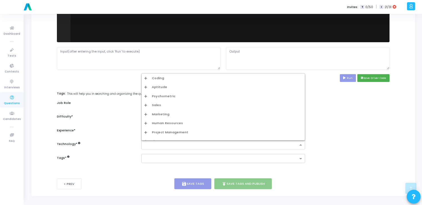
click at [168, 144] on input "text" at bounding box center [220, 145] width 153 height 5
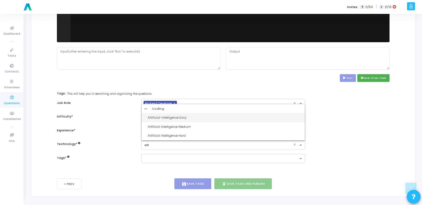
click at [167, 117] on div "Artificial-intelligence Easy" at bounding box center [225, 117] width 154 height 5
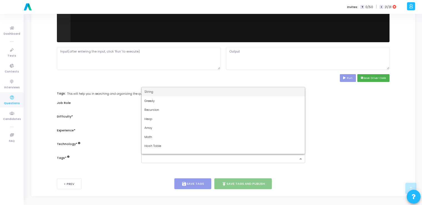
click at [172, 158] on input "text" at bounding box center [220, 159] width 153 height 5
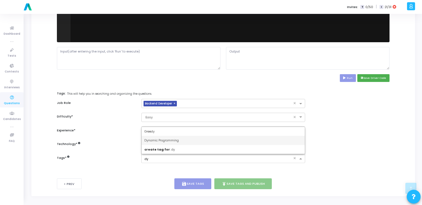
click at [166, 139] on span "Dynamic Programming" at bounding box center [161, 140] width 34 height 4
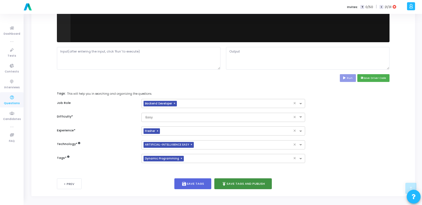
click at [233, 185] on button "publish Save Tags and Publish" at bounding box center [243, 183] width 58 height 11
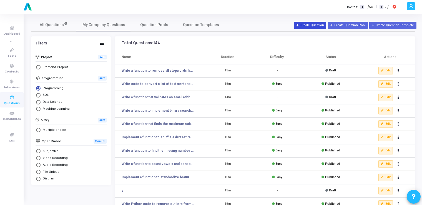
click at [314, 24] on button "Create Question" at bounding box center [310, 25] width 32 height 7
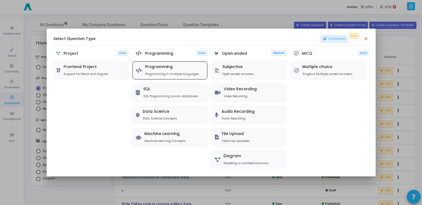
click at [175, 63] on div "Programming Programming in multiple languages" at bounding box center [170, 70] width 74 height 17
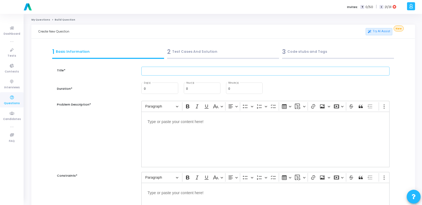
click at [177, 69] on input "text" at bounding box center [265, 71] width 248 height 9
paste input "Write Python code to tokenize text into words and remove stopwords."
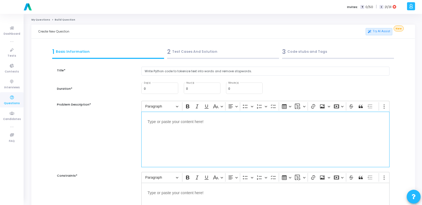
click at [171, 128] on div "Editor editing area: main" at bounding box center [265, 140] width 248 height 56
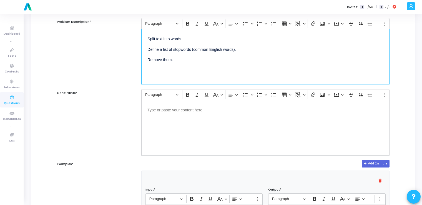
scroll to position [83, 0]
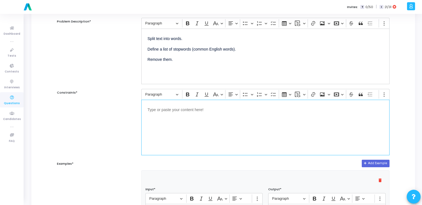
click at [171, 128] on div "Editor editing area: main" at bounding box center [265, 128] width 248 height 56
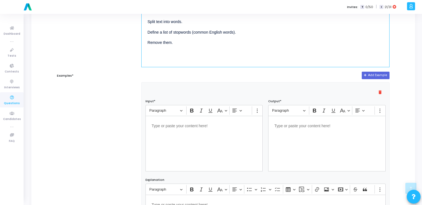
scroll to position [172, 0]
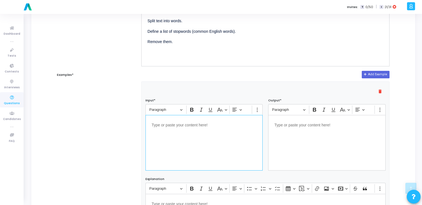
click at [171, 128] on div "Editor editing area: main" at bounding box center [203, 143] width 117 height 56
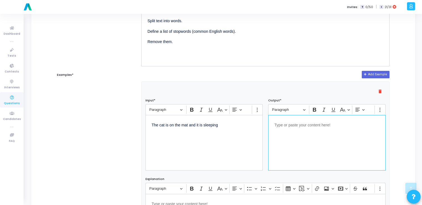
click at [299, 129] on div "Editor editing area: main" at bounding box center [326, 143] width 117 height 56
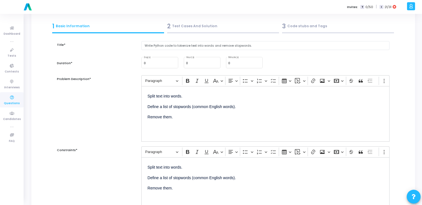
scroll to position [0, 0]
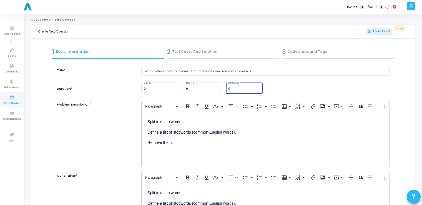
click at [232, 87] on input "0" at bounding box center [244, 88] width 32 height 3
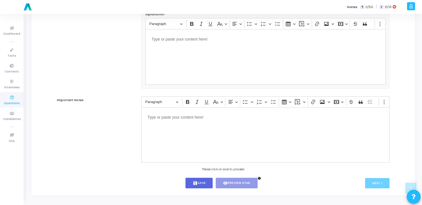
scroll to position [337, 0]
click at [194, 184] on icon "save" at bounding box center [195, 182] width 5 height 5
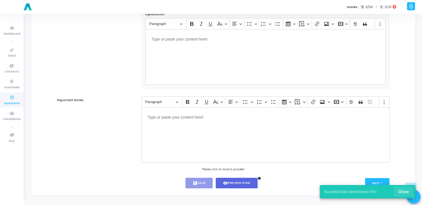
click at [404, 188] on button "Close" at bounding box center [403, 191] width 19 height 10
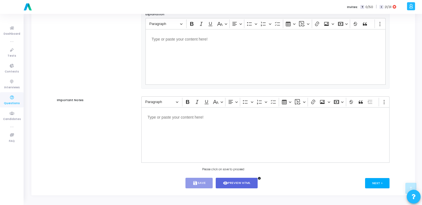
click at [376, 186] on button "Next >" at bounding box center [377, 183] width 25 height 10
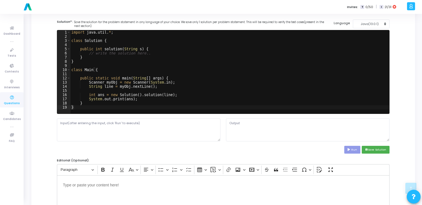
scroll to position [0, 0]
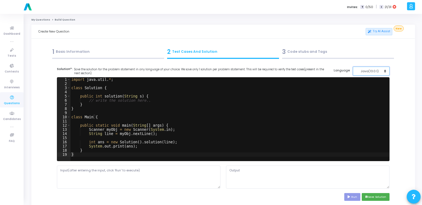
click at [365, 71] on div "Java(13.0.1)" at bounding box center [369, 71] width 27 height 5
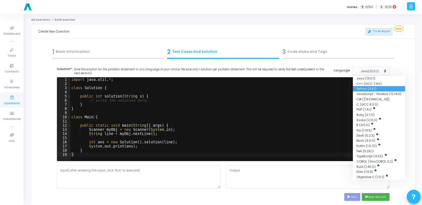
click at [363, 88] on button "Python (3.8.1)" at bounding box center [379, 88] width 52 height 5
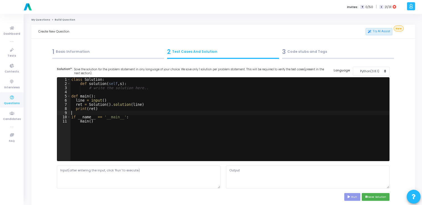
click at [215, 115] on div "class Solution : def solution ( self , s ) : # write the solution here.. def ma…" at bounding box center [229, 123] width 319 height 92
click at [163, 121] on div "class Solution : def solution ( self , s ) : # write the solution here.. def ma…" at bounding box center [229, 123] width 319 height 92
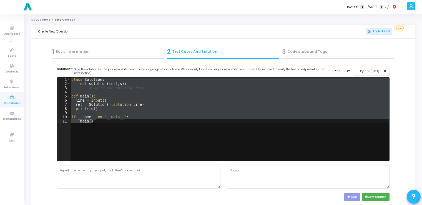
paste textarea
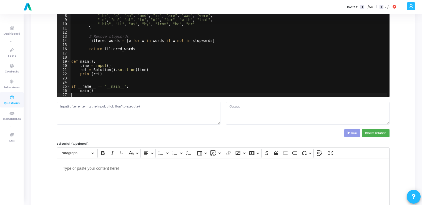
scroll to position [64, 0]
click at [135, 112] on textarea at bounding box center [138, 112] width 163 height 23
click at [115, 121] on textarea at bounding box center [138, 112] width 163 height 23
paste textarea "The cat is on the mat and it is sleeping"
click at [350, 133] on icon at bounding box center [349, 132] width 4 height 3
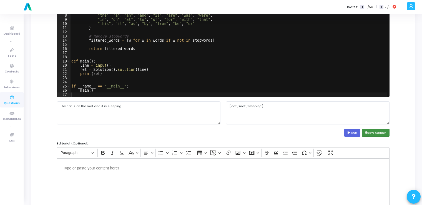
click at [371, 132] on button "save Save Solution" at bounding box center [376, 132] width 28 height 7
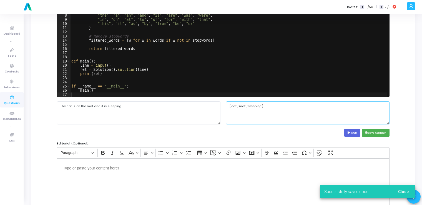
drag, startPoint x: 274, startPoint y: 103, endPoint x: 229, endPoint y: 107, distance: 46.0
click at [229, 107] on textarea "['cat', 'mat', 'sleeping']" at bounding box center [307, 112] width 163 height 23
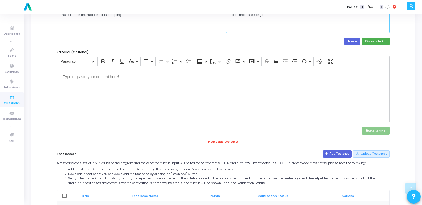
scroll to position [193, 0]
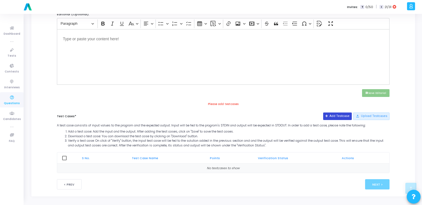
click at [334, 114] on button "Add Testcase" at bounding box center [337, 115] width 29 height 7
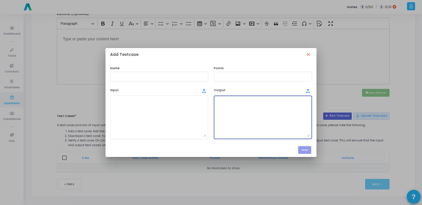
click at [252, 118] on textarea at bounding box center [263, 117] width 94 height 39
paste textarea "['cat', 'mat', 'sleeping']"
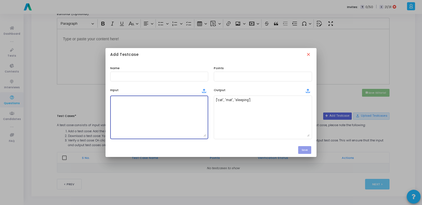
click at [145, 122] on textarea at bounding box center [159, 117] width 94 height 39
paste textarea "The cat is on the mat and it is sleeping"
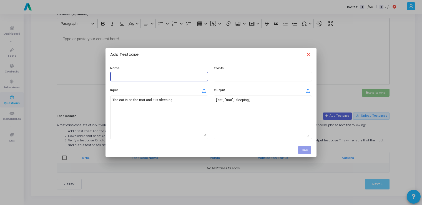
click at [172, 76] on input "text" at bounding box center [159, 76] width 94 height 4
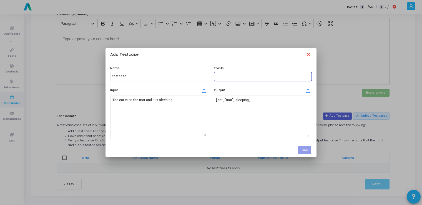
click at [249, 75] on input "text" at bounding box center [263, 76] width 94 height 4
click at [310, 151] on button "Save" at bounding box center [304, 149] width 13 height 7
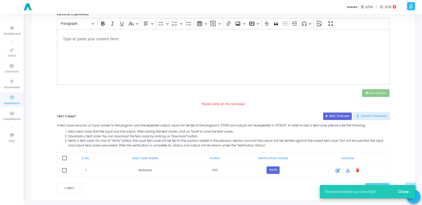
scroll to position [197, 0]
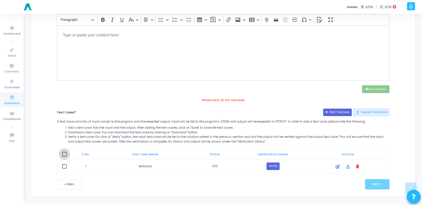
click at [66, 152] on span at bounding box center [64, 154] width 4 height 4
click at [64, 156] on input "checkbox" at bounding box center [64, 156] width 0 height 0
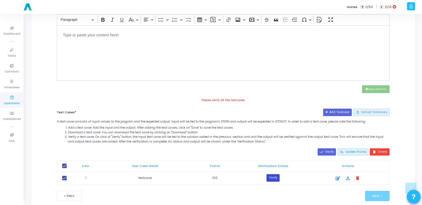
click at [276, 176] on button "Verify" at bounding box center [272, 177] width 13 height 7
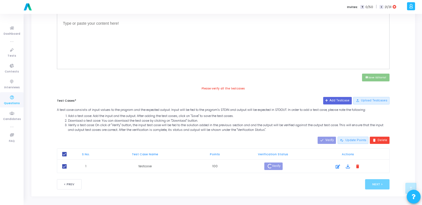
scroll to position [203, 0]
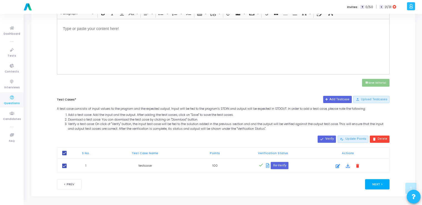
click at [369, 180] on button "Next >" at bounding box center [377, 184] width 25 height 10
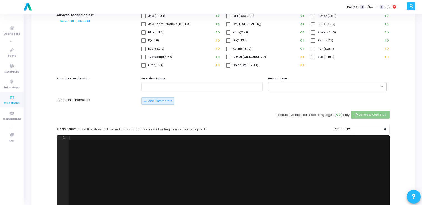
scroll to position [0, 0]
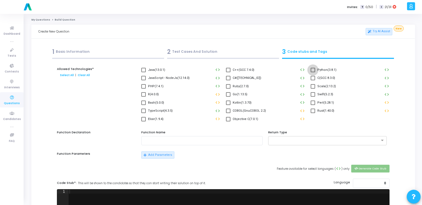
click at [311, 70] on span at bounding box center [313, 70] width 4 height 4
click at [312, 72] on input "Python(3.8.1)" at bounding box center [312, 72] width 0 height 0
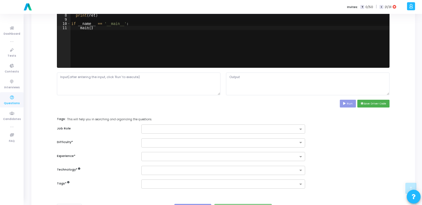
scroll to position [219, 0]
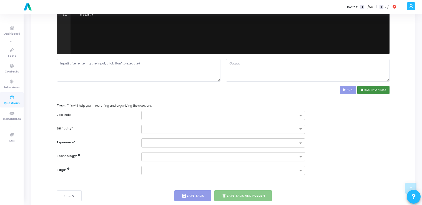
click at [367, 90] on button "save Save Driver Code" at bounding box center [373, 89] width 32 height 7
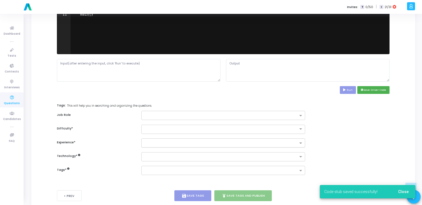
scroll to position [231, 0]
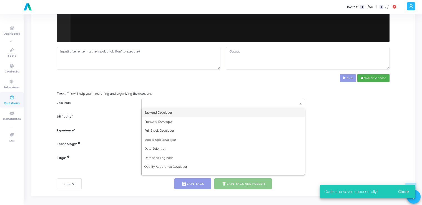
click at [219, 103] on input "text" at bounding box center [220, 104] width 153 height 5
click at [200, 113] on div "Backend Developer" at bounding box center [223, 112] width 163 height 9
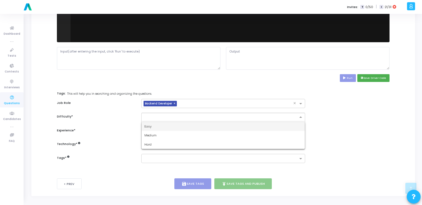
click at [187, 119] on div at bounding box center [222, 117] width 163 height 9
click at [179, 125] on div "Easy" at bounding box center [223, 126] width 163 height 9
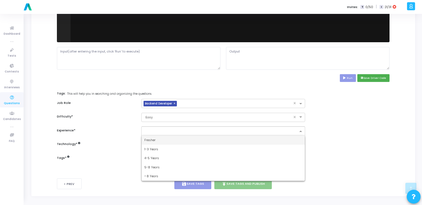
click at [171, 132] on input "text" at bounding box center [220, 131] width 153 height 5
click at [159, 142] on div "Fresher" at bounding box center [223, 139] width 163 height 9
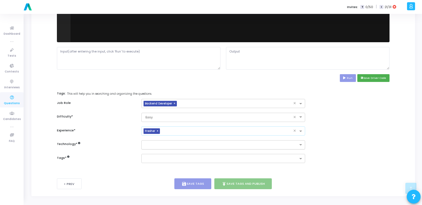
click at [150, 147] on input "text" at bounding box center [220, 145] width 153 height 5
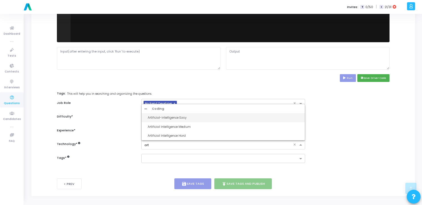
click at [159, 115] on div "Artificial-intelligence Easy" at bounding box center [225, 117] width 154 height 5
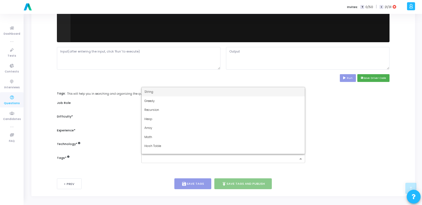
click at [158, 159] on input "text" at bounding box center [220, 159] width 153 height 5
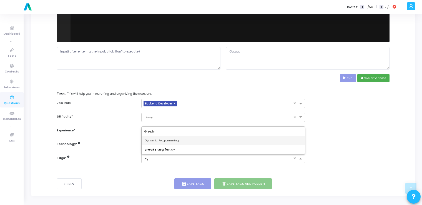
click at [159, 140] on span "Dynamic Programming" at bounding box center [161, 140] width 34 height 4
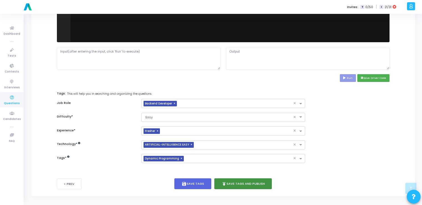
click at [237, 180] on button "publish Save Tags and Publish" at bounding box center [243, 183] width 58 height 11
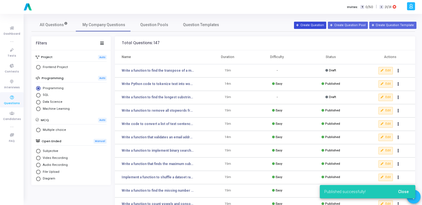
click at [314, 27] on button "Create Question" at bounding box center [310, 25] width 32 height 7
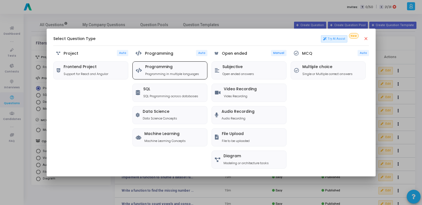
click at [181, 68] on h5 "Programming" at bounding box center [172, 67] width 54 height 5
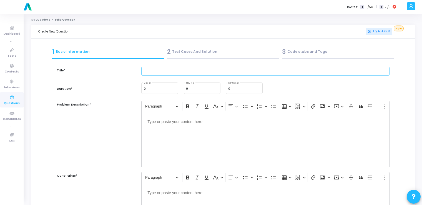
click at [181, 68] on input "text" at bounding box center [265, 71] width 248 height 9
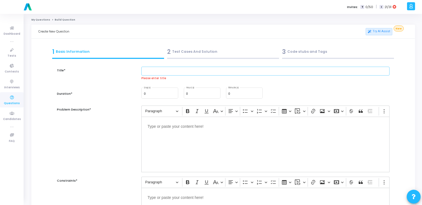
paste input "Implement linear regression from scratch using gradient descent."
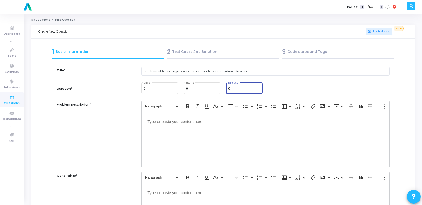
click at [230, 87] on input "0" at bounding box center [244, 88] width 32 height 3
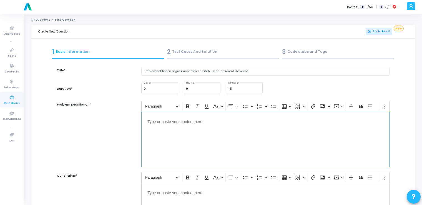
click at [229, 130] on div "Editor editing area: main" at bounding box center [265, 140] width 248 height 56
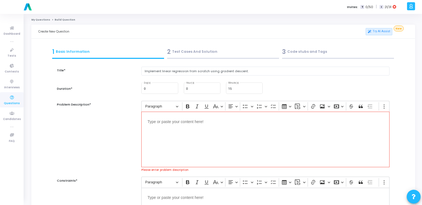
click at [184, 137] on div "Editor editing area: main" at bounding box center [265, 140] width 248 height 56
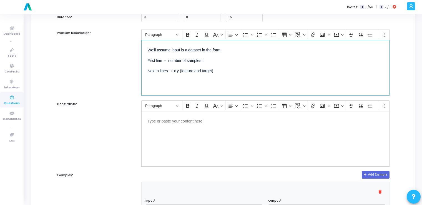
scroll to position [72, 0]
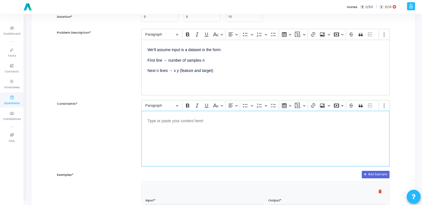
click at [185, 133] on div "Editor editing area: main" at bounding box center [265, 139] width 248 height 56
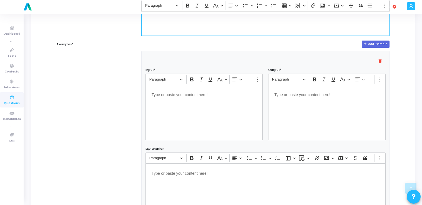
scroll to position [203, 0]
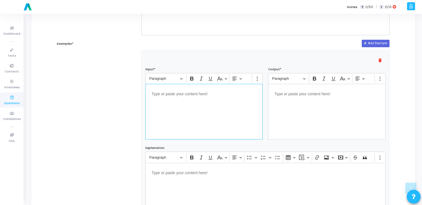
click at [195, 109] on div "Editor editing area: main" at bounding box center [203, 112] width 117 height 56
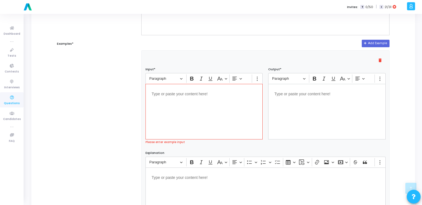
click at [188, 118] on div "Editor editing area: main" at bounding box center [203, 112] width 117 height 56
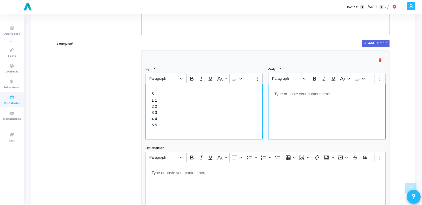
click at [322, 122] on div "Editor editing area: main" at bounding box center [326, 112] width 117 height 56
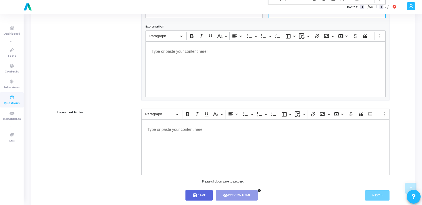
scroll to position [325, 0]
click at [190, 197] on button "save Save" at bounding box center [198, 194] width 27 height 11
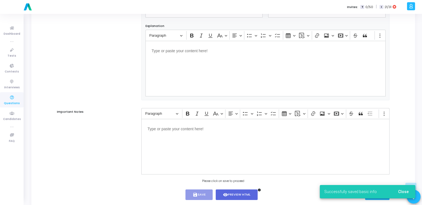
scroll to position [337, 0]
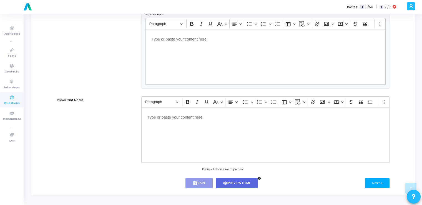
click at [377, 180] on button "Next >" at bounding box center [377, 183] width 25 height 10
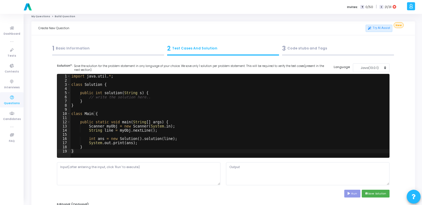
scroll to position [0, 0]
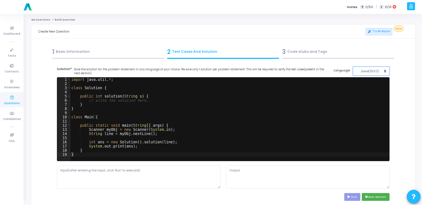
click at [362, 70] on div "Java(13.0.1)" at bounding box center [369, 71] width 27 height 5
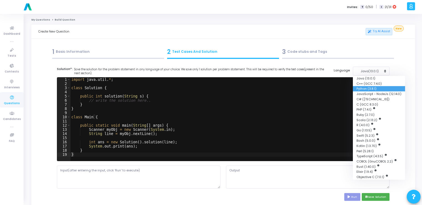
click at [361, 89] on button "Python (3.8.1)" at bounding box center [379, 88] width 52 height 5
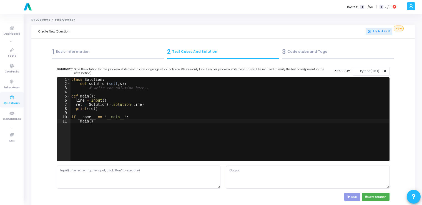
click at [173, 126] on div "class Solution : def solution ( self , s ) : # write the solution here.. def ma…" at bounding box center [229, 123] width 319 height 92
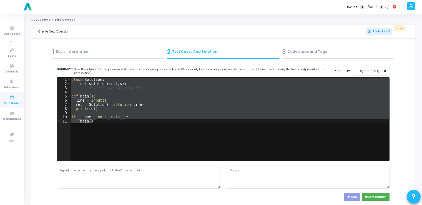
paste textarea
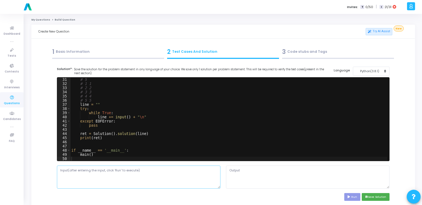
click at [173, 176] on textarea at bounding box center [138, 176] width 163 height 23
paste textarea "5 1 1 2 2 3 3 4 4 5 5"
click at [357, 196] on button "Run" at bounding box center [352, 196] width 16 height 7
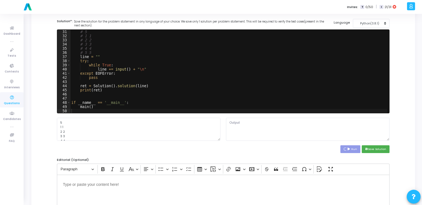
scroll to position [50, 0]
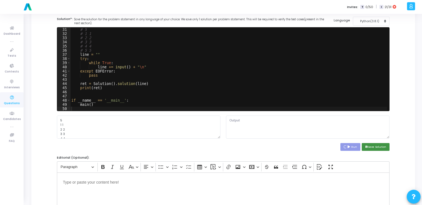
click at [381, 147] on button "save Save Solution" at bounding box center [376, 146] width 28 height 7
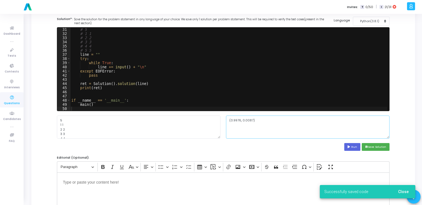
drag, startPoint x: 255, startPoint y: 122, endPoint x: 225, endPoint y: 120, distance: 29.4
click at [225, 120] on div "(0.9976, 0.0087)" at bounding box center [307, 126] width 169 height 23
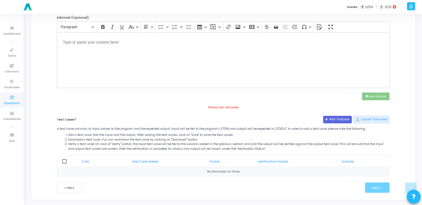
scroll to position [193, 0]
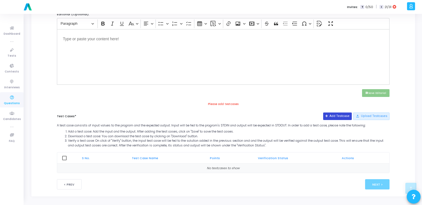
click at [331, 112] on button "Add Testcase" at bounding box center [337, 115] width 29 height 7
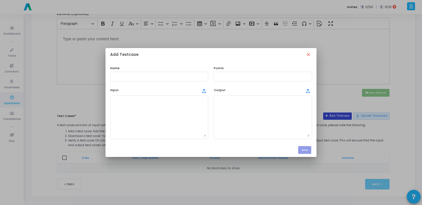
scroll to position [0, 0]
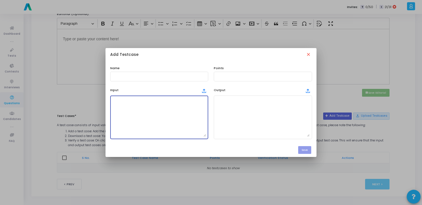
click at [200, 112] on textarea at bounding box center [159, 117] width 94 height 39
paste textarea "(0.9976, 0.0087)"
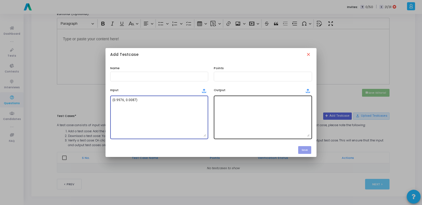
click at [233, 112] on textarea at bounding box center [263, 117] width 94 height 39
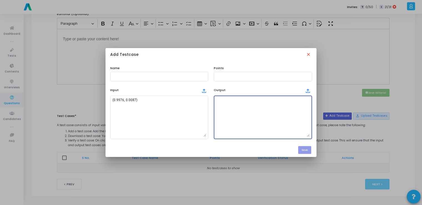
paste textarea "(0.9976, 0.0087)"
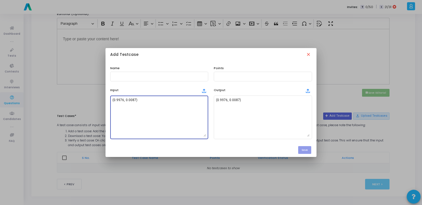
click at [178, 116] on textarea "(0.9976, 0.0087)" at bounding box center [159, 117] width 94 height 39
paste textarea "5 1 1 2 2 3 3 4 4 5 5"
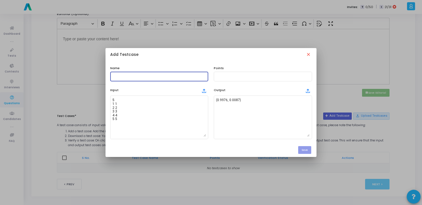
click at [147, 76] on input "text" at bounding box center [159, 76] width 94 height 4
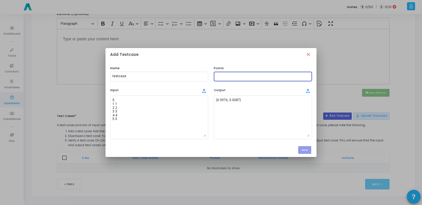
click at [228, 75] on input "text" at bounding box center [263, 76] width 94 height 4
click at [309, 151] on button "Save" at bounding box center [304, 149] width 13 height 7
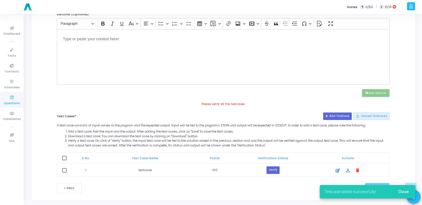
scroll to position [197, 0]
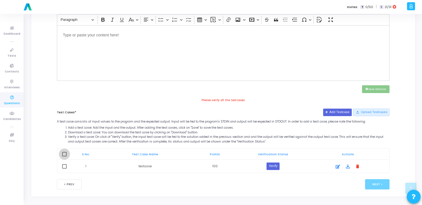
click at [64, 155] on span at bounding box center [64, 154] width 4 height 4
click at [64, 156] on input "checkbox" at bounding box center [64, 156] width 0 height 0
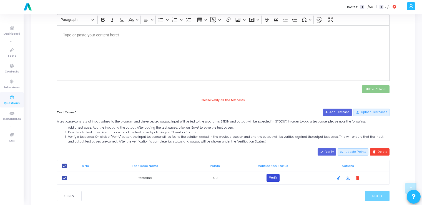
click at [268, 176] on button "Verify" at bounding box center [272, 177] width 13 height 7
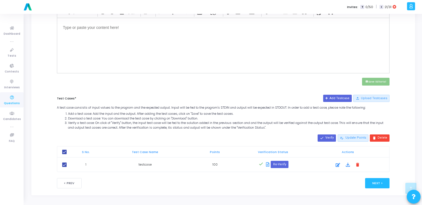
scroll to position [203, 0]
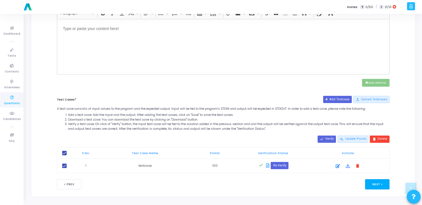
click at [377, 184] on button "Next >" at bounding box center [377, 184] width 25 height 10
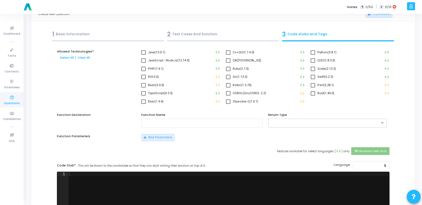
scroll to position [0, 0]
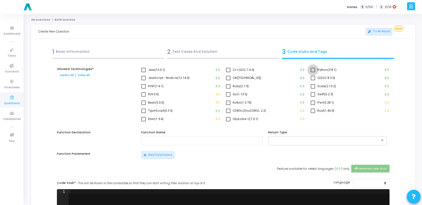
click at [314, 69] on span at bounding box center [313, 70] width 4 height 4
click at [313, 72] on input "Python(3.8.1)" at bounding box center [312, 72] width 0 height 0
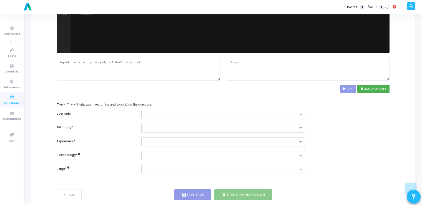
scroll to position [231, 0]
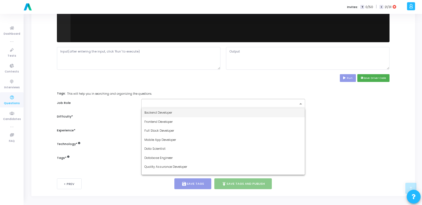
click at [263, 103] on input "text" at bounding box center [220, 104] width 153 height 5
click at [243, 110] on div "Backend Developer" at bounding box center [223, 112] width 163 height 9
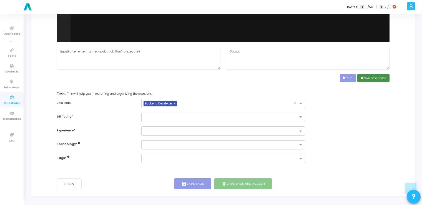
click at [379, 78] on button "save Save Driver Code" at bounding box center [373, 77] width 32 height 7
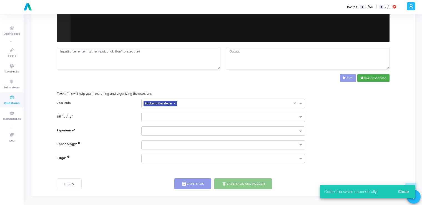
click at [222, 119] on div at bounding box center [222, 117] width 163 height 9
click at [218, 124] on div "Easy" at bounding box center [223, 126] width 163 height 9
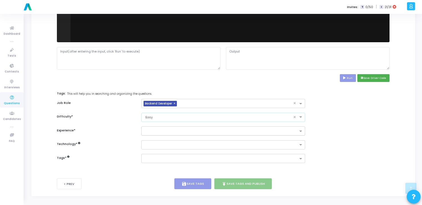
click at [209, 129] on input "text" at bounding box center [220, 131] width 153 height 5
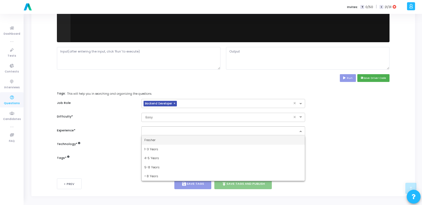
click at [193, 140] on div "Fresher" at bounding box center [223, 139] width 163 height 9
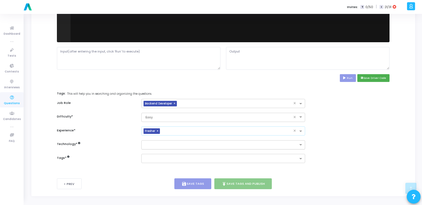
click at [193, 141] on div at bounding box center [220, 144] width 156 height 7
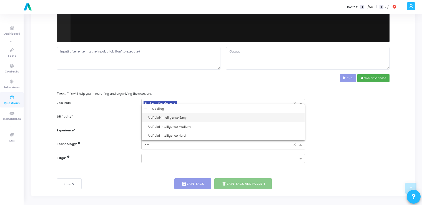
click at [193, 114] on div "Artificial-intelligence Easy" at bounding box center [223, 117] width 163 height 9
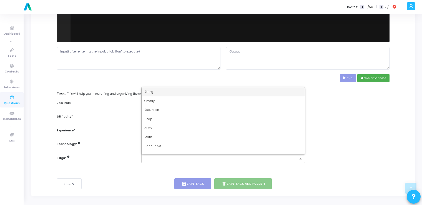
click at [172, 155] on div at bounding box center [220, 158] width 156 height 7
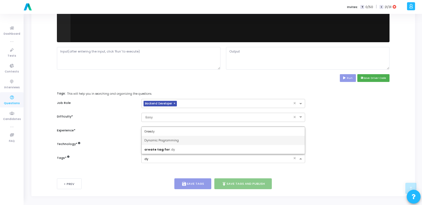
click at [174, 139] on span "Dynamic Programming" at bounding box center [161, 140] width 34 height 4
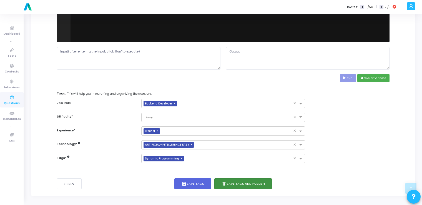
click at [226, 184] on button "publish Save Tags and Publish" at bounding box center [243, 183] width 58 height 11
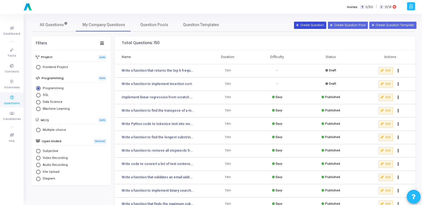
click at [315, 26] on button "Create Question" at bounding box center [310, 25] width 32 height 7
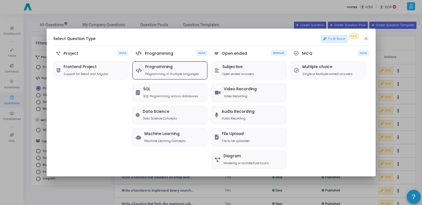
click at [171, 69] on div "Programming Programming in multiple languages" at bounding box center [172, 70] width 54 height 11
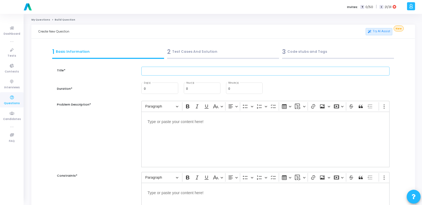
click at [171, 69] on input "text" at bounding box center [265, 71] width 248 height 9
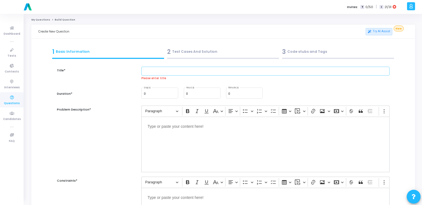
paste input "Write a function to calculate the accuracy of classification results."
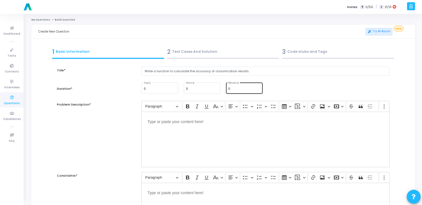
click at [235, 90] on input "0" at bounding box center [244, 88] width 32 height 3
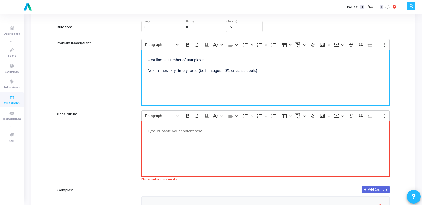
scroll to position [62, 0]
click at [248, 158] on div "Editor editing area: main" at bounding box center [265, 148] width 248 height 56
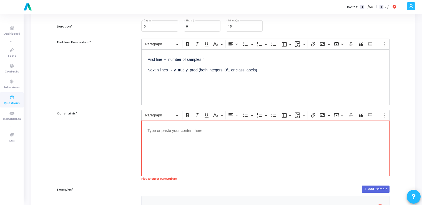
click at [203, 141] on div "Editor editing area: main" at bounding box center [265, 148] width 248 height 56
click at [188, 133] on div "Editor editing area: main" at bounding box center [265, 148] width 248 height 56
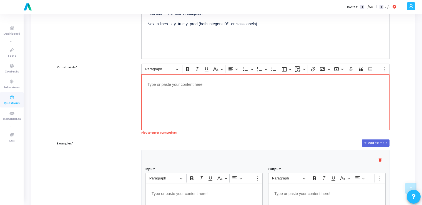
scroll to position [98, 0]
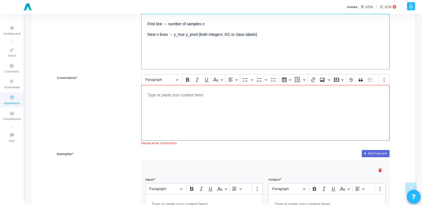
drag, startPoint x: 259, startPoint y: 36, endPoint x: 144, endPoint y: 21, distance: 115.3
click at [144, 21] on div "First line → number of samples n Next n lines → y_true y_pred (both integers: 0…" at bounding box center [265, 42] width 248 height 56
copy div "First line → number of samples n Next n lines → y_true y_pred (both integers: 0…"
click at [160, 99] on div "Editor editing area: main" at bounding box center [265, 113] width 248 height 56
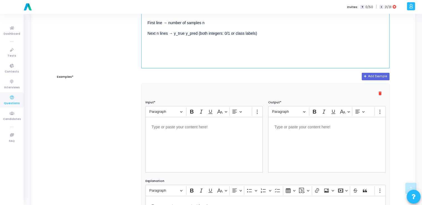
scroll to position [175, 0]
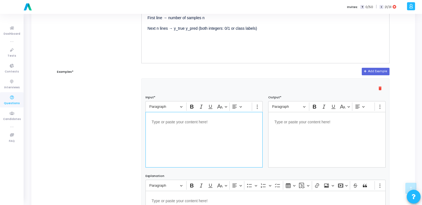
click at [171, 127] on div "Editor editing area: main" at bounding box center [203, 140] width 117 height 56
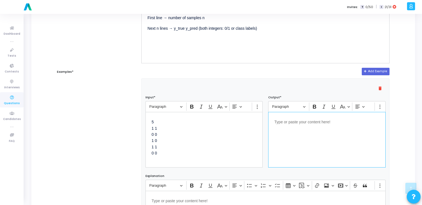
click at [293, 136] on div "Editor editing area: main" at bounding box center [326, 140] width 117 height 56
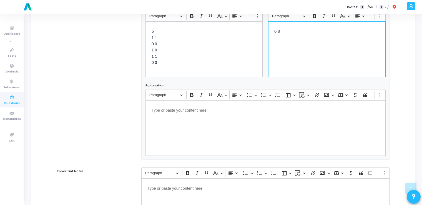
scroll to position [337, 0]
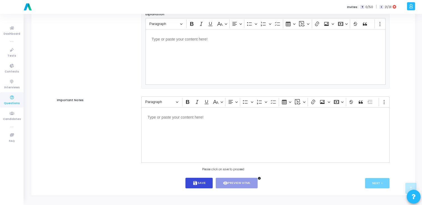
click at [208, 178] on button "save Save" at bounding box center [198, 183] width 27 height 11
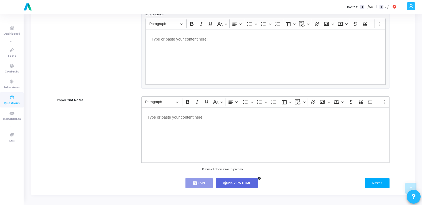
click at [372, 184] on button "Next >" at bounding box center [377, 183] width 25 height 10
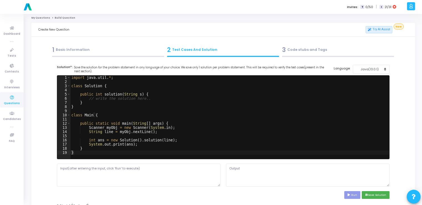
scroll to position [0, 0]
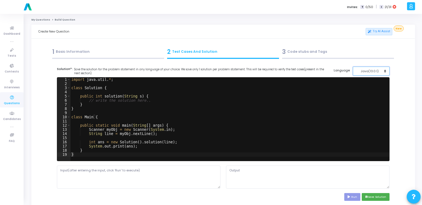
click at [368, 73] on div "Java(13.0.1)" at bounding box center [369, 71] width 27 height 5
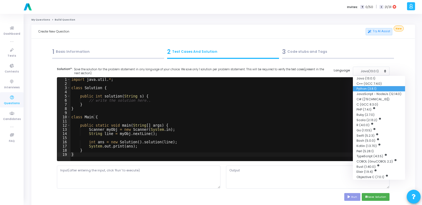
click at [366, 89] on button "Python (3.8.1)" at bounding box center [379, 88] width 52 height 5
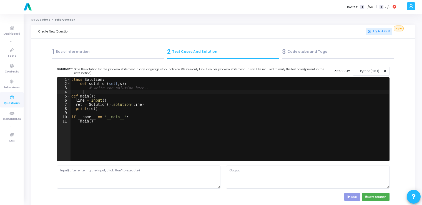
click at [230, 91] on div "class Solution : def solution ( self , s ) : # write the solution here.. def ma…" at bounding box center [229, 123] width 319 height 92
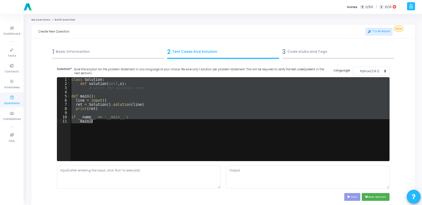
paste textarea
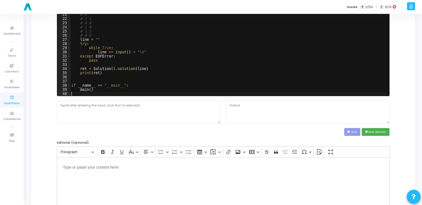
scroll to position [83, 0]
click at [178, 110] on textarea at bounding box center [138, 111] width 163 height 23
paste textarea "5 1 1 0 0 1 0 1 1 0 0"
click at [350, 133] on button "Run" at bounding box center [352, 131] width 16 height 7
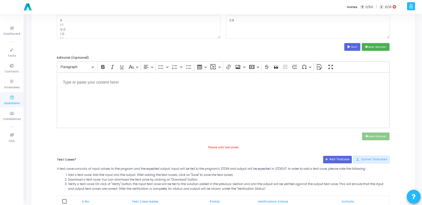
scroll to position [193, 0]
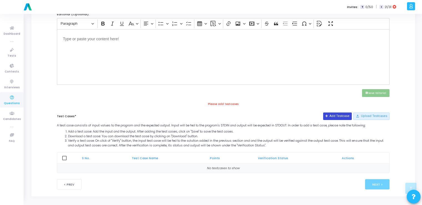
click at [340, 117] on button "Add Testcase" at bounding box center [337, 115] width 29 height 7
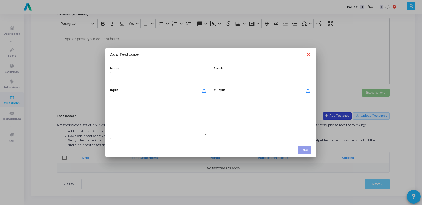
scroll to position [0, 0]
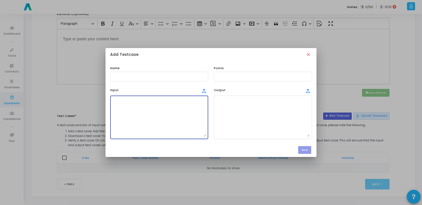
click at [168, 113] on textarea at bounding box center [159, 117] width 94 height 39
paste textarea "5 1 1 0 0 1 0 1 1 0 0"
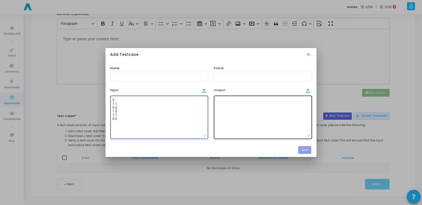
click at [240, 112] on textarea at bounding box center [263, 117] width 94 height 39
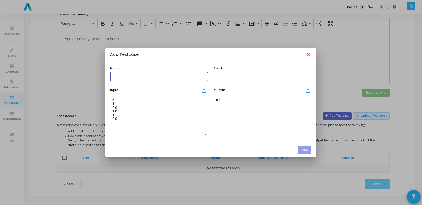
click at [185, 77] on input "text" at bounding box center [159, 76] width 94 height 4
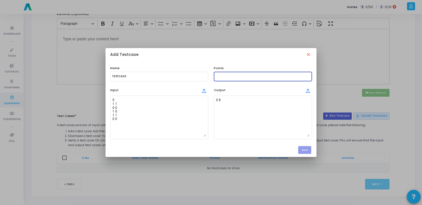
click at [221, 75] on input "text" at bounding box center [263, 76] width 94 height 4
click at [308, 148] on button "Save" at bounding box center [304, 149] width 13 height 7
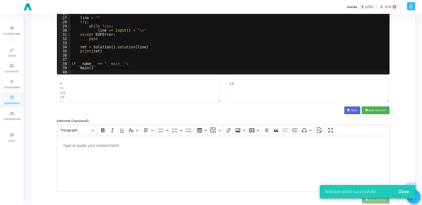
scroll to position [86, 0]
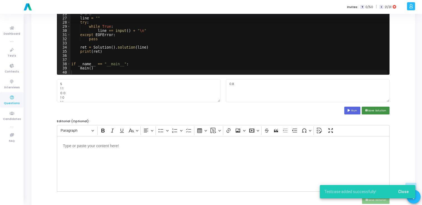
click at [375, 112] on button "save Save Solution" at bounding box center [376, 110] width 28 height 7
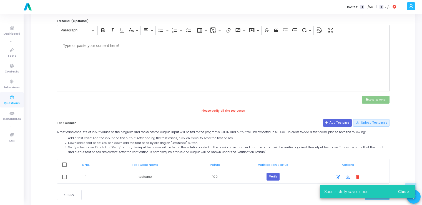
scroll to position [197, 0]
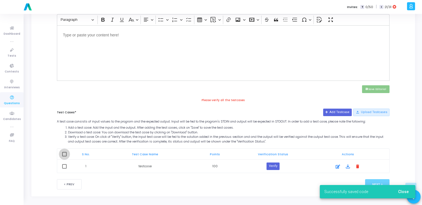
click at [64, 152] on span at bounding box center [64, 154] width 4 height 4
click at [64, 156] on input "checkbox" at bounding box center [64, 156] width 0 height 0
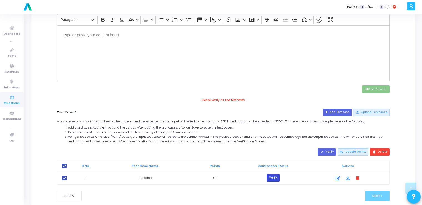
click at [270, 177] on button "Verify" at bounding box center [272, 177] width 13 height 7
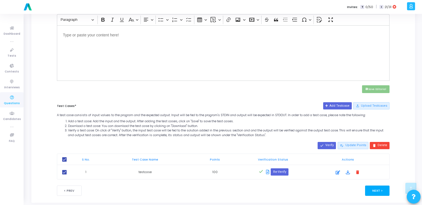
click at [376, 185] on button "Next >" at bounding box center [377, 190] width 25 height 10
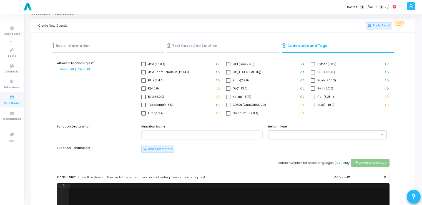
scroll to position [0, 0]
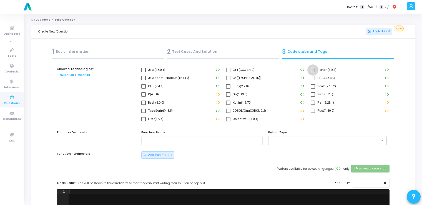
click at [312, 72] on span at bounding box center [313, 70] width 4 height 4
click at [312, 72] on input "Python(3.8.1)" at bounding box center [312, 72] width 0 height 0
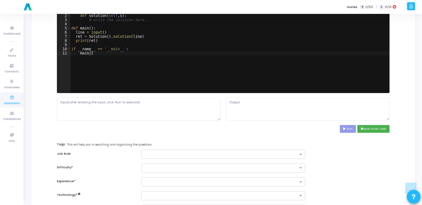
scroll to position [181, 0]
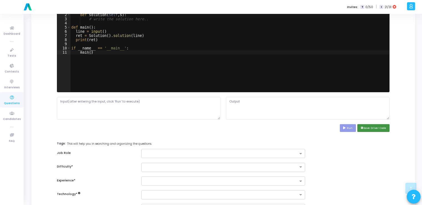
click at [367, 126] on button "save Save Driver Code" at bounding box center [373, 127] width 32 height 7
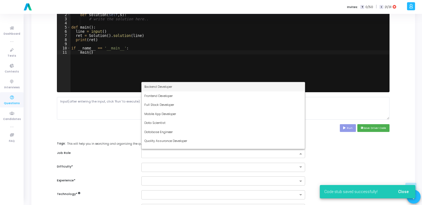
click at [289, 154] on input "text" at bounding box center [220, 154] width 153 height 5
click at [167, 85] on span "Backend Developer" at bounding box center [158, 86] width 28 height 4
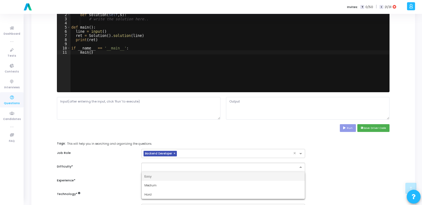
drag, startPoint x: 169, startPoint y: 165, endPoint x: 161, endPoint y: 174, distance: 11.8
click at [161, 172] on ng-select "Easy Medium Hard" at bounding box center [222, 167] width 163 height 9
click at [161, 174] on div "Easy" at bounding box center [223, 176] width 163 height 9
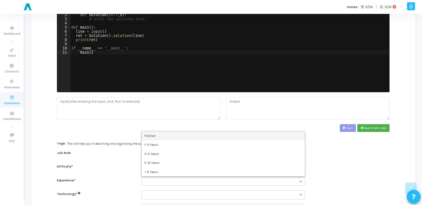
drag, startPoint x: 157, startPoint y: 183, endPoint x: 153, endPoint y: 133, distance: 50.7
click at [153, 176] on ng-select "Fresher 1-3 Years 4-5 Years 5-8 Years > 8 Years" at bounding box center [222, 180] width 163 height 9
click at [153, 133] on span "Fresher" at bounding box center [149, 135] width 11 height 4
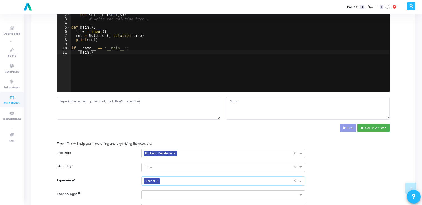
scroll to position [231, 0]
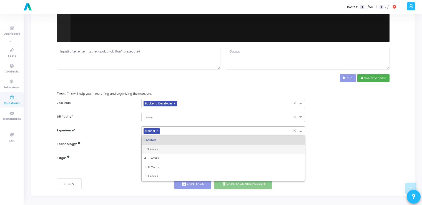
drag, startPoint x: 153, startPoint y: 133, endPoint x: 121, endPoint y: 144, distance: 34.1
click at [121, 144] on div "Allowed Technologies* Select All | Clear All Java(13.0.1) code C++(GCC 7.4.0) c…" at bounding box center [223, 2] width 333 height 332
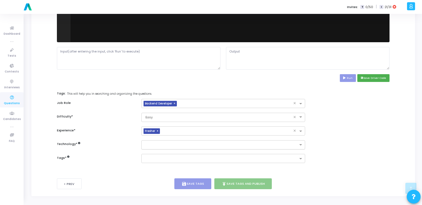
drag, startPoint x: 121, startPoint y: 144, endPoint x: 153, endPoint y: 145, distance: 32.5
click at [153, 145] on div "Technology *" at bounding box center [223, 144] width 338 height 9
click at [153, 145] on input "text" at bounding box center [220, 145] width 153 height 5
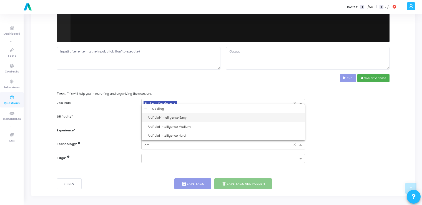
click at [168, 116] on div "Artificial-intelligence Easy" at bounding box center [225, 117] width 154 height 5
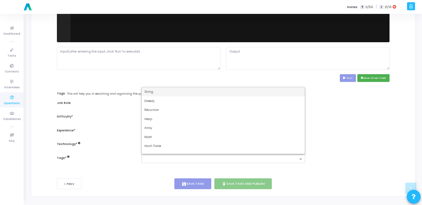
click at [171, 158] on input "text" at bounding box center [220, 159] width 153 height 5
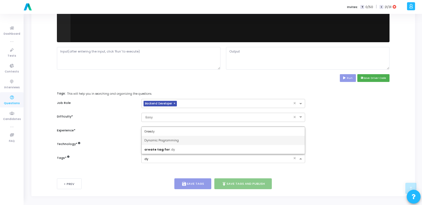
click at [169, 138] on span "Dynamic Programming" at bounding box center [161, 140] width 34 height 4
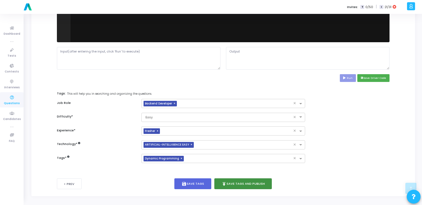
click at [230, 183] on button "publish Save Tags and Publish" at bounding box center [243, 183] width 58 height 11
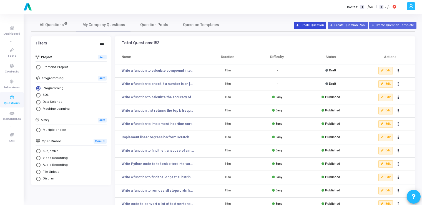
click at [312, 24] on button "Create Question" at bounding box center [310, 25] width 32 height 7
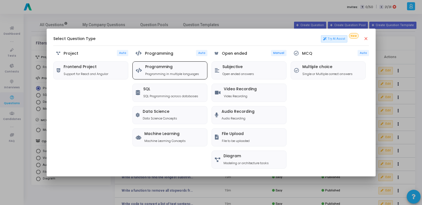
click at [175, 70] on div "Programming Programming in multiple languages" at bounding box center [172, 70] width 54 height 11
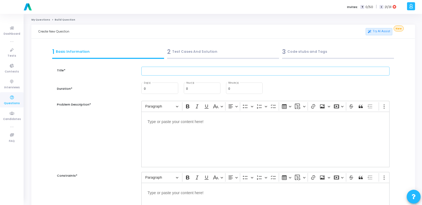
click at [176, 70] on input "text" at bounding box center [265, 71] width 248 height 9
paste input "Implement k-Nearest Neighbors (KNN) without using sklearn."
click at [235, 88] on input "0" at bounding box center [244, 88] width 32 height 3
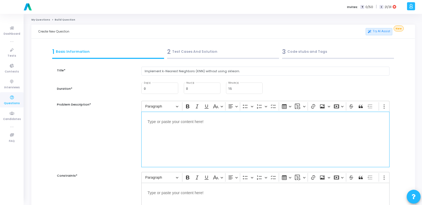
click at [189, 140] on div "Editor editing area: main" at bounding box center [265, 140] width 248 height 56
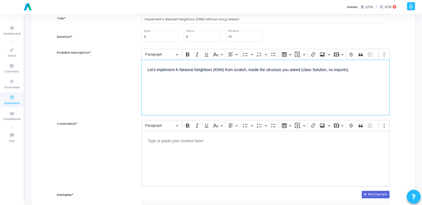
scroll to position [63, 0]
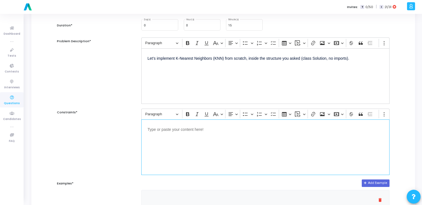
click at [189, 140] on div "Editor editing area: main" at bounding box center [265, 147] width 248 height 56
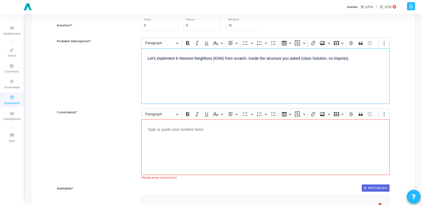
click at [187, 63] on div "Let’s implement K-Nearest Neighbors (KNN) from scratch, inside the structure yo…" at bounding box center [265, 76] width 248 height 56
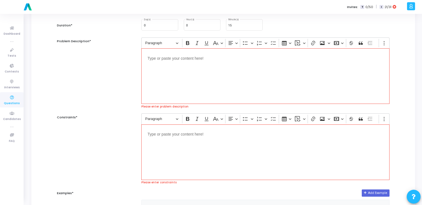
click at [239, 87] on div "Editor editing area: main" at bounding box center [265, 76] width 248 height 56
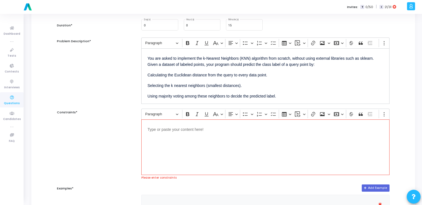
click at [230, 140] on div "Editor editing area: main" at bounding box center [265, 147] width 248 height 56
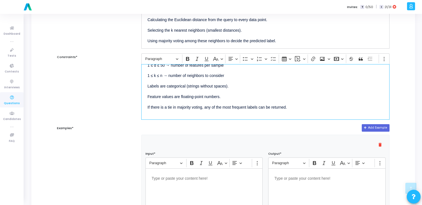
scroll to position [151, 0]
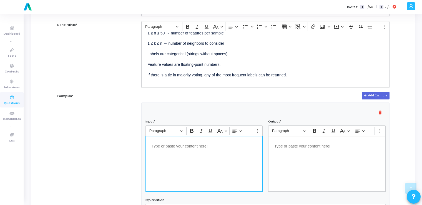
click at [192, 150] on div "Editor editing area: main" at bounding box center [203, 164] width 117 height 56
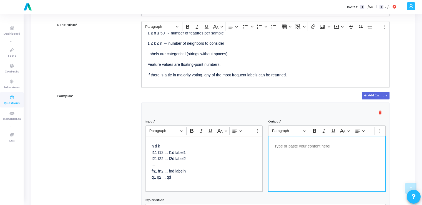
click at [314, 152] on div "Editor editing area: main" at bounding box center [326, 164] width 117 height 56
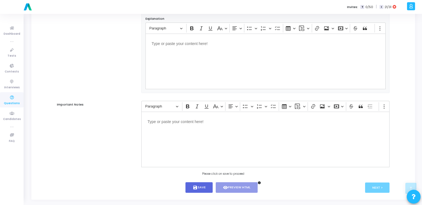
scroll to position [337, 0]
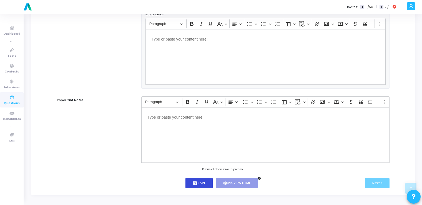
click at [200, 182] on button "save Save" at bounding box center [198, 183] width 27 height 11
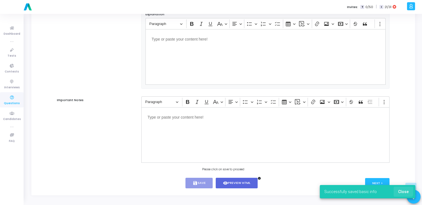
click at [403, 191] on span "Close" at bounding box center [403, 191] width 11 height 4
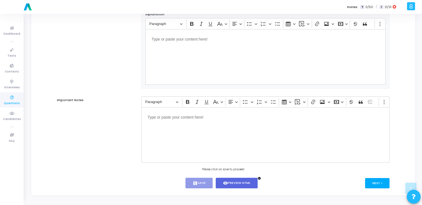
click at [370, 183] on button "Next >" at bounding box center [377, 183] width 25 height 10
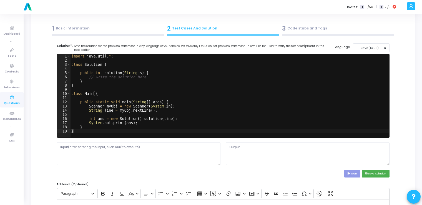
scroll to position [0, 0]
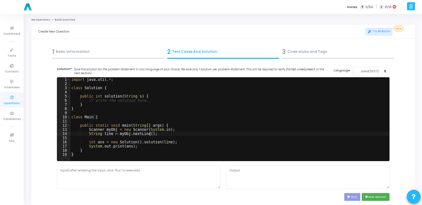
click at [184, 132] on div "import java . util . * ; class Solution { public int solution ( String s ) { //…" at bounding box center [229, 123] width 319 height 92
click at [361, 69] on div "Java(13.0.1)" at bounding box center [369, 71] width 27 height 5
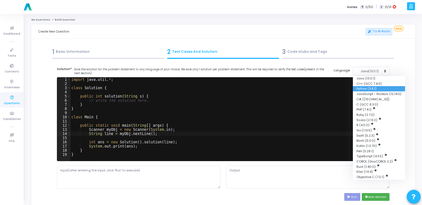
click at [362, 89] on button "Python (3.8.1)" at bounding box center [379, 88] width 52 height 5
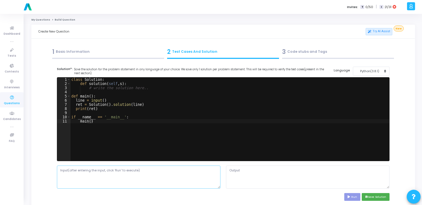
click at [169, 174] on textarea at bounding box center [138, 176] width 163 height 23
paste textarea "5 2 3 1.0 2.0 A 2.0 3.0 A 3.0 3.0 B 6.0 5.0 B 7.0 8.0 B 2.5 2.5"
click at [180, 113] on div "class Solution : def solution ( self , s ) : # write the solution here.. def ma…" at bounding box center [229, 123] width 319 height 92
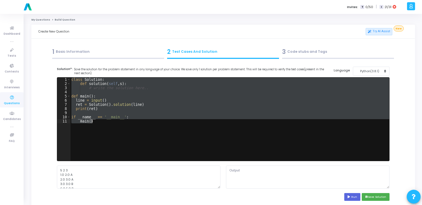
paste textarea
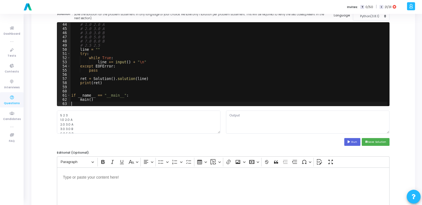
scroll to position [64, 0]
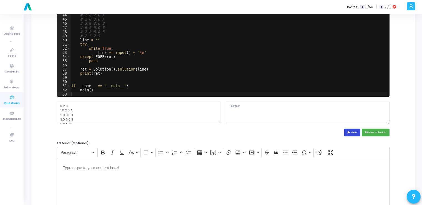
click at [354, 135] on button "Run" at bounding box center [352, 131] width 16 height 7
click at [372, 130] on button "save Save Solution" at bounding box center [376, 131] width 28 height 7
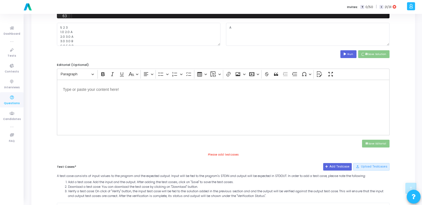
scroll to position [193, 0]
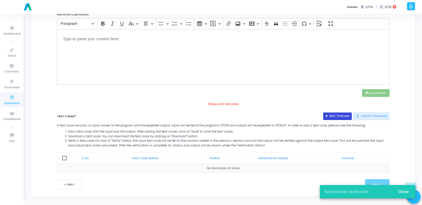
click at [340, 115] on button "Add Testcase" at bounding box center [337, 115] width 29 height 7
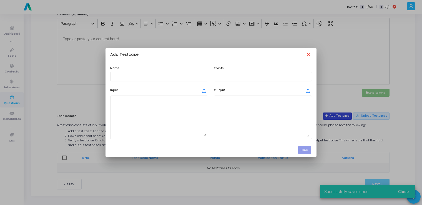
scroll to position [0, 0]
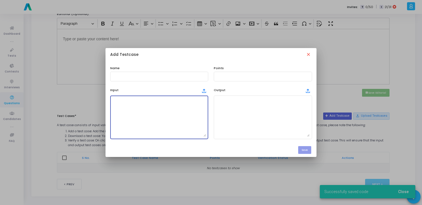
click at [168, 122] on textarea at bounding box center [159, 117] width 94 height 39
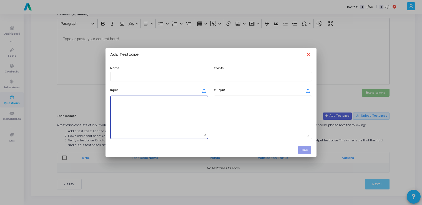
paste textarea "class Solution: def euclidean_distance(self, x1, x2): # Calculate Euclidean dis…"
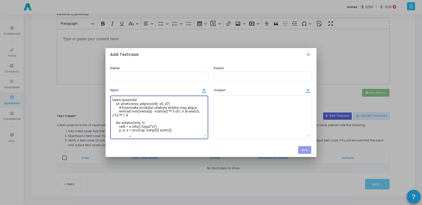
scroll to position [203, 0]
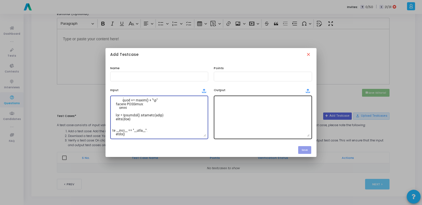
click at [246, 122] on textarea at bounding box center [263, 117] width 94 height 39
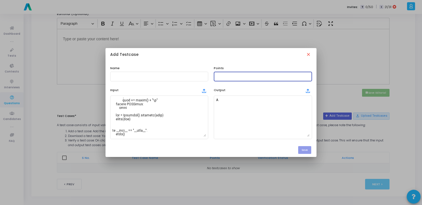
click at [249, 78] on input "text" at bounding box center [263, 76] width 94 height 4
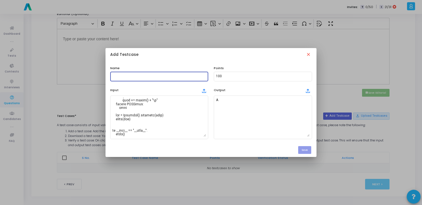
click at [152, 75] on input "text" at bounding box center [159, 76] width 94 height 4
click at [303, 149] on button "Save" at bounding box center [304, 149] width 13 height 7
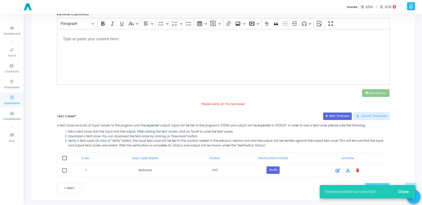
scroll to position [197, 0]
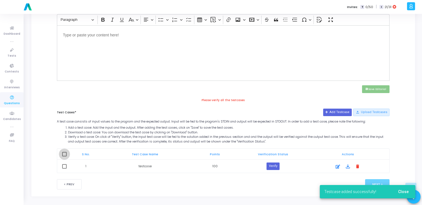
click at [65, 153] on span at bounding box center [64, 154] width 4 height 4
click at [64, 156] on input "checkbox" at bounding box center [64, 156] width 0 height 0
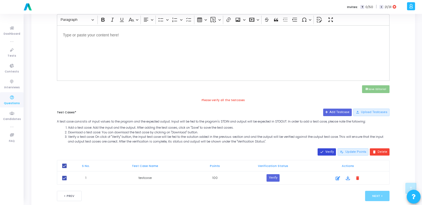
click at [329, 152] on button "done Verify" at bounding box center [326, 151] width 18 height 7
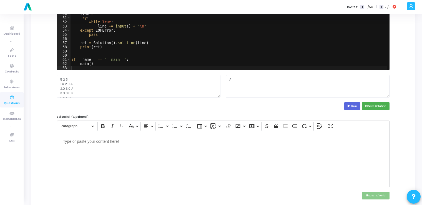
scroll to position [210, 0]
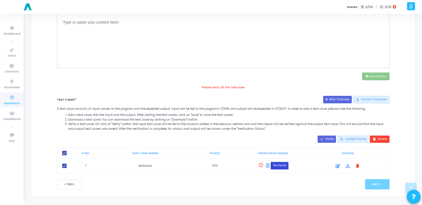
click at [278, 167] on button "Re-Verify" at bounding box center [279, 165] width 17 height 7
click at [330, 137] on button "done Verify" at bounding box center [326, 138] width 18 height 7
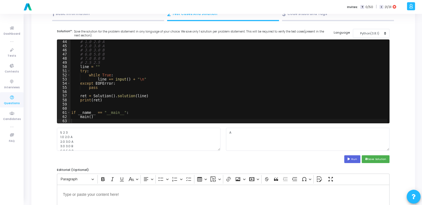
scroll to position [38, 0]
click at [352, 158] on button "Run" at bounding box center [352, 158] width 16 height 7
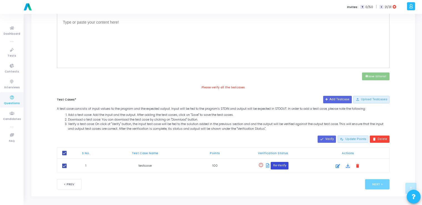
click at [284, 163] on button "Re-Verify" at bounding box center [279, 165] width 17 height 7
click at [332, 138] on button "done Verify" at bounding box center [326, 138] width 18 height 7
click at [267, 164] on icon at bounding box center [267, 165] width 3 height 4
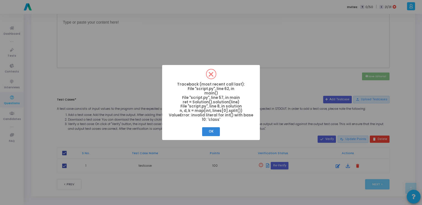
click at [267, 164] on div "? ! i Traceback (most recent call last): File "script.py", line 62, in main() F…" at bounding box center [211, 102] width 422 height 205
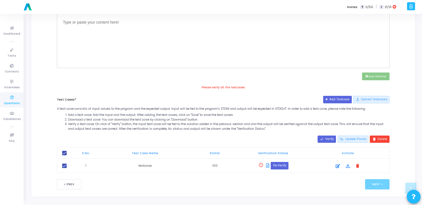
click at [267, 164] on icon at bounding box center [267, 165] width 3 height 4
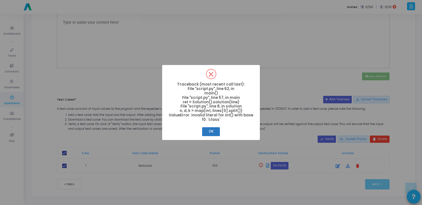
click at [205, 134] on button "OK" at bounding box center [211, 131] width 18 height 9
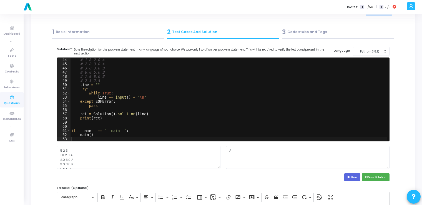
scroll to position [18, 0]
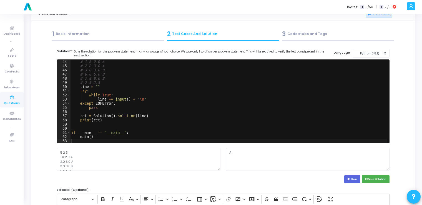
click at [119, 30] on div "1 Basic Information" at bounding box center [108, 33] width 112 height 9
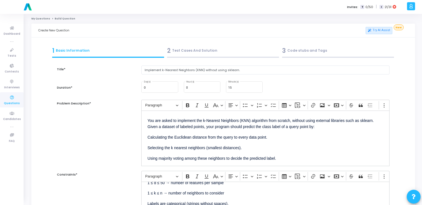
scroll to position [0, 0]
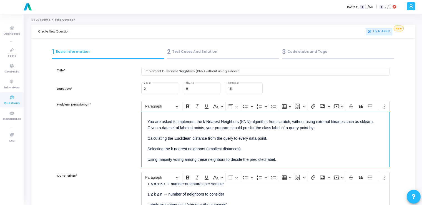
click at [190, 145] on p "Selecting the k nearest neighbors (smallest distances)." at bounding box center [265, 148] width 236 height 7
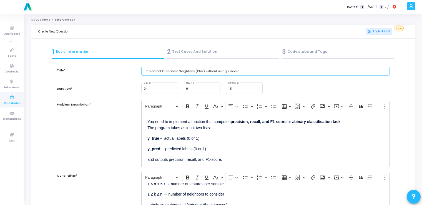
click at [179, 72] on input "Implement k-Nearest Neighbors (KNN) without using sklearn." at bounding box center [265, 71] width 248 height 9
paste input "Write code to compute precision, recall, and F1-score for binary classificatio"
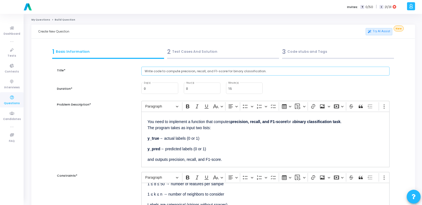
scroll to position [4, 0]
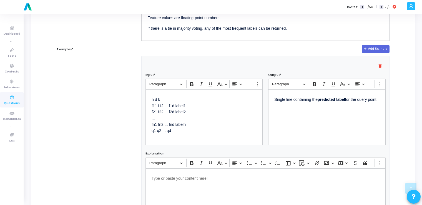
scroll to position [205, 0]
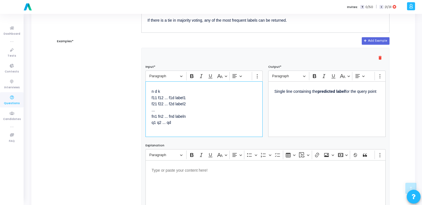
click at [218, 110] on p "n d k f11 f12 ... f1d label1 f21 f22 ... f2d label2 ... fn1 fn2 ... fnd labeln …" at bounding box center [204, 109] width 105 height 44
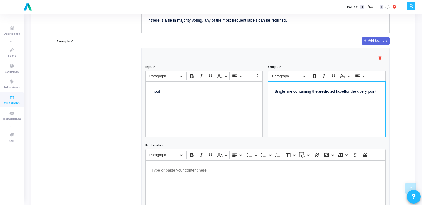
click at [285, 113] on div "Single line containing the predicted label for the query point" at bounding box center [326, 109] width 117 height 56
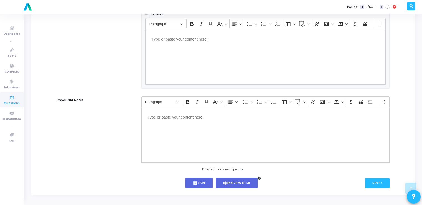
scroll to position [337, 0]
click at [196, 183] on icon "save" at bounding box center [195, 182] width 5 height 5
click at [379, 183] on button "Next >" at bounding box center [377, 183] width 25 height 10
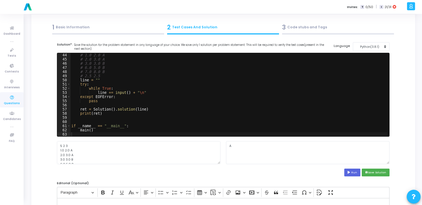
scroll to position [0, 0]
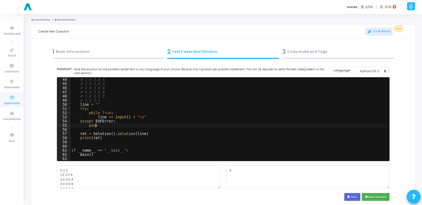
click at [153, 125] on div "# 1.0 2.0 A # 2.0 3.0 A # 3.0 3.0 B # 6.0 5.0 B # 7.0 8.0 B # 2.5 2.5 line = ""…" at bounding box center [228, 123] width 317 height 92
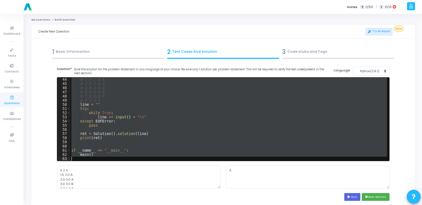
paste textarea
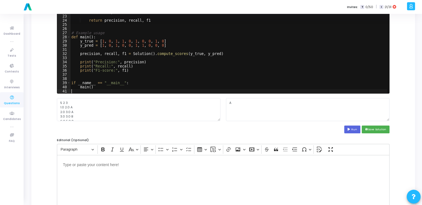
scroll to position [72, 0]
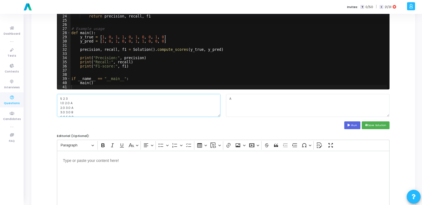
click at [123, 113] on textarea "5 2 3 1.0 2.0 A 2.0 3.0 A 3.0 3.0 B 6.0 5.0 B 7.0 8.0 B 2.5 2.5" at bounding box center [138, 105] width 163 height 23
click at [221, 57] on div "if ( precision + recall ) > 0 else 0.0 ) return precision , recall , f1 # Examp…" at bounding box center [228, 52] width 317 height 92
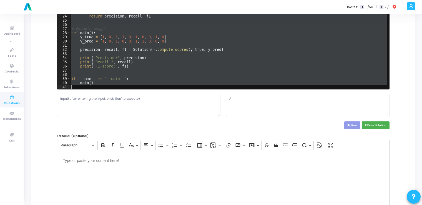
paste textarea
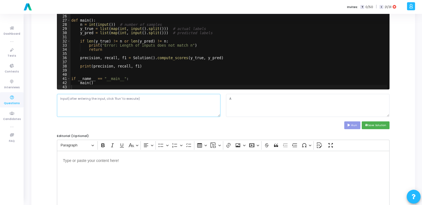
click at [123, 108] on textarea at bounding box center [138, 105] width 163 height 23
paste textarea "5 1 0 1 1 0 1 0 0 1 1"
click at [353, 126] on button "Run" at bounding box center [352, 124] width 16 height 7
drag, startPoint x: 334, startPoint y: 98, endPoint x: 229, endPoint y: 97, distance: 105.5
click at [229, 97] on textarea "0.6666666666666666 0.6666666666666666 0.6666666666666666" at bounding box center [307, 105] width 163 height 23
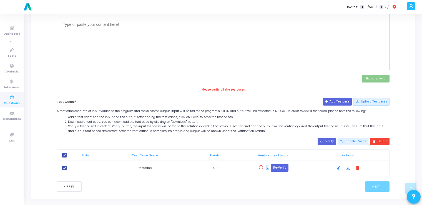
scroll to position [210, 0]
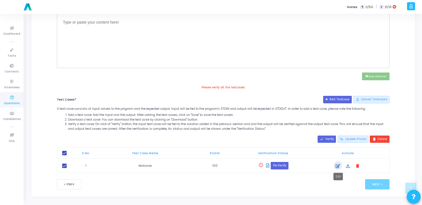
click at [338, 167] on icon at bounding box center [338, 166] width 4 height 7
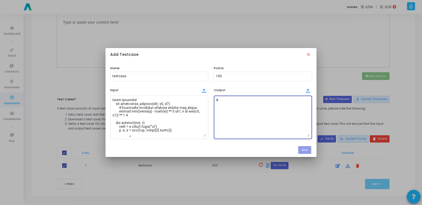
click at [265, 120] on textarea "A" at bounding box center [263, 117] width 94 height 39
paste textarea "0.6666666666666666 0.6666666666666666 0.6666666666666666"
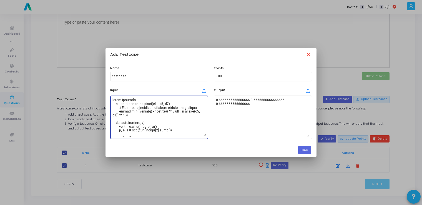
click at [181, 121] on textarea at bounding box center [159, 117] width 94 height 39
paste textarea "5 1 0 1 1 0 1 0 0 1 1"
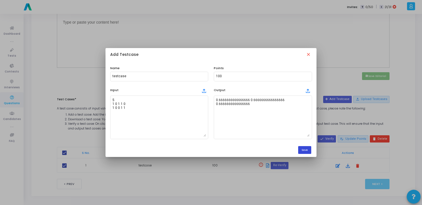
click at [308, 149] on button "Save" at bounding box center [304, 149] width 13 height 7
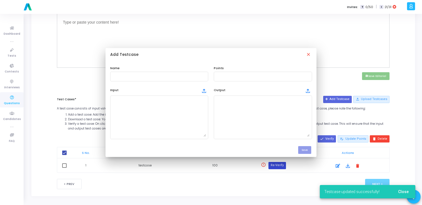
scroll to position [210, 0]
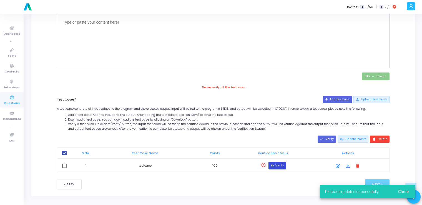
click at [275, 164] on button "Re-Verify" at bounding box center [276, 165] width 17 height 7
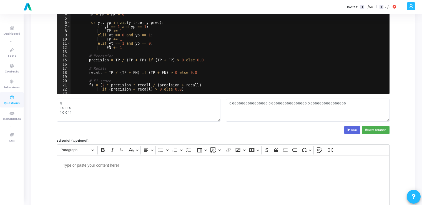
scroll to position [67, 0]
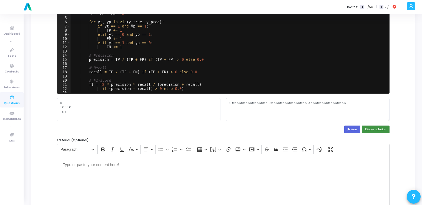
click at [380, 128] on button "save Save Solution" at bounding box center [376, 128] width 28 height 7
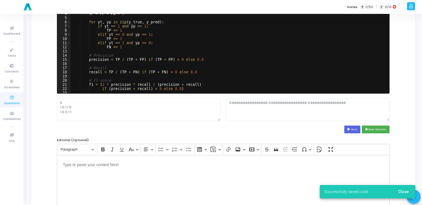
scroll to position [210, 0]
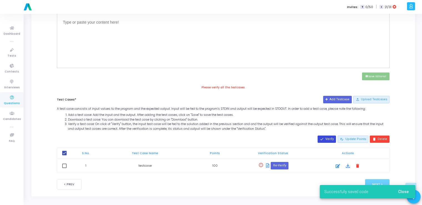
click at [327, 136] on button "done Verify" at bounding box center [326, 138] width 18 height 7
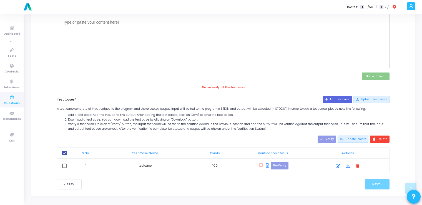
scroll to position [203, 0]
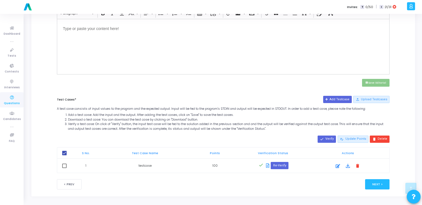
click at [67, 165] on td at bounding box center [64, 165] width 14 height 14
click at [63, 165] on span at bounding box center [64, 165] width 4 height 4
click at [64, 168] on input "checkbox" at bounding box center [64, 168] width 0 height 0
click at [375, 182] on button "Next >" at bounding box center [377, 184] width 25 height 10
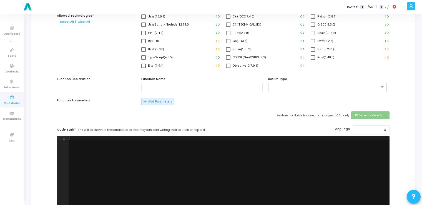
scroll to position [0, 0]
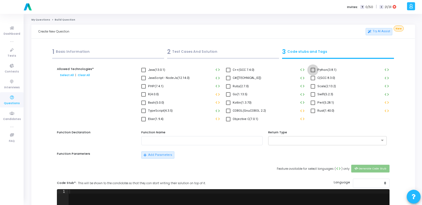
click at [312, 70] on span at bounding box center [313, 70] width 4 height 4
click at [312, 72] on input "Python(3.8.1)" at bounding box center [312, 72] width 0 height 0
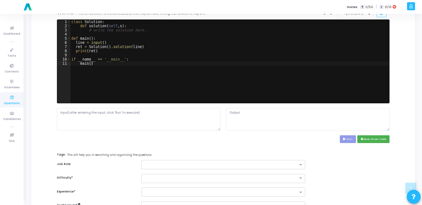
scroll to position [170, 0]
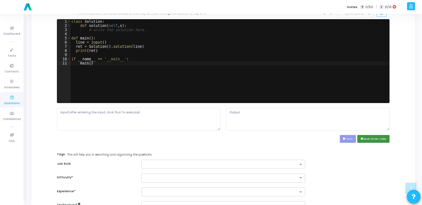
click at [368, 135] on button "save Save Driver Code" at bounding box center [373, 138] width 32 height 7
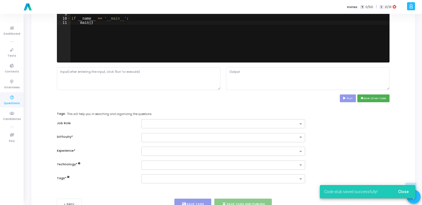
scroll to position [231, 0]
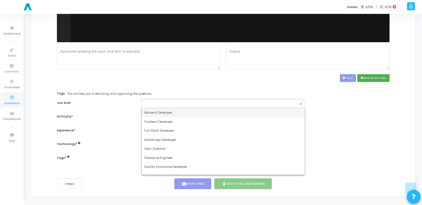
click at [245, 105] on input "text" at bounding box center [220, 104] width 153 height 5
click at [217, 112] on div "Backend Developer" at bounding box center [223, 112] width 163 height 9
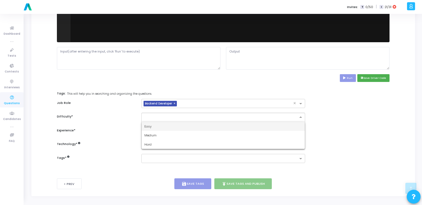
click at [201, 116] on input "text" at bounding box center [217, 116] width 146 height 5
click at [170, 128] on div "Easy" at bounding box center [223, 126] width 163 height 9
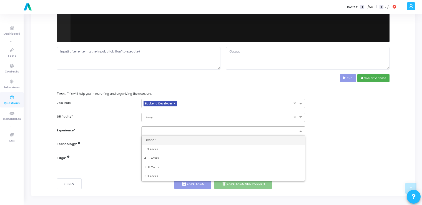
click at [166, 130] on input "text" at bounding box center [220, 131] width 153 height 5
click at [155, 138] on div "Fresher" at bounding box center [223, 139] width 163 height 9
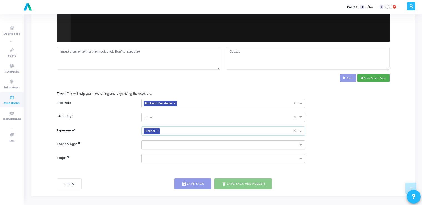
click at [159, 145] on input "text" at bounding box center [220, 145] width 153 height 5
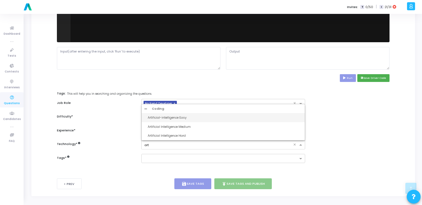
click at [163, 115] on div "Artificial-intelligence Easy" at bounding box center [225, 117] width 154 height 5
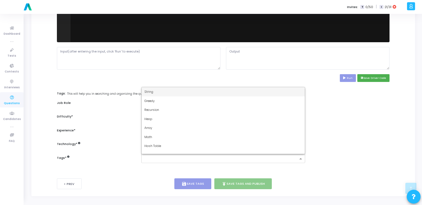
click at [163, 158] on input "text" at bounding box center [220, 159] width 153 height 5
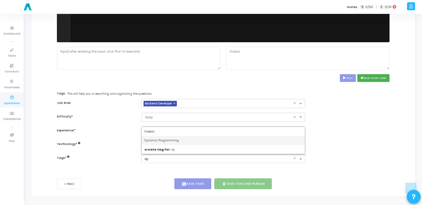
click at [162, 136] on div "Dynamic Programming" at bounding box center [223, 140] width 163 height 9
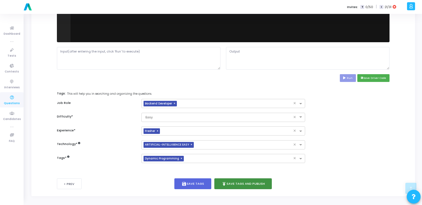
click at [232, 181] on button "publish Save Tags and Publish" at bounding box center [243, 183] width 58 height 11
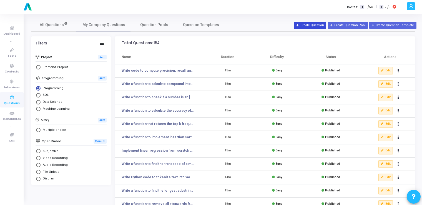
click at [307, 27] on button "Create Question" at bounding box center [310, 25] width 32 height 7
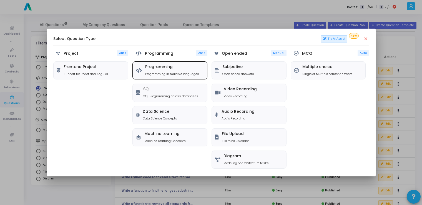
click at [162, 68] on h5 "Programming" at bounding box center [172, 67] width 54 height 5
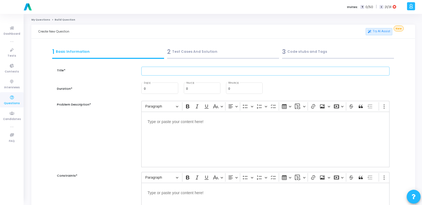
click at [178, 74] on input "text" at bounding box center [265, 71] width 248 height 9
paste input "Implement logistic regression from scratch using only NumPy."
click at [231, 87] on div "0 Minute(s)" at bounding box center [244, 88] width 32 height 12
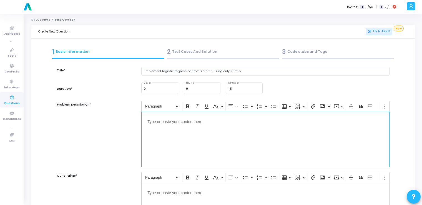
click at [203, 133] on div "Editor editing area: main" at bounding box center [265, 140] width 248 height 56
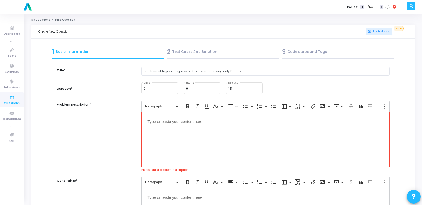
click at [203, 133] on div "Editor editing area: main" at bounding box center [265, 140] width 248 height 56
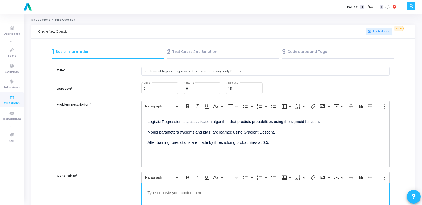
click at [176, 192] on p "Editor editing area: main" at bounding box center [265, 192] width 236 height 7
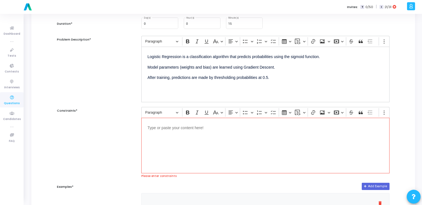
scroll to position [67, 0]
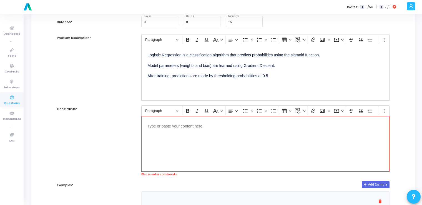
click at [178, 147] on div "Editor editing area: main" at bounding box center [265, 144] width 248 height 56
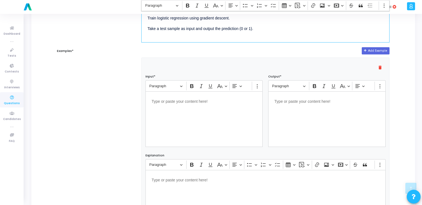
scroll to position [196, 0]
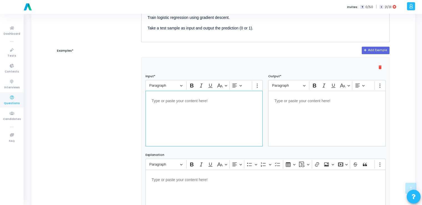
click at [180, 120] on div "Editor editing area: main" at bounding box center [203, 119] width 117 height 56
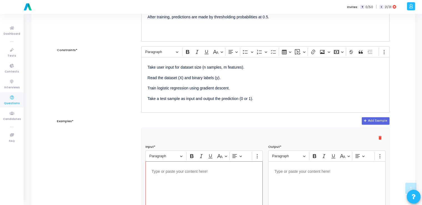
scroll to position [125, 0]
drag, startPoint x: 254, startPoint y: 99, endPoint x: 142, endPoint y: 58, distance: 119.5
click at [142, 58] on div "Take user input for dataset size (n samples, m features). Read the dataset (X) …" at bounding box center [265, 86] width 248 height 56
copy div "Take user input for dataset size (n samples, m features). Read the dataset (X) …"
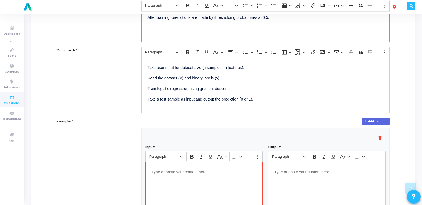
click at [155, 26] on div "Logistic Regression is a classification algorithm that predicts probabilities u…" at bounding box center [265, 14] width 248 height 56
click at [273, 17] on p "After training, predictions are made by thresholding probabilities at 0.5." at bounding box center [265, 17] width 236 height 7
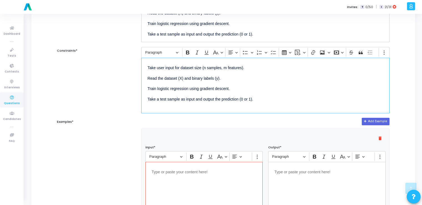
click at [241, 86] on p "Train logistic regression using gradient descent." at bounding box center [265, 88] width 236 height 7
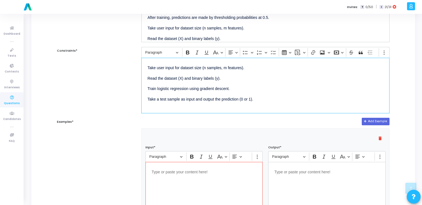
click at [238, 95] on p "Take a test sample as input and output the prediction (0 or 1)." at bounding box center [265, 98] width 236 height 7
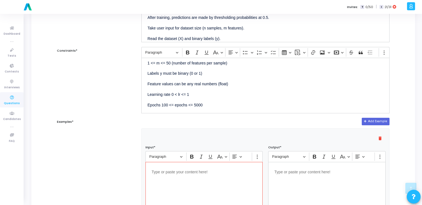
click at [188, 179] on div "Editor editing area: main" at bounding box center [203, 190] width 117 height 56
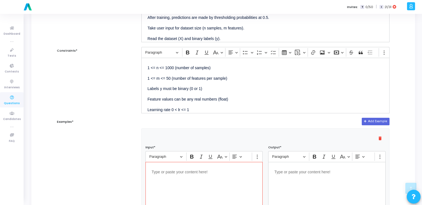
click at [188, 179] on div "Editor editing area: main" at bounding box center [203, 190] width 117 height 56
click at [160, 181] on div "Editor editing area: main" at bounding box center [203, 190] width 117 height 56
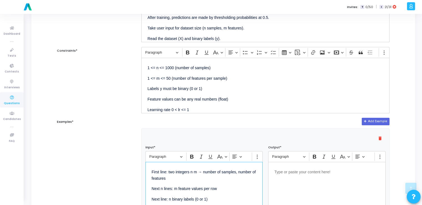
scroll to position [137, 0]
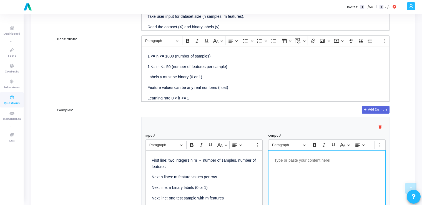
click at [294, 172] on div "Editor editing area: main" at bounding box center [326, 178] width 117 height 56
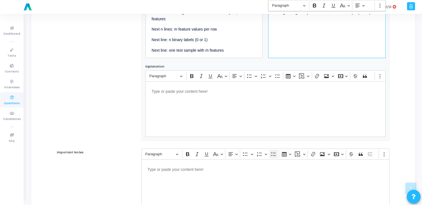
scroll to position [337, 0]
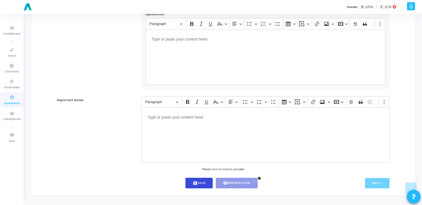
click at [202, 187] on button "save Save" at bounding box center [198, 183] width 27 height 11
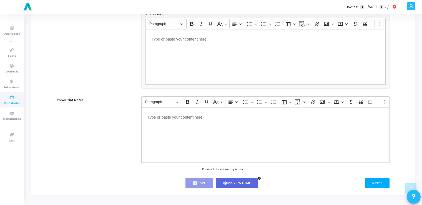
click at [382, 181] on button "Next >" at bounding box center [377, 183] width 25 height 10
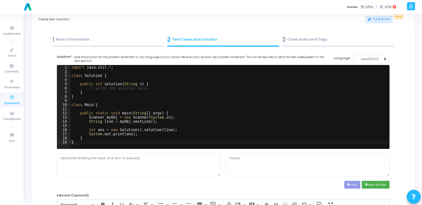
scroll to position [0, 0]
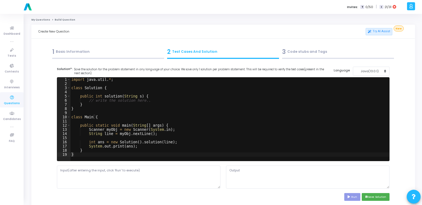
click at [233, 135] on div "import java . util . * ; class Solution { public int solution ( String s ) { //…" at bounding box center [229, 123] width 319 height 92
click at [369, 72] on div "Java(13.0.1)" at bounding box center [369, 71] width 27 height 5
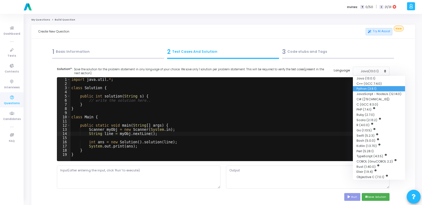
click at [362, 88] on button "Python (3.8.1)" at bounding box center [379, 88] width 52 height 5
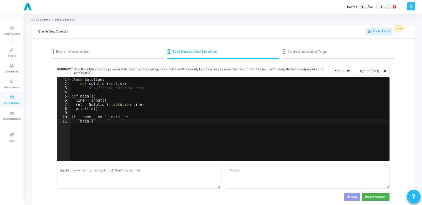
click at [243, 126] on div "class Solution : def solution ( self , s ) : # write the solution here.. def ma…" at bounding box center [229, 123] width 319 height 92
click at [148, 102] on div "class Solution : def solution ( self , s ) : # write the solution here.. def ma…" at bounding box center [229, 123] width 319 height 92
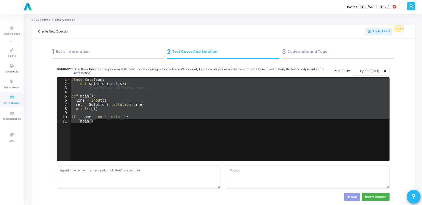
paste textarea
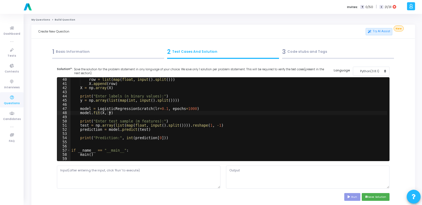
click at [209, 113] on div "row = list ( map ( float , input ( ) . split ( ))) X . append ( row ) X = np . …" at bounding box center [228, 123] width 317 height 92
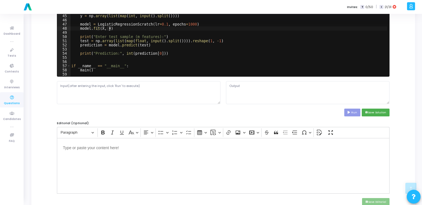
scroll to position [84, 0]
click at [118, 92] on textarea at bounding box center [138, 92] width 163 height 23
paste textarea "4 2 1 2 2 3 3 4 4 5 0 0 1 1 3 3"
click at [351, 113] on icon at bounding box center [349, 112] width 4 height 3
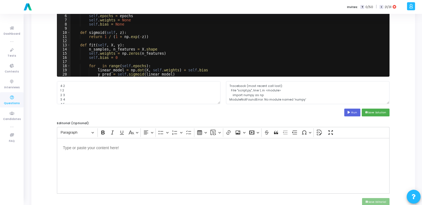
scroll to position [0, 0]
